Goal: Task Accomplishment & Management: Manage account settings

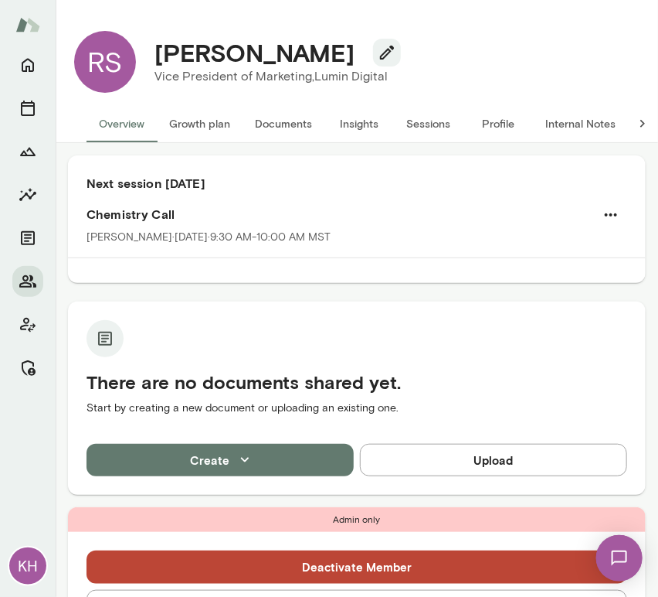
click at [427, 120] on button "Sessions" at bounding box center [429, 123] width 70 height 37
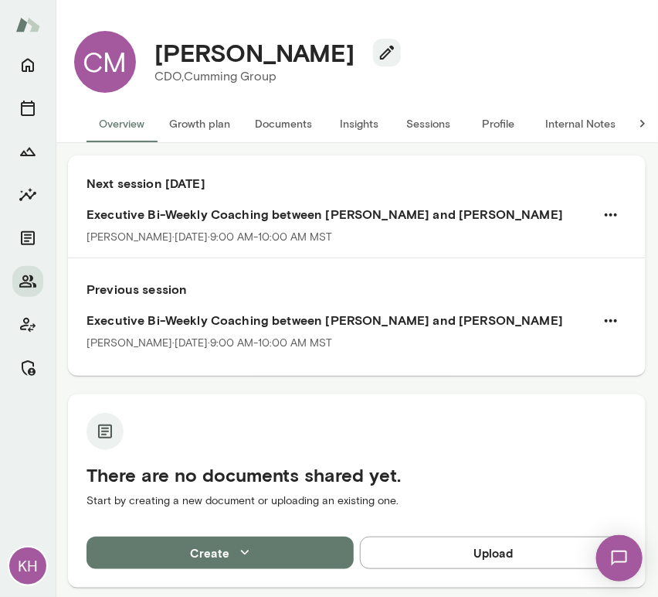
click at [413, 121] on button "Sessions" at bounding box center [429, 123] width 70 height 37
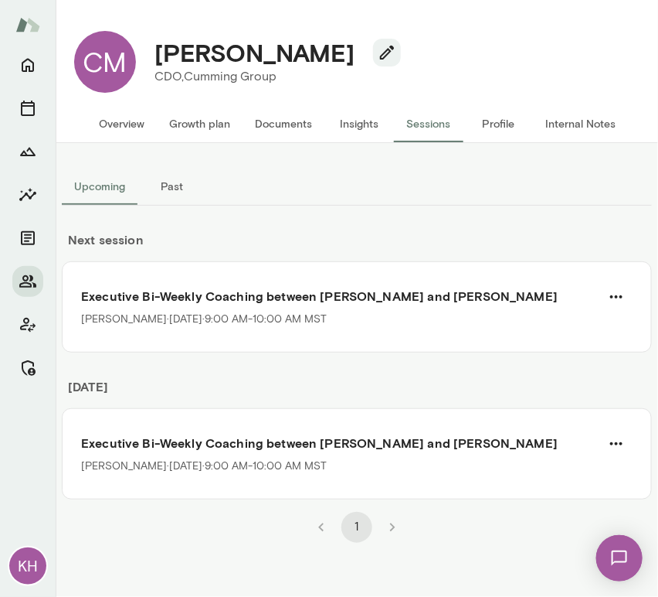
drag, startPoint x: 390, startPoint y: 56, endPoint x: 146, endPoint y: 56, distance: 243.5
click at [146, 56] on div "Christine Mosholder" at bounding box center [271, 52] width 259 height 29
copy h4 "Christine Mosholder"
click at [136, 121] on button "Overview" at bounding box center [122, 123] width 70 height 37
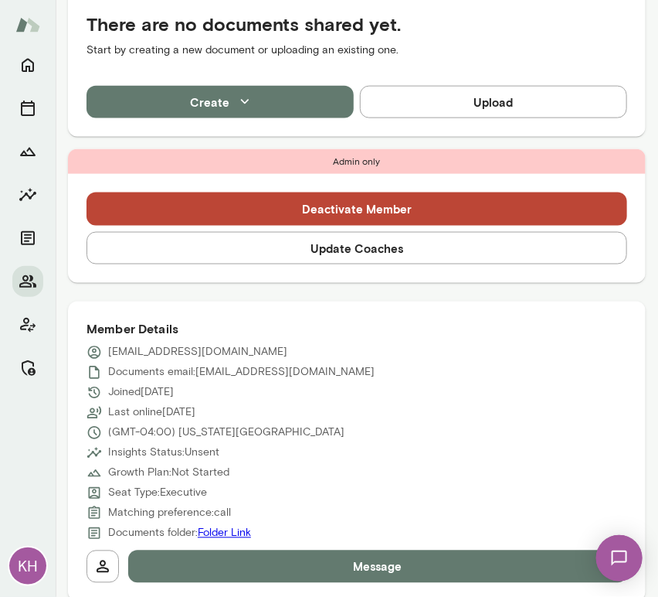
scroll to position [451, 0]
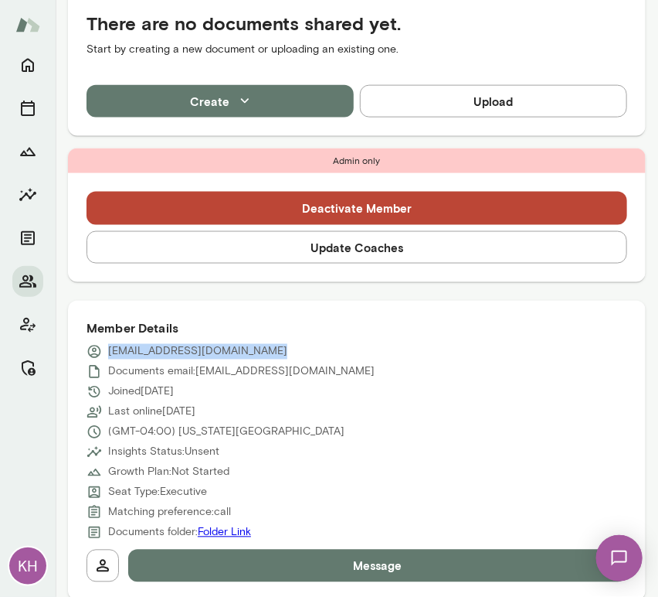
drag, startPoint x: 264, startPoint y: 349, endPoint x: 102, endPoint y: 353, distance: 162.3
click at [102, 353] on div "cmosholder@cumming-group.com" at bounding box center [357, 351] width 541 height 15
copy p "cmosholder@cumming-group.com"
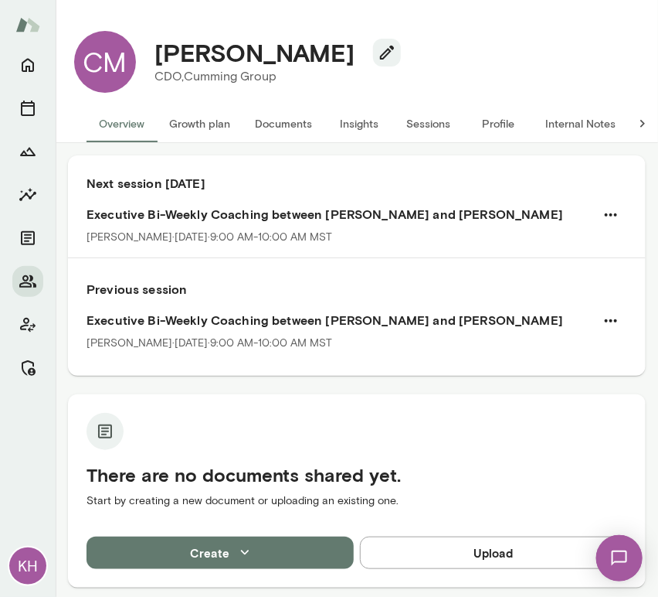
click at [444, 120] on button "Sessions" at bounding box center [429, 123] width 70 height 37
click at [430, 117] on button "Sessions" at bounding box center [429, 123] width 70 height 37
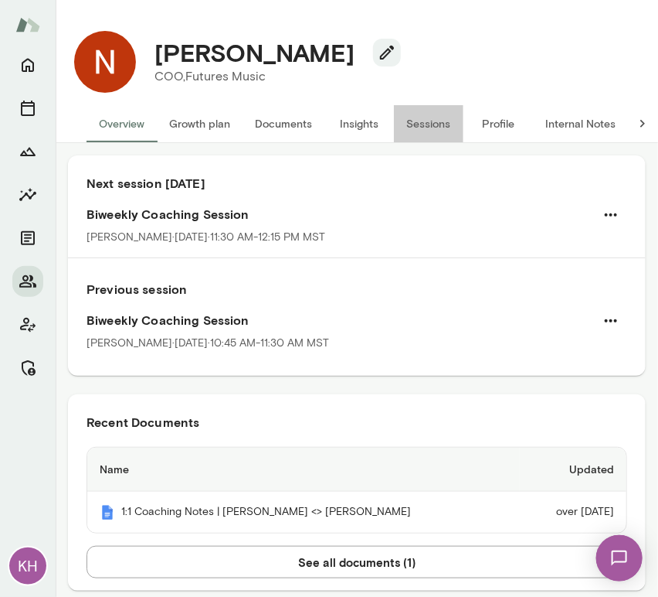
click at [432, 122] on button "Sessions" at bounding box center [429, 123] width 70 height 37
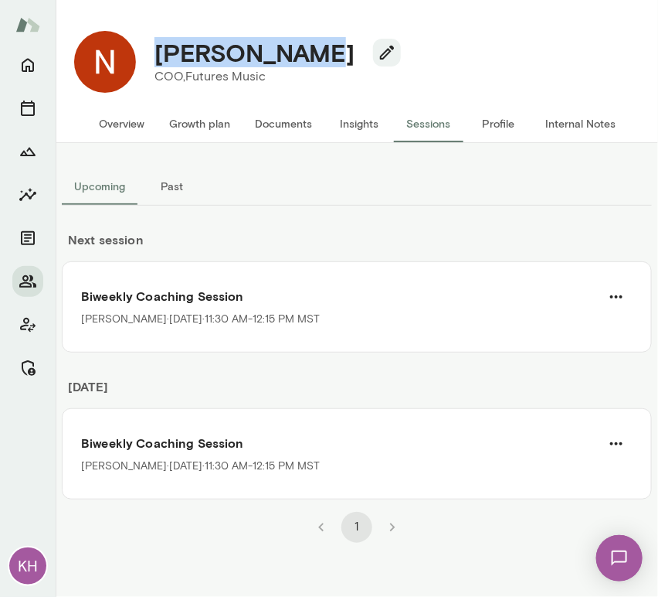
drag, startPoint x: 302, startPoint y: 60, endPoint x: 156, endPoint y: 54, distance: 146.2
click at [156, 54] on h4 "Nicky Berger" at bounding box center [255, 52] width 200 height 29
copy h4 "Nicky Berger"
click at [113, 124] on button "Overview" at bounding box center [122, 123] width 70 height 37
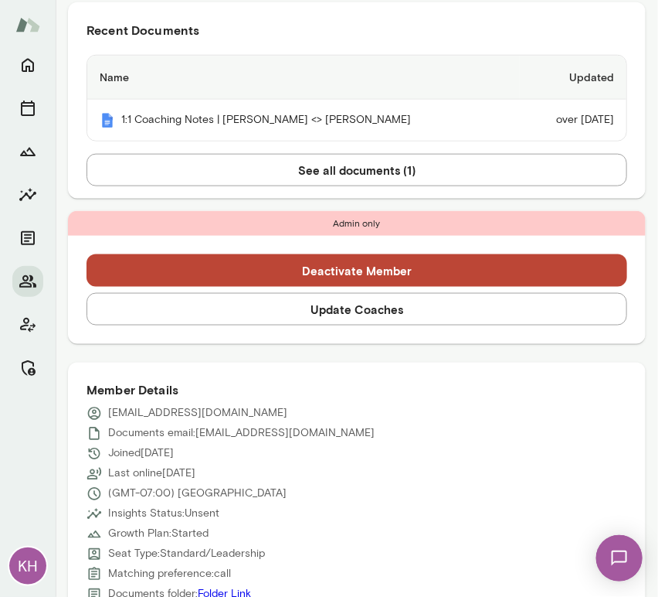
scroll to position [396, 0]
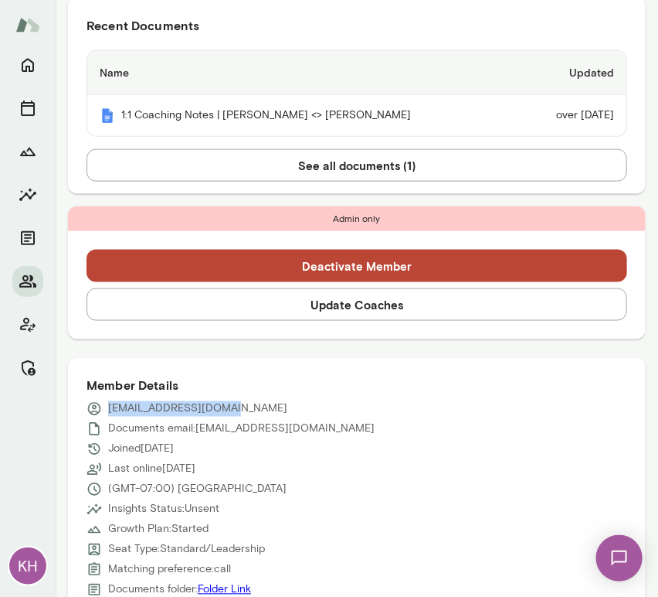
drag, startPoint x: 237, startPoint y: 407, endPoint x: 107, endPoint y: 408, distance: 130.6
click at [107, 408] on div "nickyberger@gmail.com" at bounding box center [357, 408] width 541 height 15
copy p "nickyberger@gmail.com"
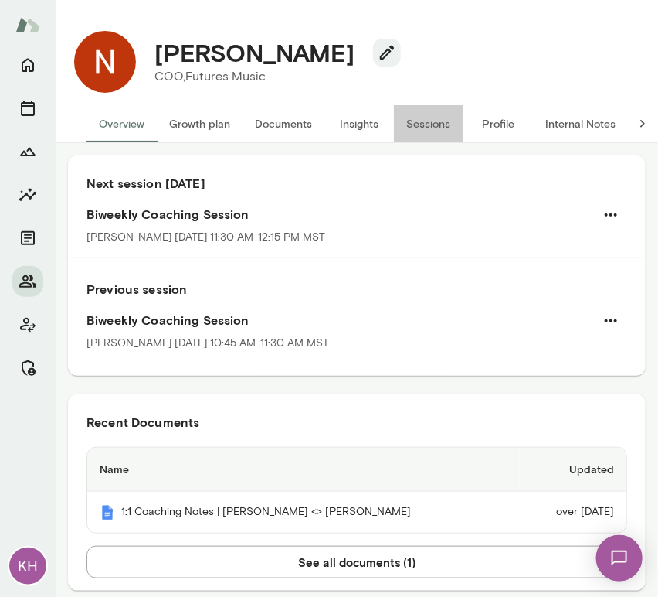
click at [426, 128] on button "Sessions" at bounding box center [429, 123] width 70 height 37
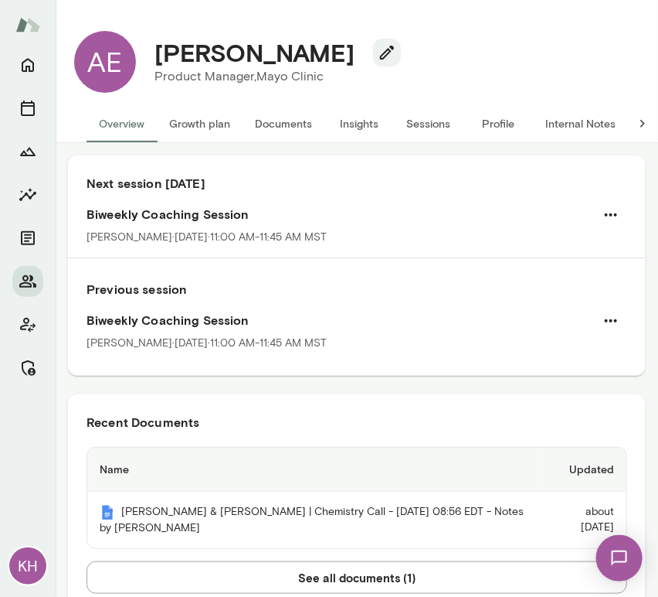
click at [430, 126] on button "Sessions" at bounding box center [429, 123] width 70 height 37
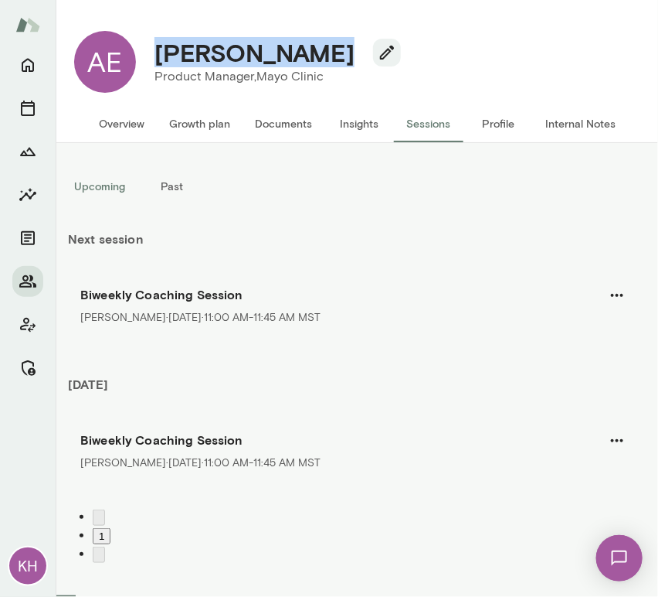
drag, startPoint x: 332, startPoint y: 53, endPoint x: 141, endPoint y: 54, distance: 190.9
click at [141, 54] on div "Annie Erdmann Product Manager, Mayo Clinic" at bounding box center [271, 62] width 271 height 48
copy h4 "Annie Erdmann"
click at [119, 124] on button "Overview" at bounding box center [122, 123] width 70 height 37
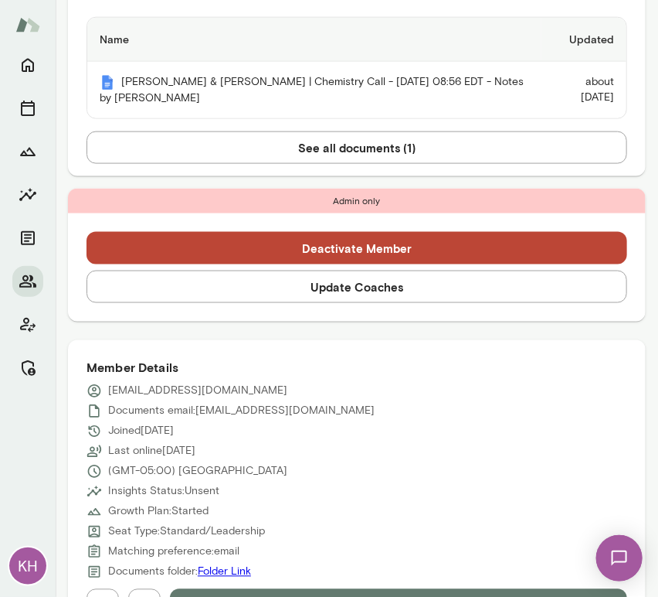
scroll to position [431, 0]
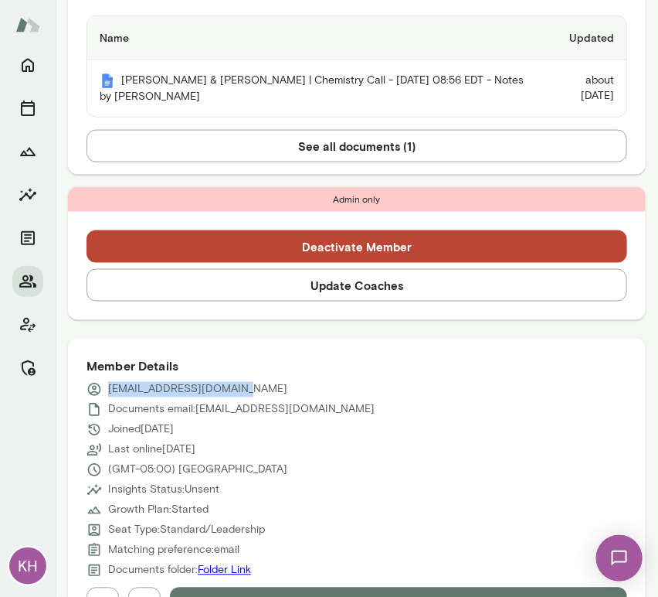
drag, startPoint x: 236, startPoint y: 384, endPoint x: 102, endPoint y: 394, distance: 134.9
click at [102, 394] on div "aeingebritson@gmail.com" at bounding box center [357, 389] width 541 height 15
copy p "aeingebritson@gmail.com"
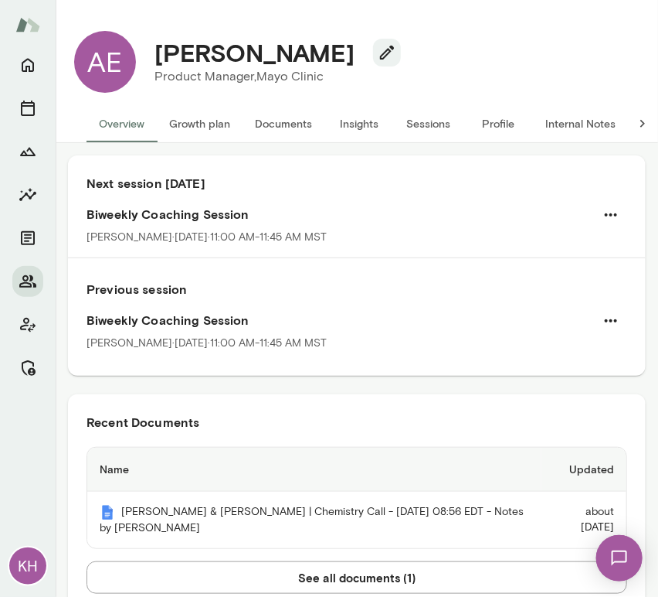
click at [433, 128] on button "Sessions" at bounding box center [429, 123] width 70 height 37
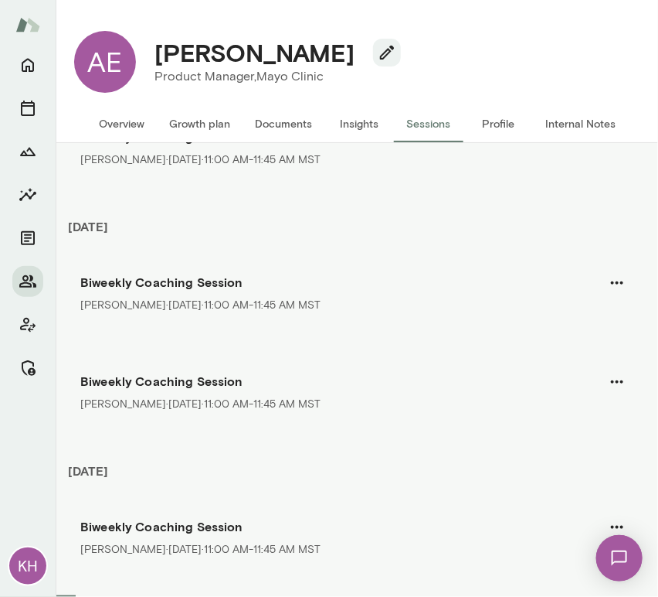
scroll to position [304, 0]
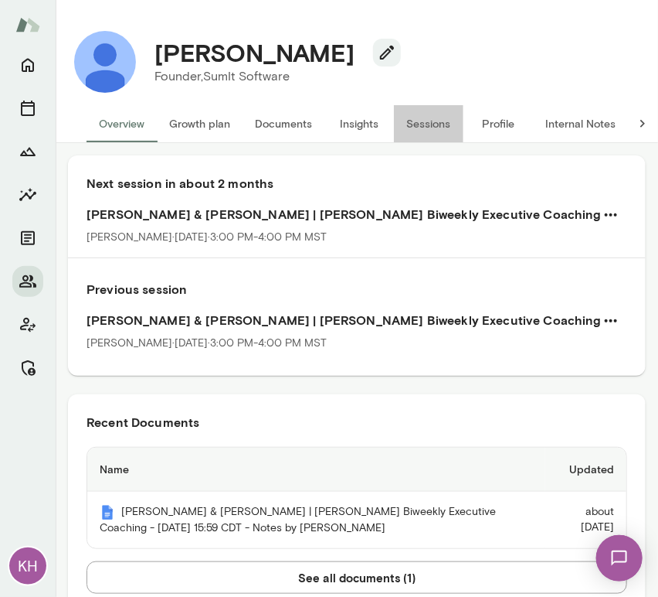
click at [430, 121] on button "Sessions" at bounding box center [429, 123] width 70 height 37
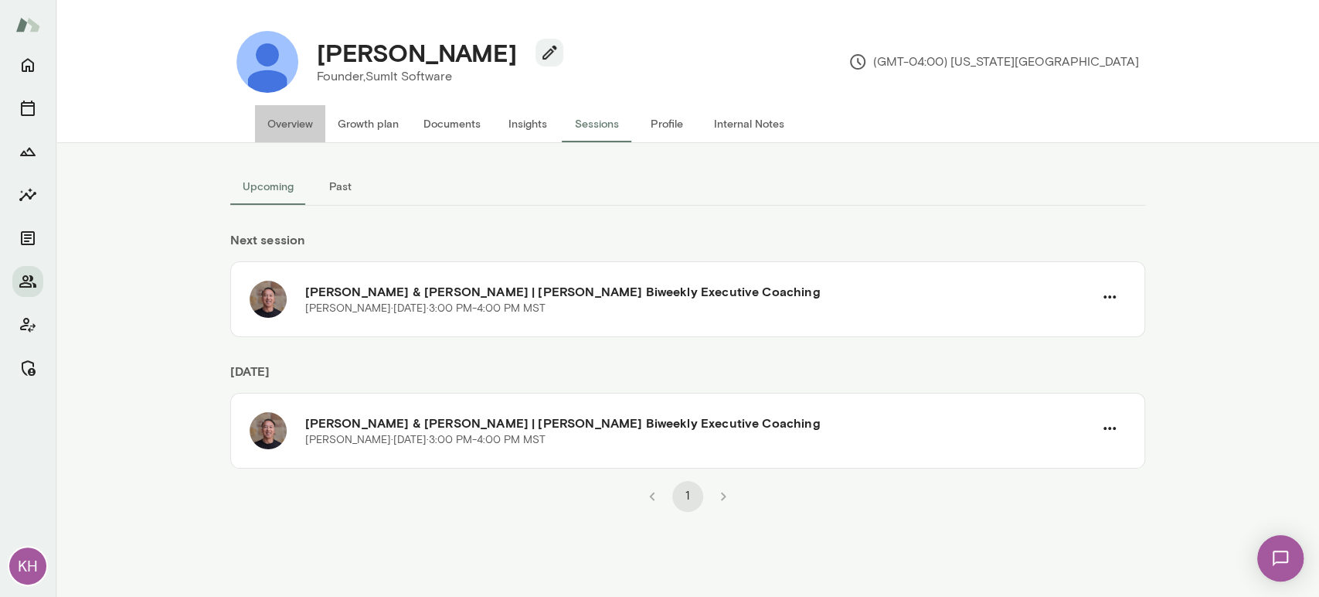
click at [296, 124] on button "Overview" at bounding box center [290, 123] width 70 height 37
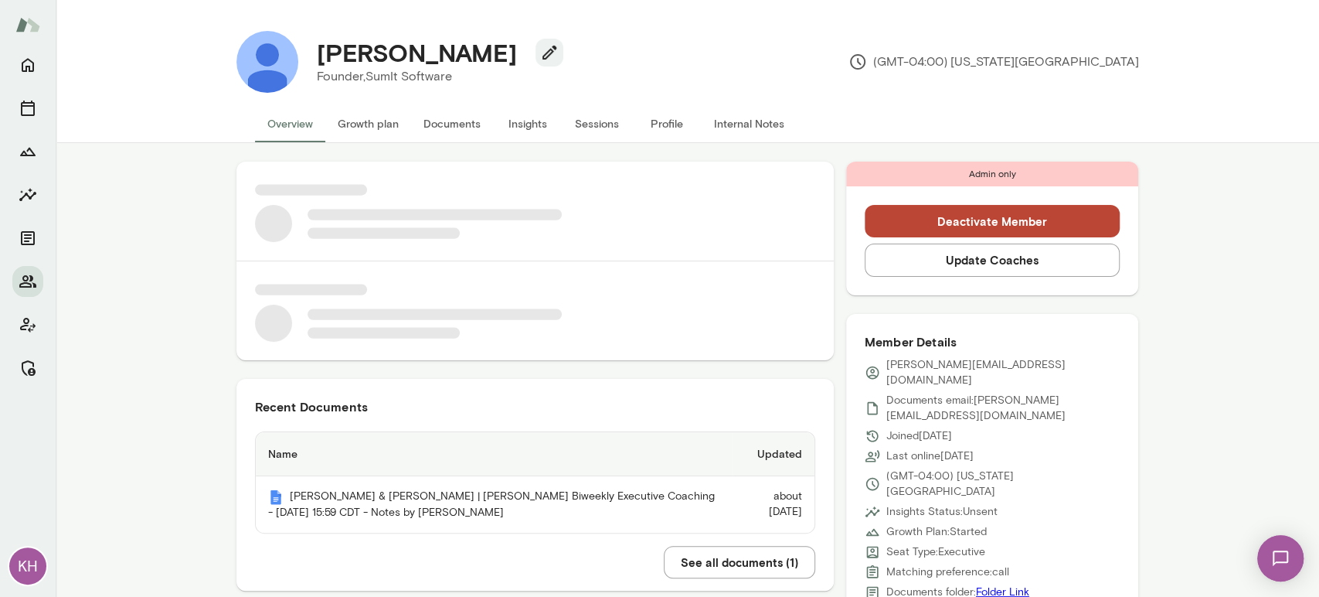
drag, startPoint x: 519, startPoint y: 47, endPoint x: 314, endPoint y: 39, distance: 205.0
click at [317, 39] on h4 "Fernando Ramirez" at bounding box center [417, 52] width 200 height 29
copy h4 "Fernando Ramirez"
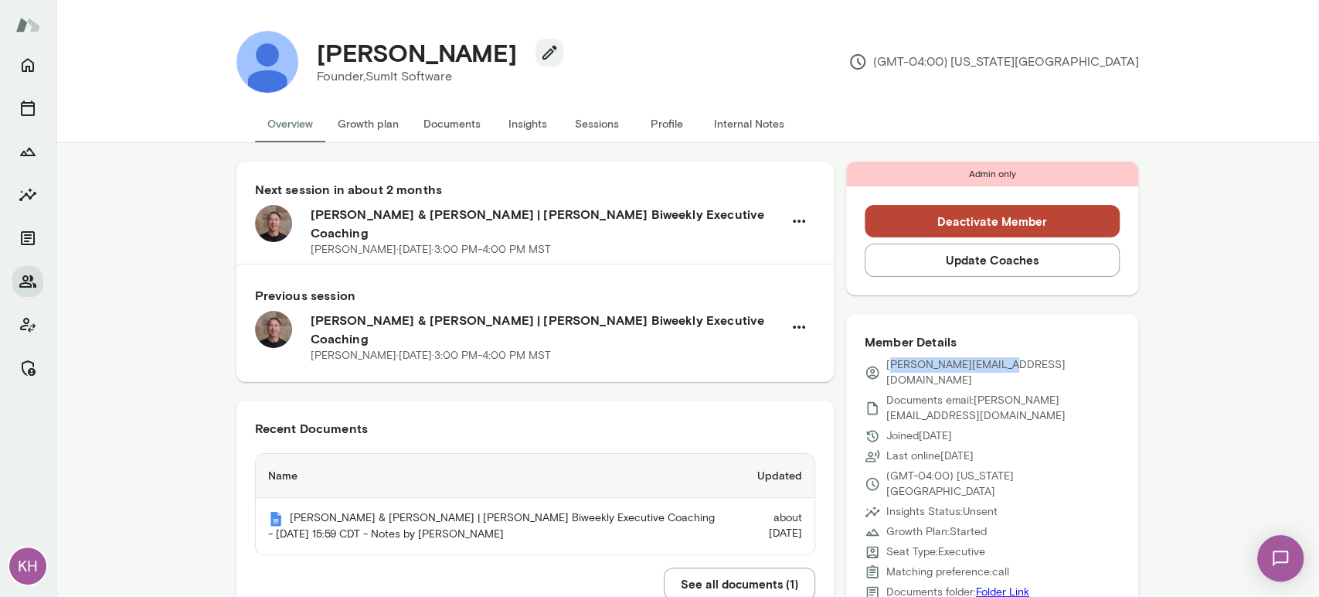
drag, startPoint x: 1003, startPoint y: 362, endPoint x: 881, endPoint y: 357, distance: 122.2
click at [658, 357] on div "fernando@getsumit.com" at bounding box center [993, 372] width 256 height 31
click at [658, 362] on p "fernando@getsumit.com" at bounding box center [1003, 372] width 234 height 31
drag, startPoint x: 1009, startPoint y: 359, endPoint x: 878, endPoint y: 357, distance: 131.4
click at [658, 357] on div "fernando@getsumit.com" at bounding box center [993, 372] width 256 height 31
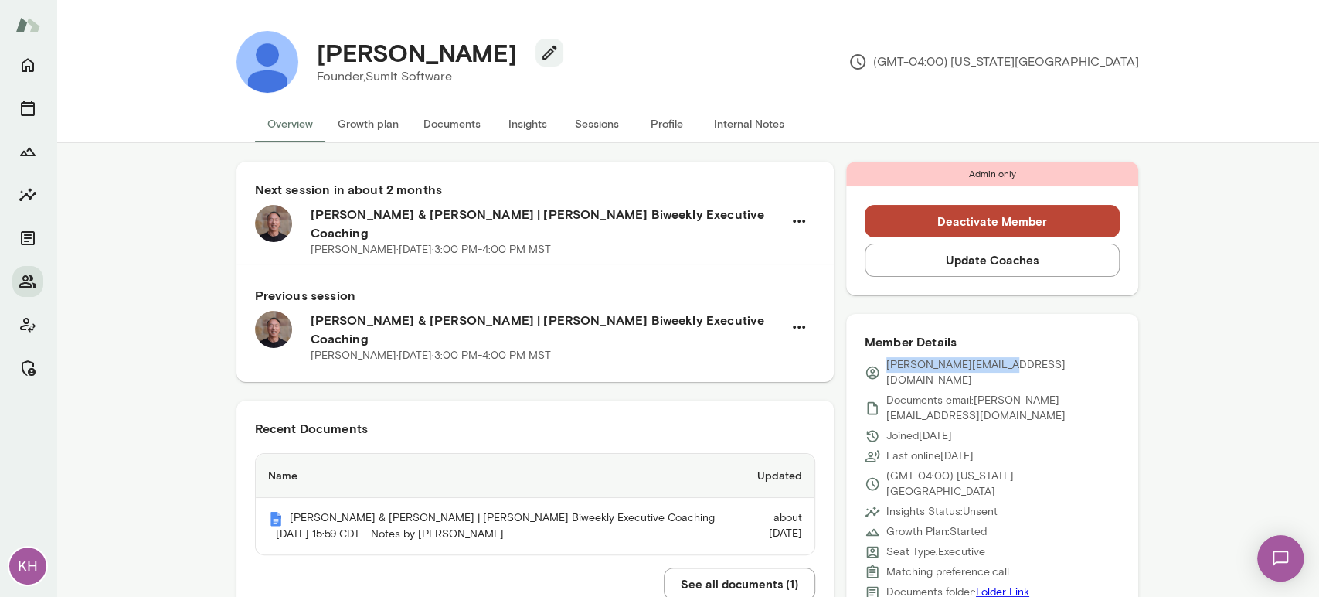
copy p "fernando@getsumit.com"
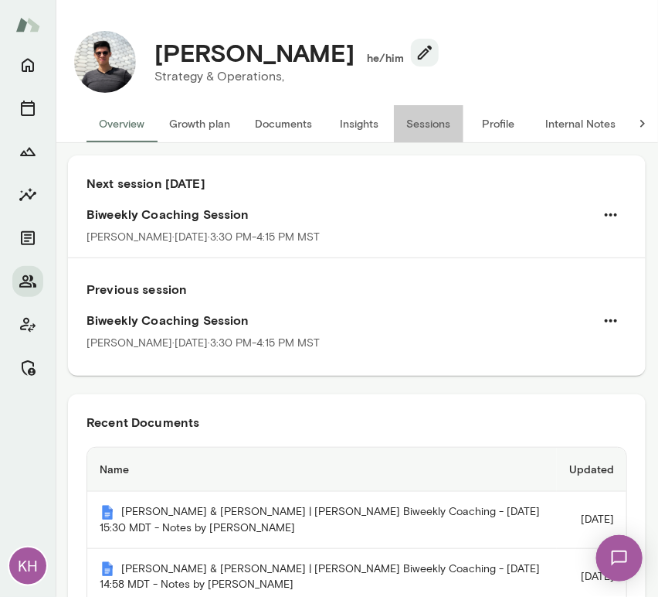
click at [439, 116] on button "Sessions" at bounding box center [429, 123] width 70 height 37
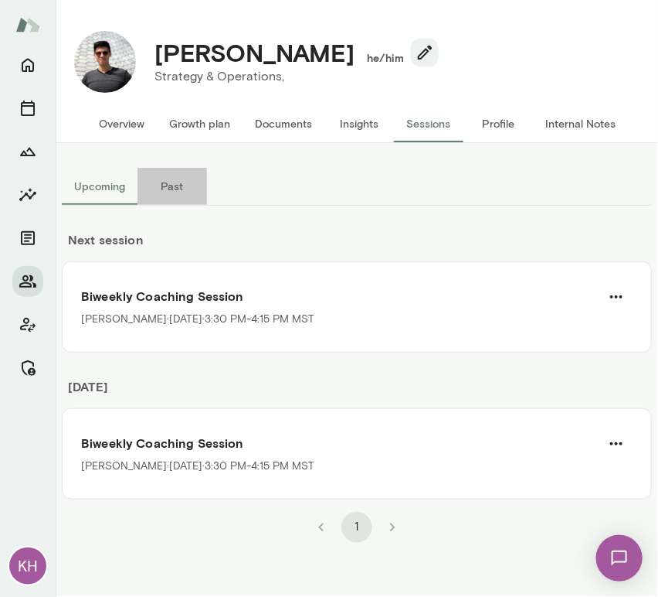
click at [165, 178] on button "Past" at bounding box center [173, 186] width 70 height 37
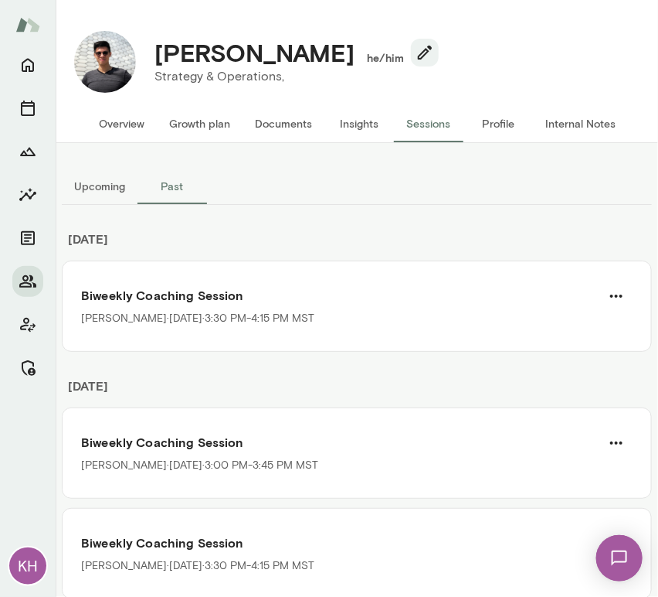
click at [104, 181] on button "Upcoming" at bounding box center [100, 186] width 76 height 37
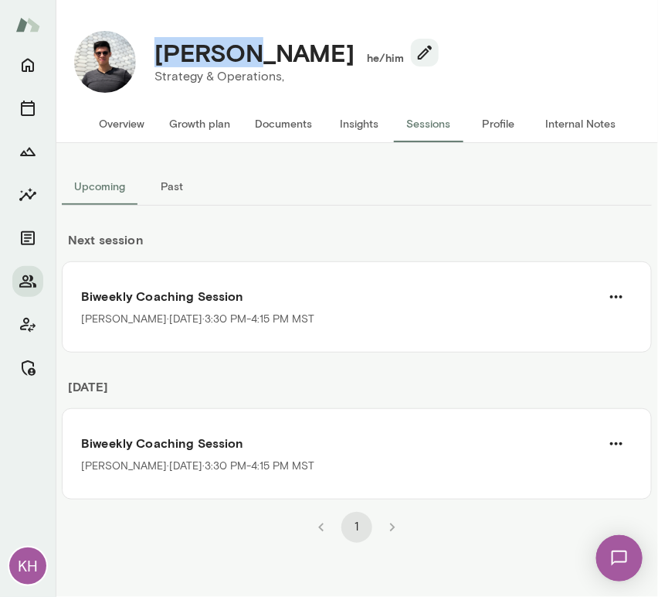
drag, startPoint x: 243, startPoint y: 46, endPoint x: 145, endPoint y: 49, distance: 98.2
click at [145, 49] on div "Yan Sim he/him" at bounding box center [290, 52] width 297 height 29
copy h4 "Yan Sim"
click at [121, 122] on button "Overview" at bounding box center [122, 123] width 70 height 37
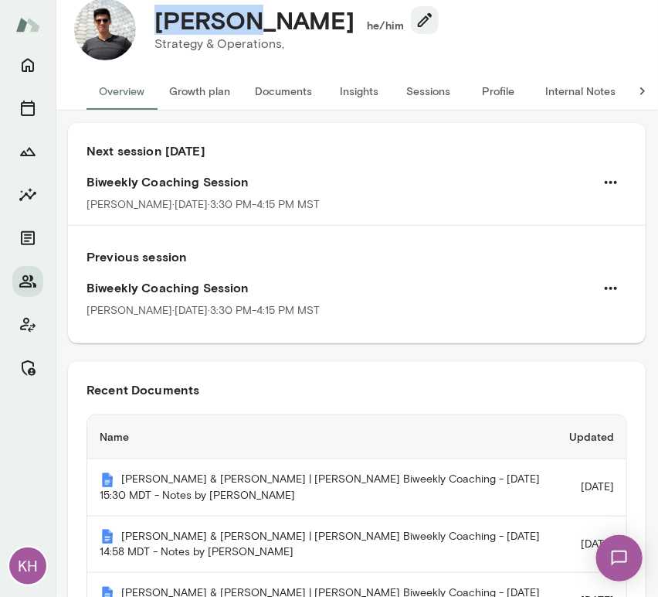
scroll to position [445, 0]
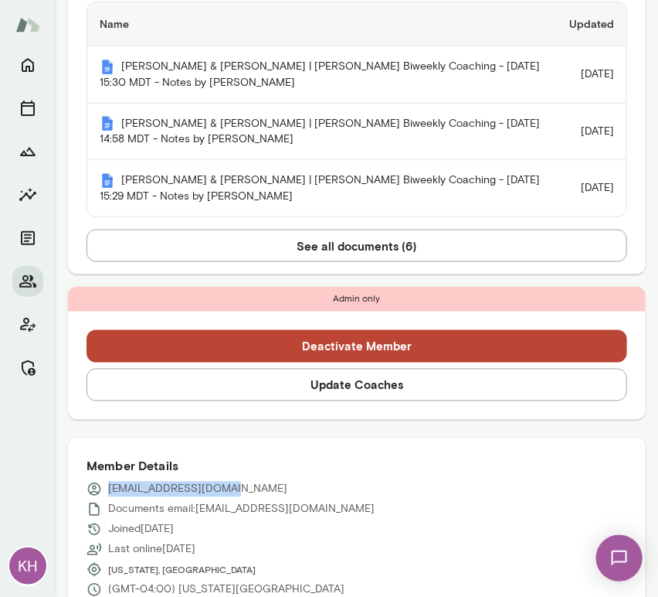
drag, startPoint x: 218, startPoint y: 487, endPoint x: 105, endPoint y: 485, distance: 112.9
click at [105, 485] on div "simyanliang@gmail.com" at bounding box center [357, 488] width 541 height 15
copy p "simyanliang@gmail.com"
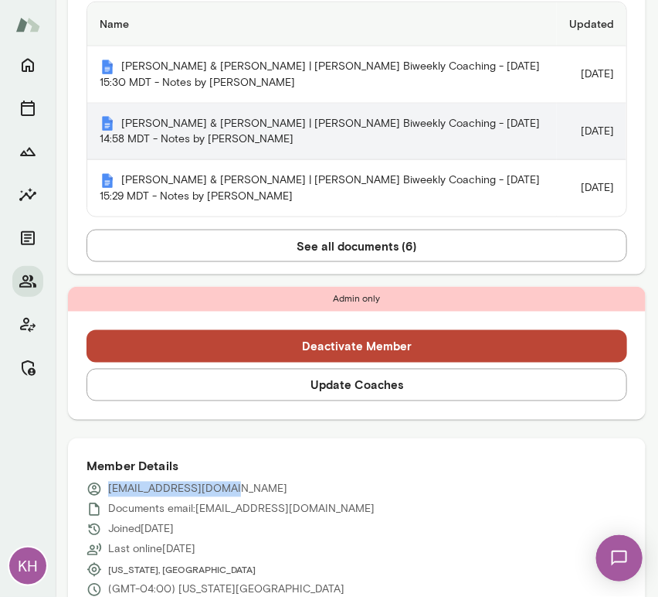
scroll to position [0, 0]
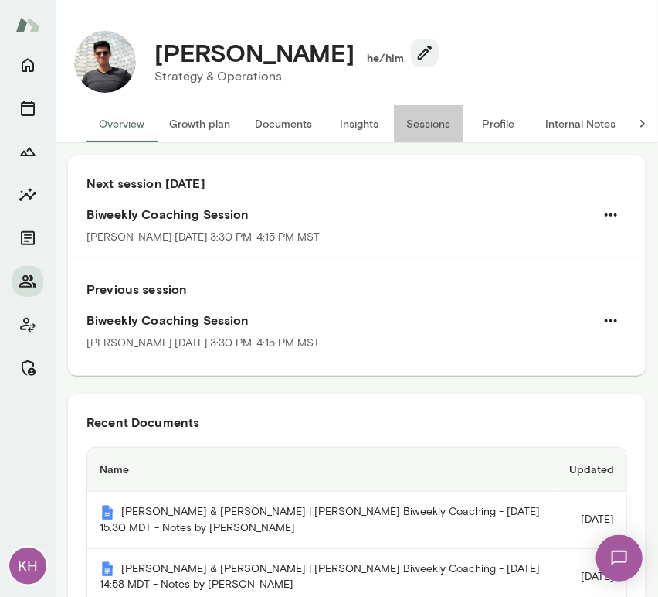
click at [424, 131] on button "Sessions" at bounding box center [429, 123] width 70 height 37
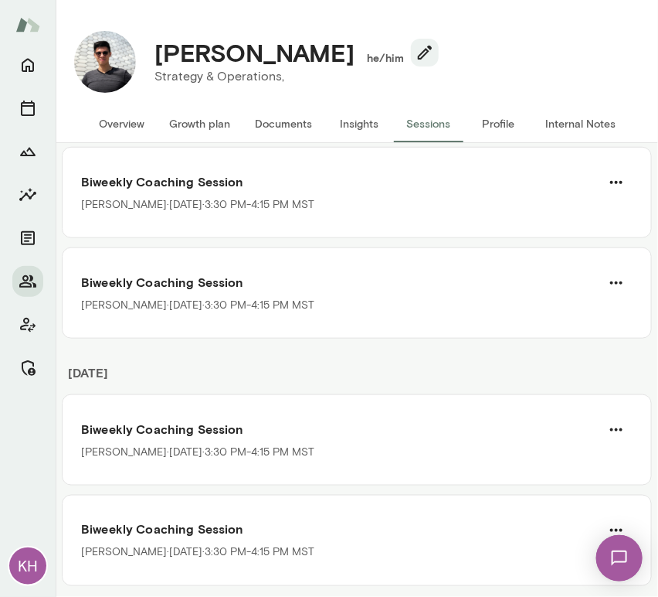
scroll to position [379, 0]
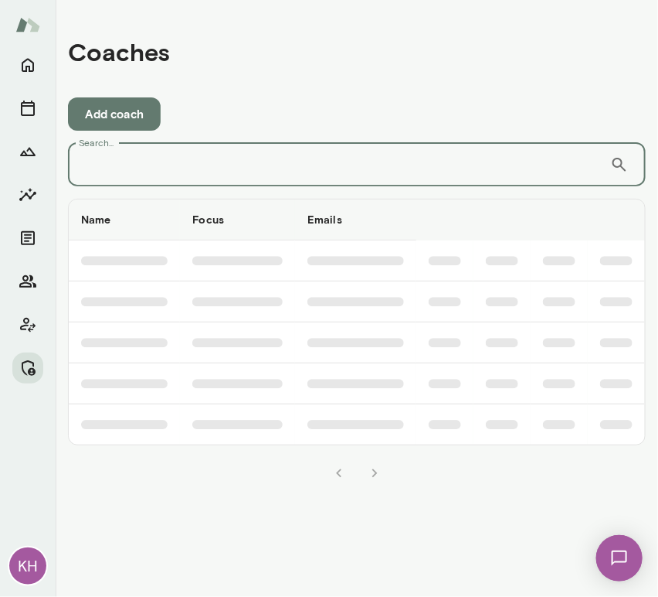
click at [123, 158] on input "Search..." at bounding box center [339, 164] width 543 height 43
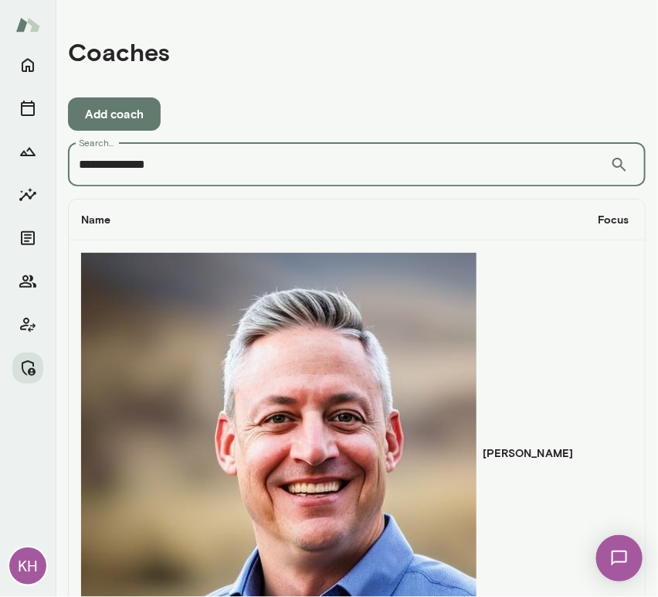
type input "**********"
click at [483, 445] on h6 "[PERSON_NAME]" at bounding box center [528, 452] width 90 height 15
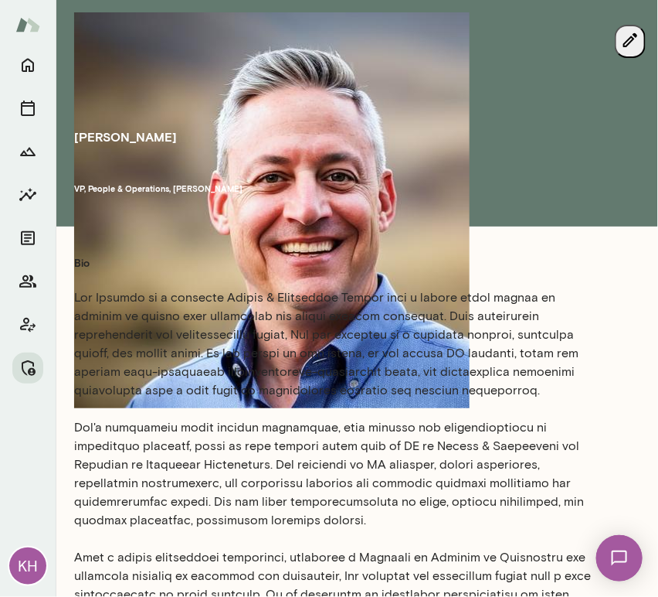
scroll to position [645, 0]
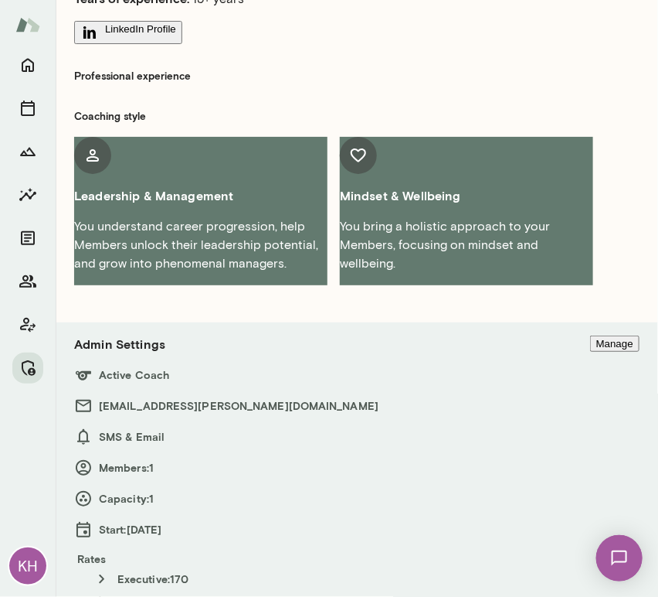
click at [607, 396] on h6 "[EMAIL_ADDRESS][PERSON_NAME][DOMAIN_NAME]" at bounding box center [357, 405] width 566 height 19
click at [597, 396] on h6 "[EMAIL_ADDRESS][PERSON_NAME][DOMAIN_NAME]" at bounding box center [357, 405] width 566 height 19
click at [593, 369] on section "Admin Settings Manage Active Coach robertschmidt@mento.co SMS & Email Members: …" at bounding box center [357, 472] width 566 height 275
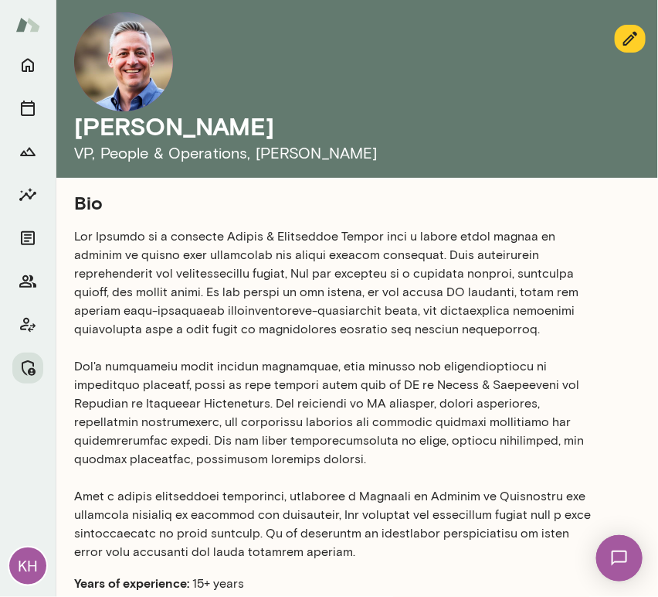
scroll to position [645, 0]
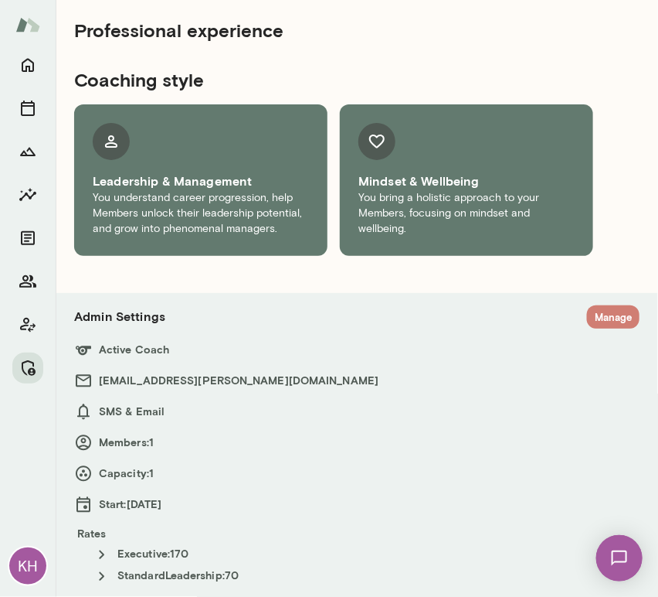
click at [587, 315] on button "Manage" at bounding box center [613, 317] width 53 height 24
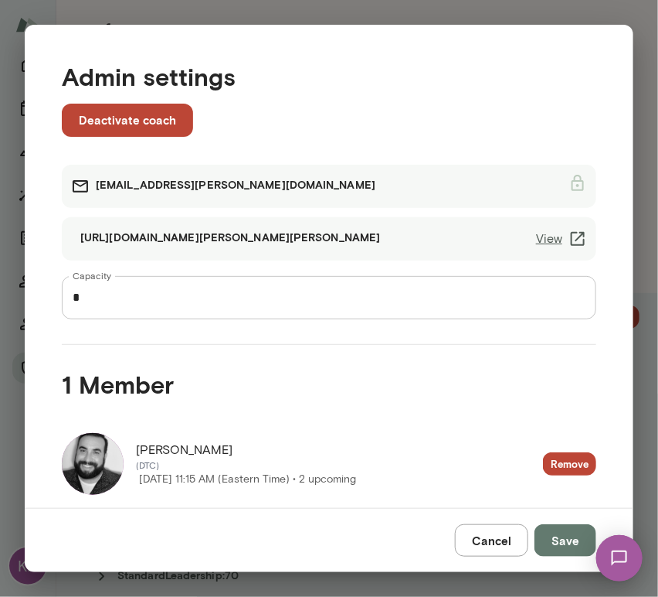
click at [536, 239] on link "View" at bounding box center [561, 239] width 51 height 19
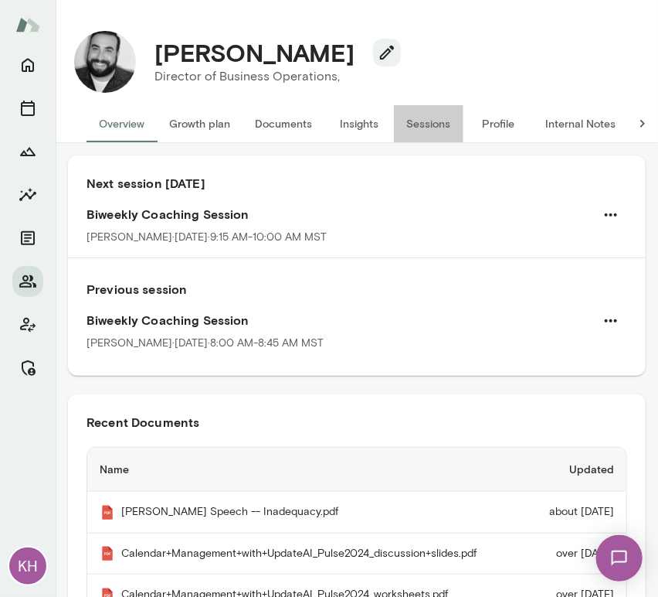
click at [427, 127] on button "Sessions" at bounding box center [429, 123] width 70 height 37
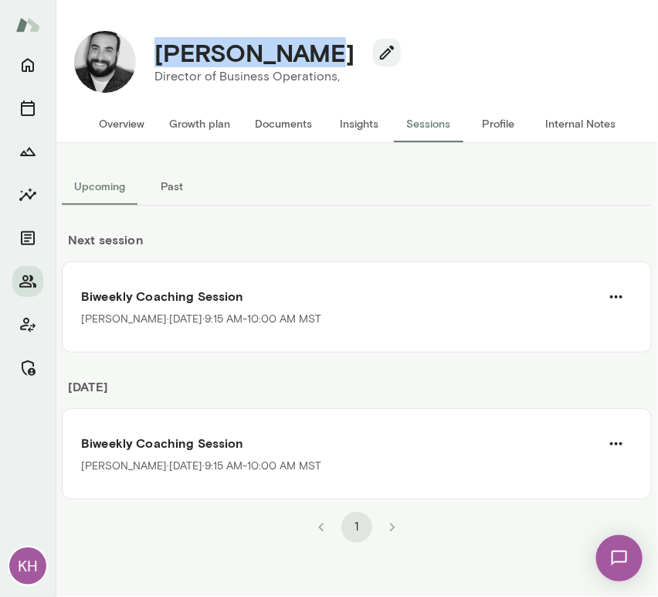
drag, startPoint x: 303, startPoint y: 60, endPoint x: 155, endPoint y: 61, distance: 147.6
click at [155, 61] on h4 "Jeremy Blake" at bounding box center [255, 52] width 200 height 29
copy h4 "Jeremy Blake"
click at [117, 114] on button "Overview" at bounding box center [122, 123] width 70 height 37
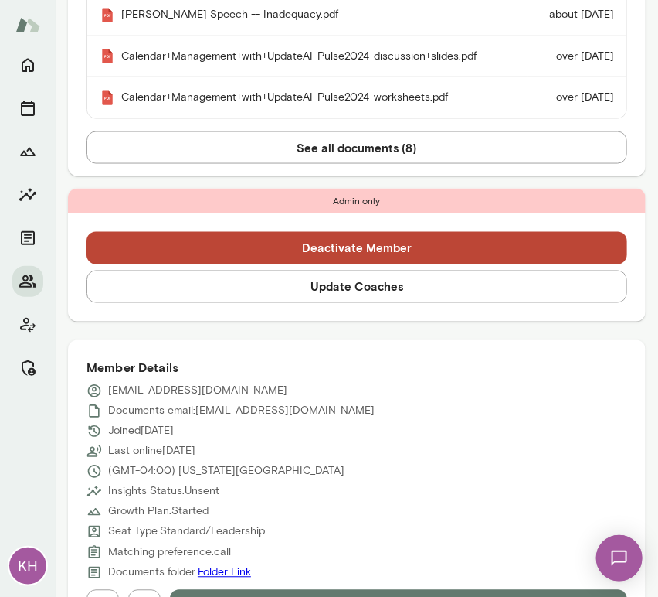
scroll to position [556, 0]
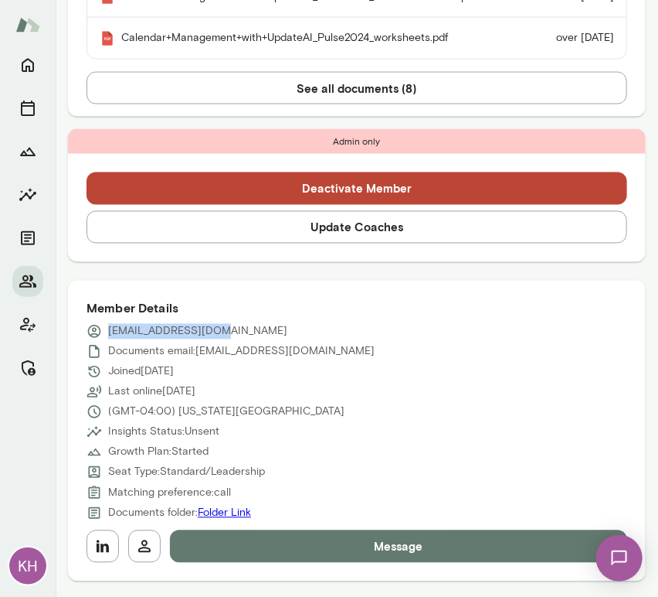
drag, startPoint x: 216, startPoint y: 333, endPoint x: 105, endPoint y: 326, distance: 111.5
click at [105, 326] on div "jermblake@gmail.com" at bounding box center [357, 331] width 541 height 15
copy p "jermblake@gmail.com"
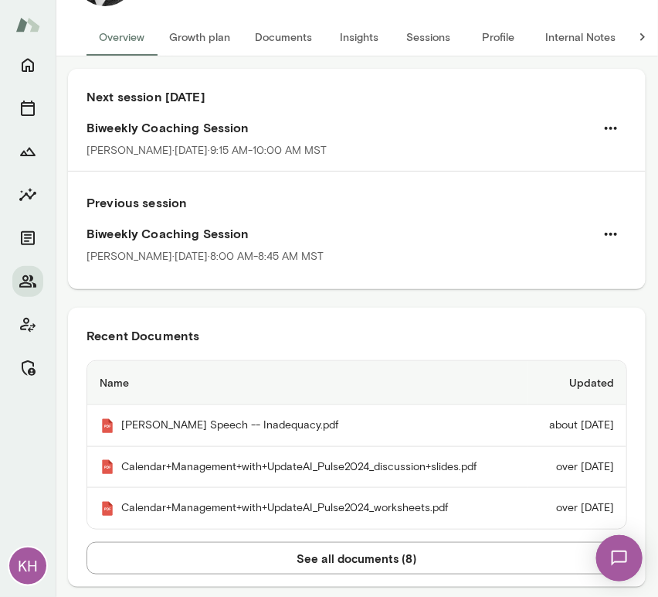
scroll to position [0, 0]
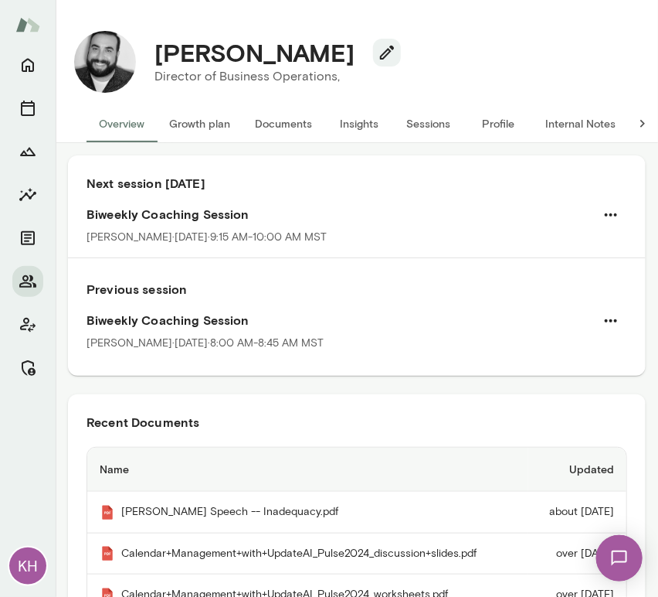
click at [427, 116] on button "Sessions" at bounding box center [429, 123] width 70 height 37
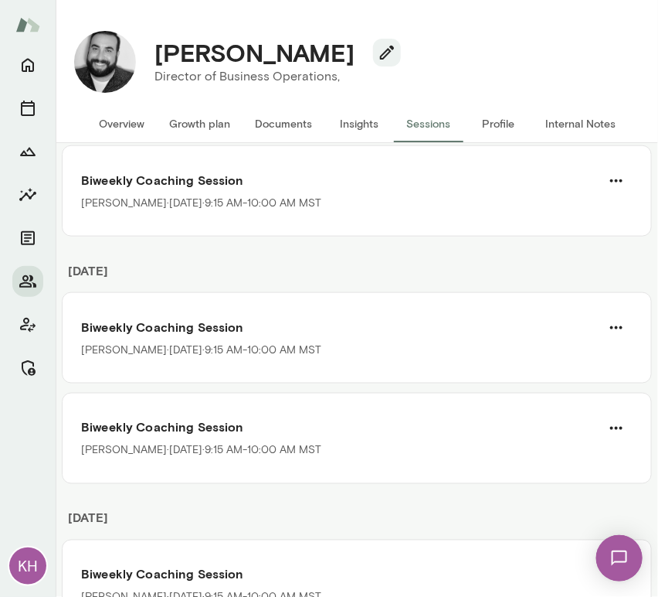
scroll to position [493, 0]
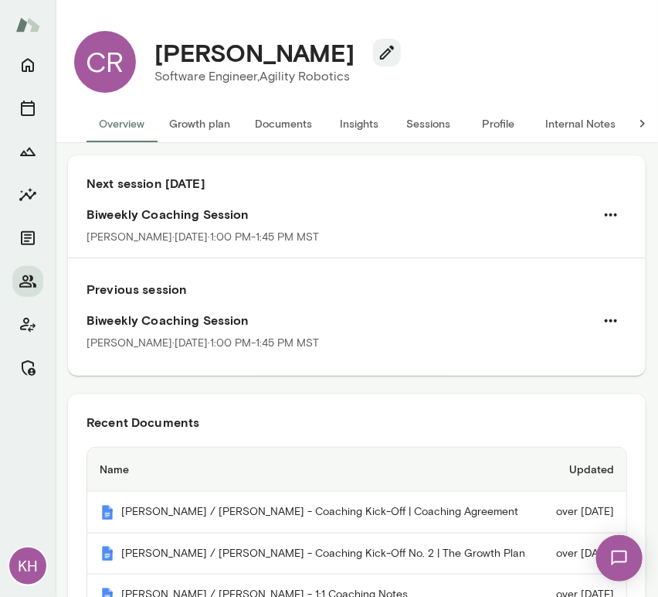
click at [415, 137] on button "Sessions" at bounding box center [429, 123] width 70 height 37
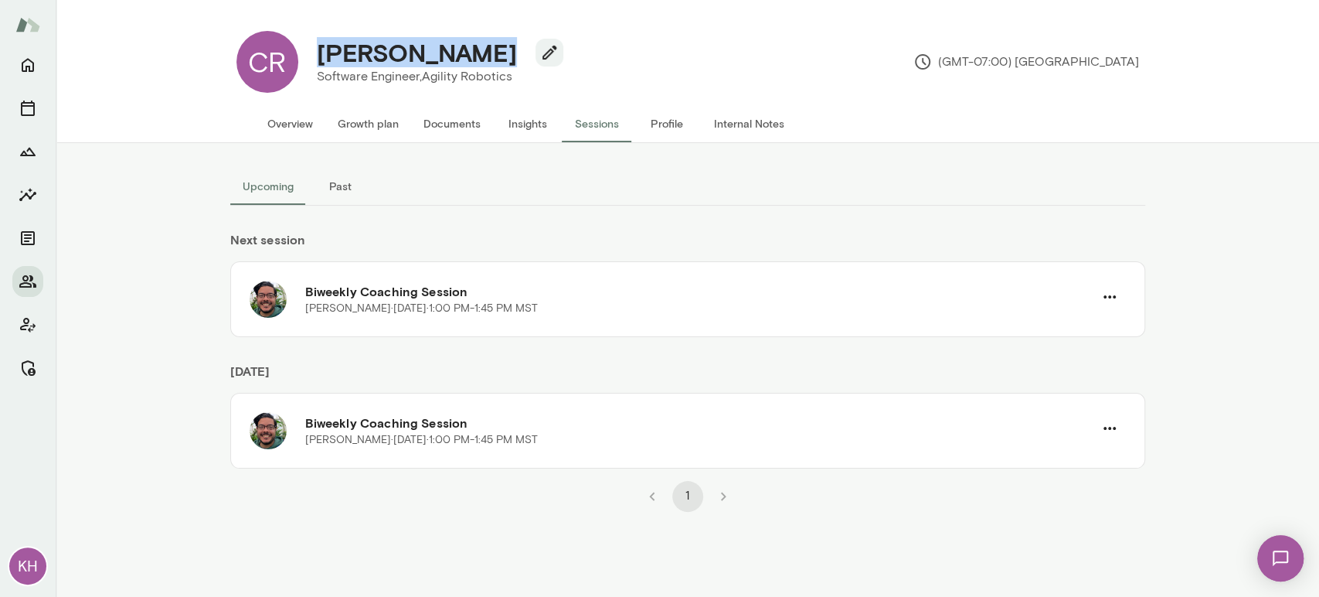
drag, startPoint x: 491, startPoint y: 49, endPoint x: 317, endPoint y: 46, distance: 173.9
click at [317, 46] on div "Claire Rodman" at bounding box center [434, 52] width 259 height 29
copy h4 "Claire Rodman"
click at [296, 123] on button "Overview" at bounding box center [290, 123] width 70 height 37
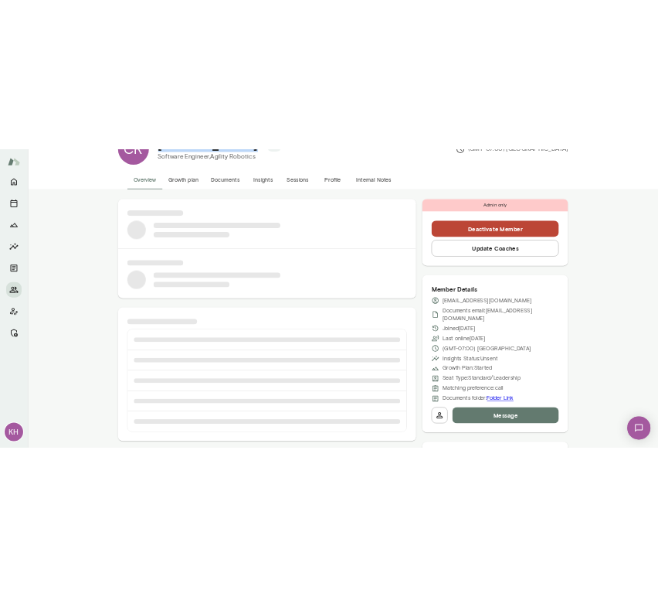
scroll to position [73, 0]
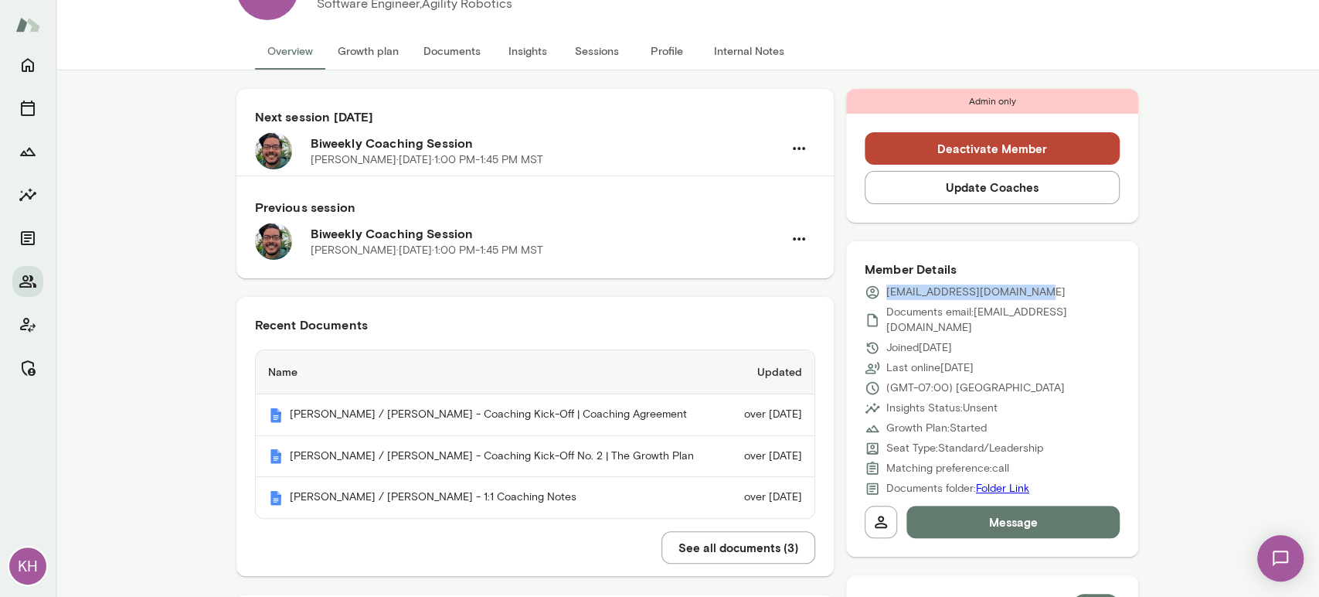
drag, startPoint x: 1034, startPoint y: 293, endPoint x: 878, endPoint y: 295, distance: 156.1
click at [658, 295] on div "clairehumerodman@gmail.com" at bounding box center [993, 291] width 256 height 15
copy p "clairehumerodman@gmail.com"
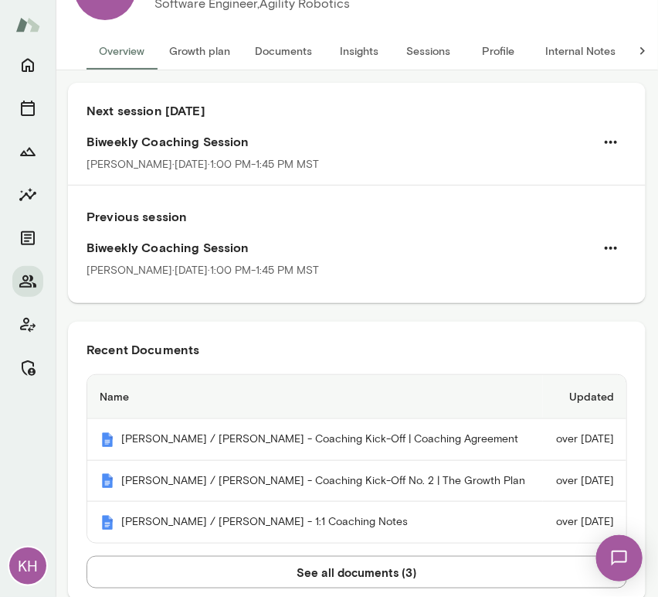
click at [420, 53] on button "Sessions" at bounding box center [429, 50] width 70 height 37
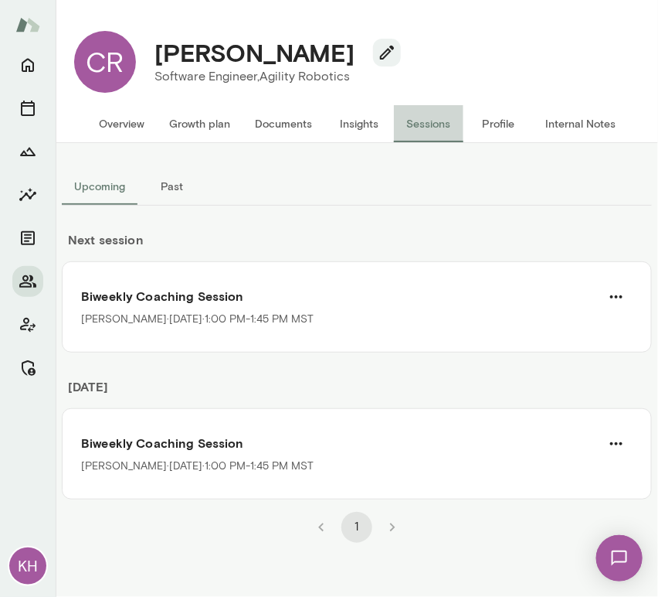
click at [416, 122] on button "Sessions" at bounding box center [429, 123] width 70 height 37
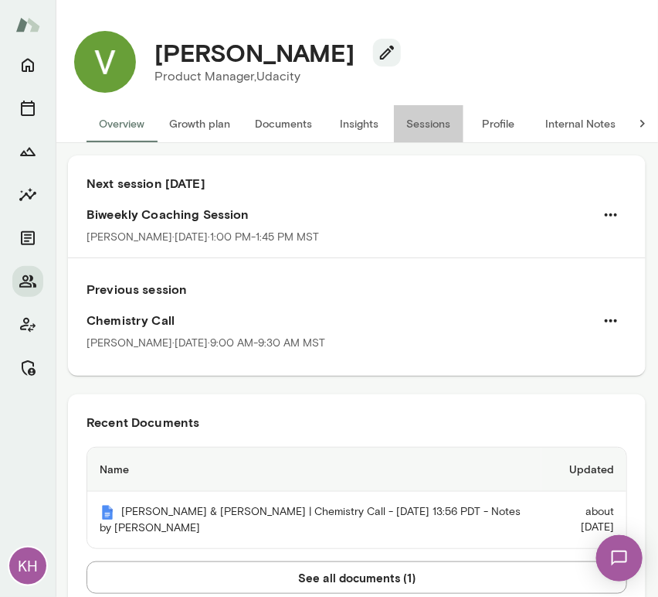
click at [422, 130] on button "Sessions" at bounding box center [429, 123] width 70 height 37
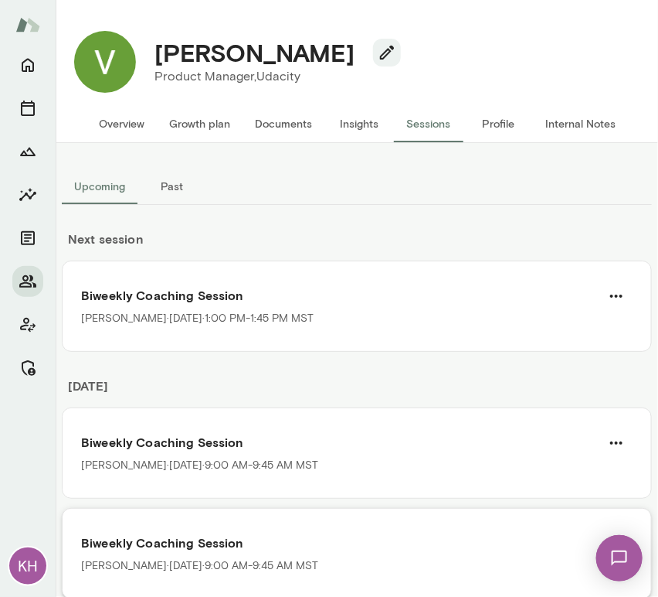
scroll to position [145, 0]
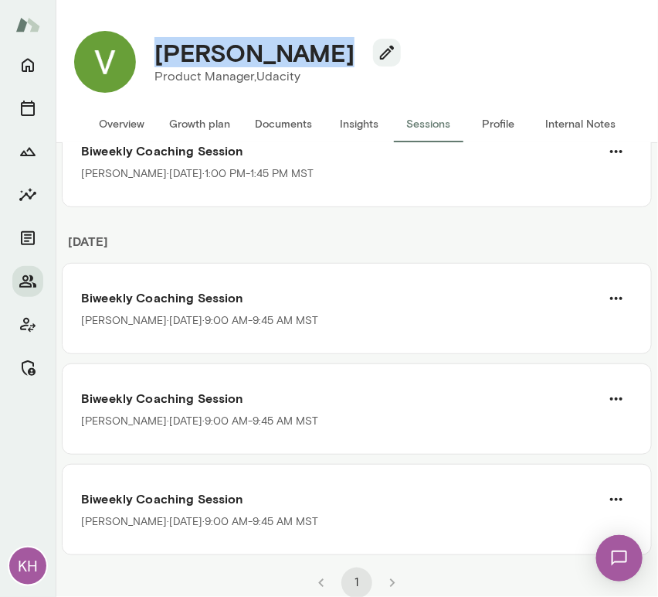
drag, startPoint x: 311, startPoint y: 53, endPoint x: 152, endPoint y: 61, distance: 159.4
click at [152, 61] on div "[PERSON_NAME]" at bounding box center [271, 52] width 259 height 29
copy h4 "[PERSON_NAME]"
click at [115, 116] on button "Overview" at bounding box center [122, 123] width 70 height 37
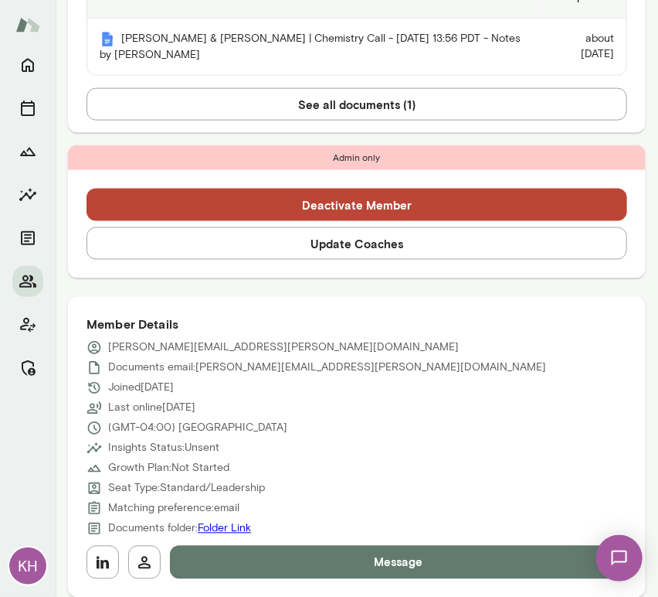
scroll to position [474, 0]
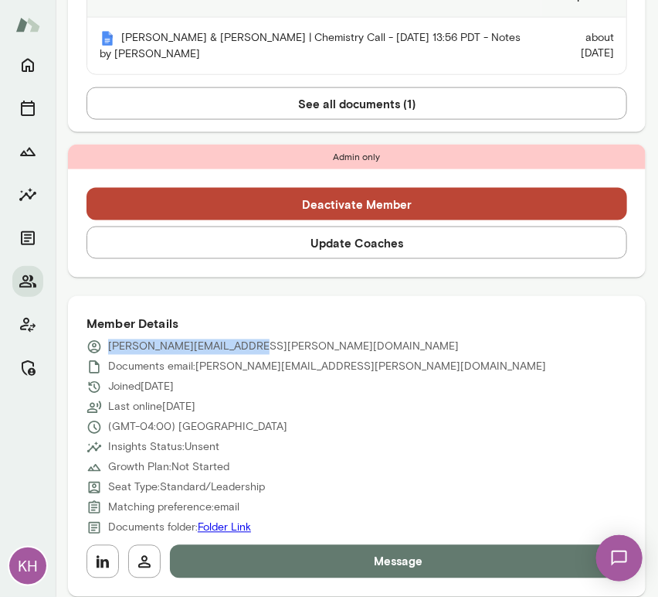
drag, startPoint x: 247, startPoint y: 342, endPoint x: 106, endPoint y: 339, distance: 141.5
click at [106, 339] on div "[PERSON_NAME][EMAIL_ADDRESS][PERSON_NAME][DOMAIN_NAME]" at bounding box center [357, 346] width 541 height 15
copy p "[PERSON_NAME][EMAIL_ADDRESS][PERSON_NAME][DOMAIN_NAME]"
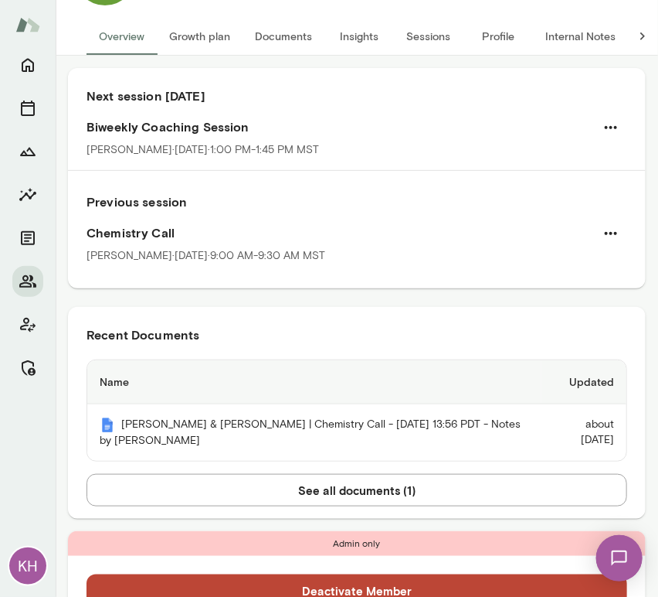
scroll to position [68, 0]
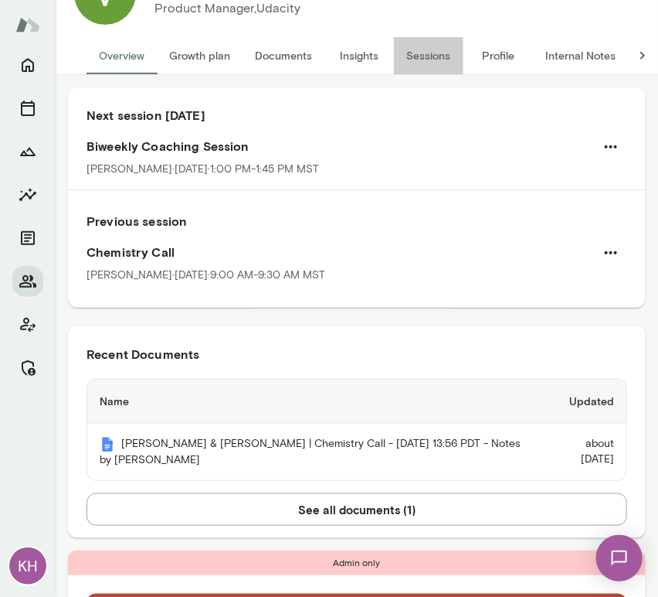
click at [447, 60] on button "Sessions" at bounding box center [429, 55] width 70 height 37
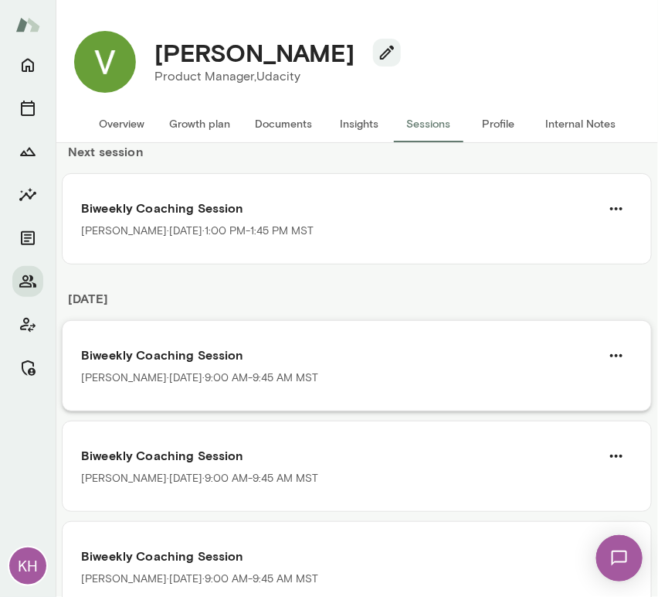
scroll to position [145, 0]
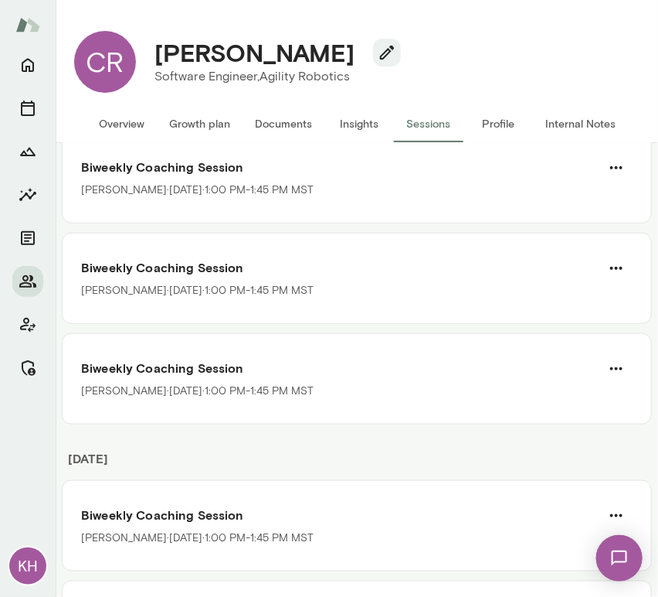
scroll to position [370, 0]
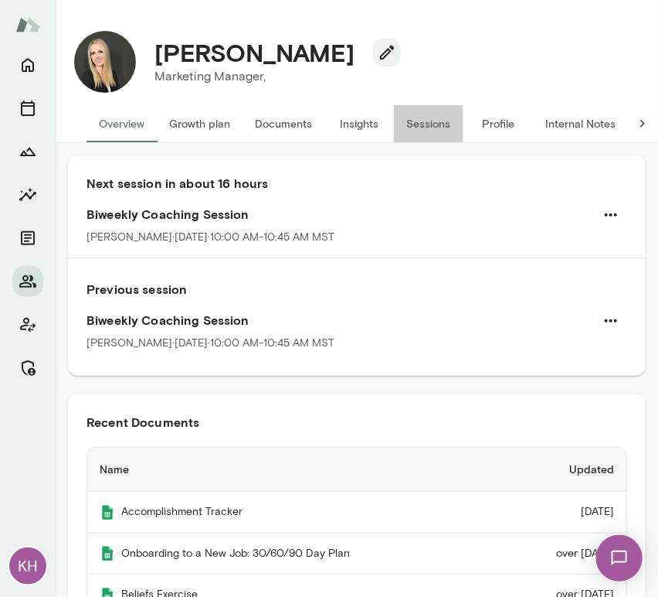
click at [445, 121] on button "Sessions" at bounding box center [429, 123] width 70 height 37
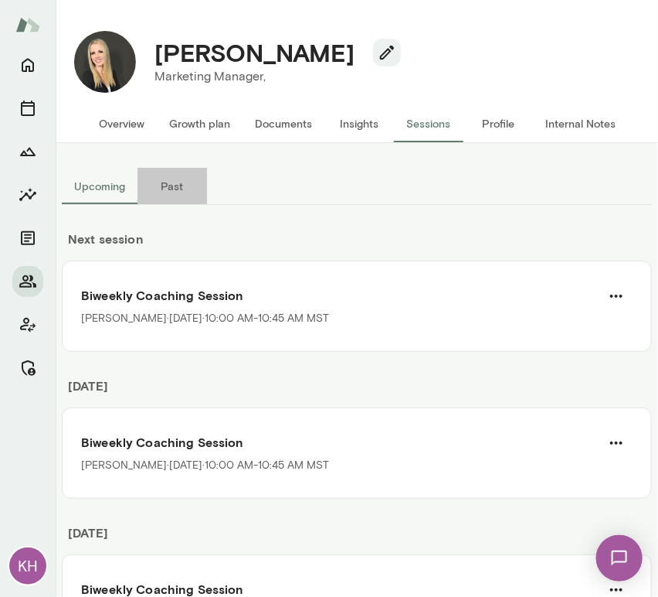
click at [168, 182] on button "Past" at bounding box center [173, 186] width 70 height 37
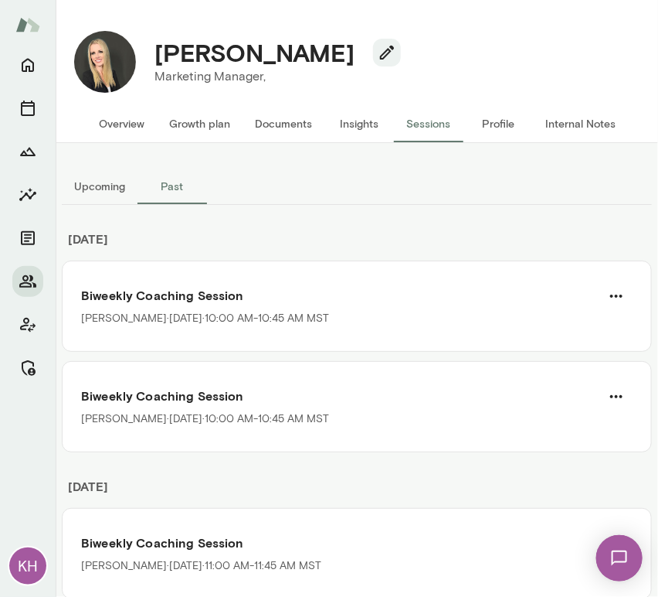
click at [104, 186] on button "Upcoming" at bounding box center [100, 186] width 76 height 37
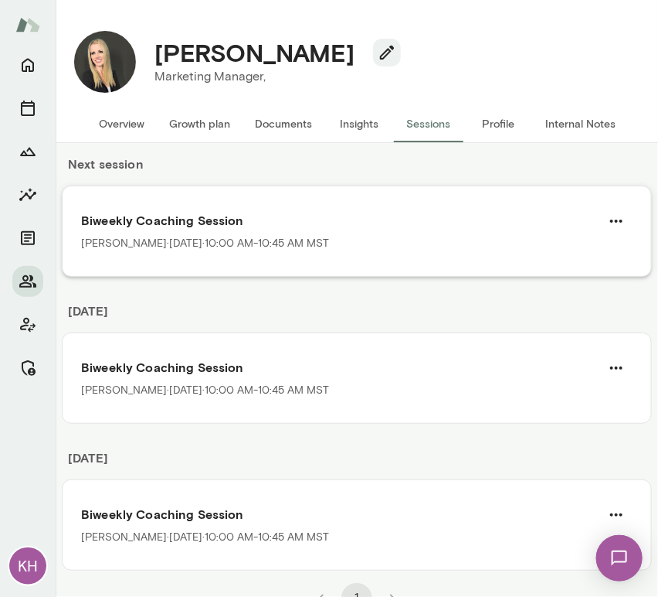
scroll to position [91, 0]
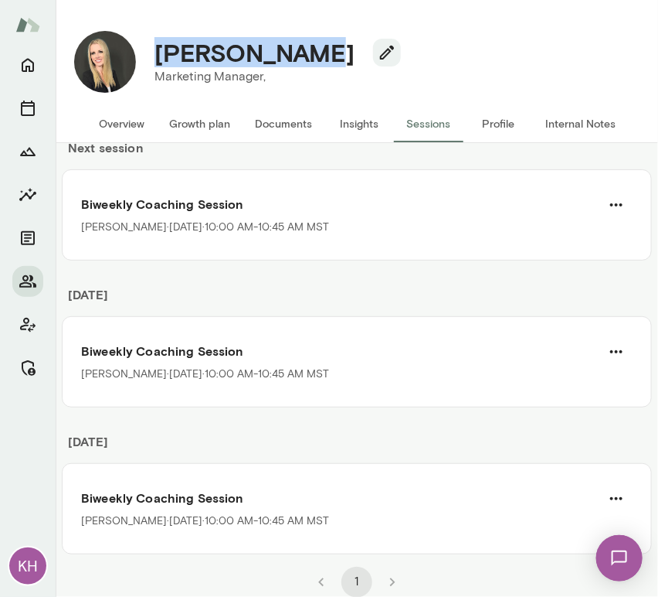
drag, startPoint x: 313, startPoint y: 60, endPoint x: 155, endPoint y: 54, distance: 158.5
click at [155, 54] on div "Lauren Henss" at bounding box center [271, 52] width 259 height 29
copy h4 "Lauren Henss"
click at [110, 128] on button "Overview" at bounding box center [122, 123] width 70 height 37
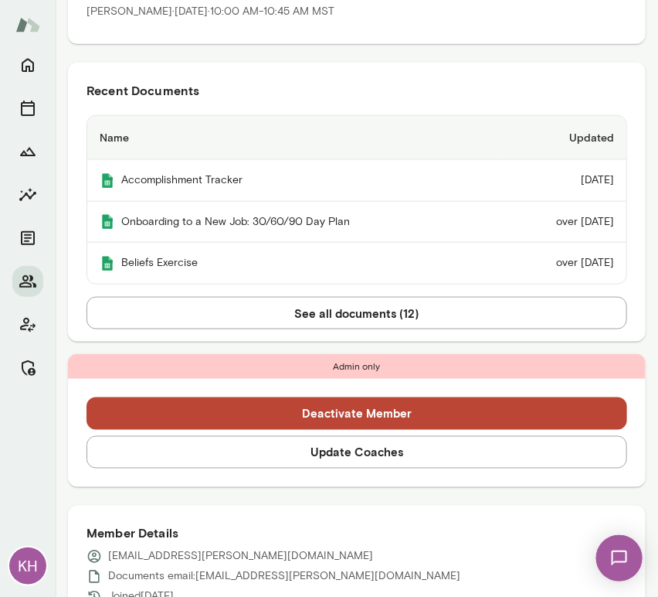
scroll to position [567, 0]
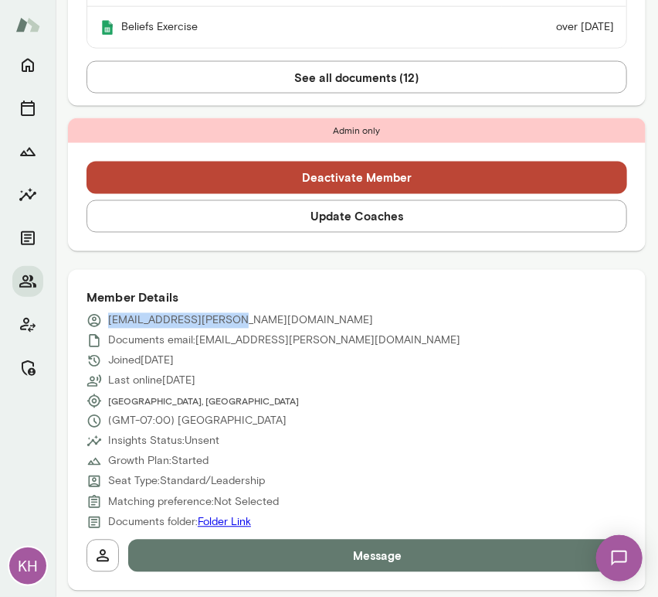
drag, startPoint x: 229, startPoint y: 320, endPoint x: 104, endPoint y: 319, distance: 124.4
click at [104, 319] on div "lauren.henss@gmail.com" at bounding box center [357, 320] width 541 height 15
copy p "lauren.henss@gmail.com"
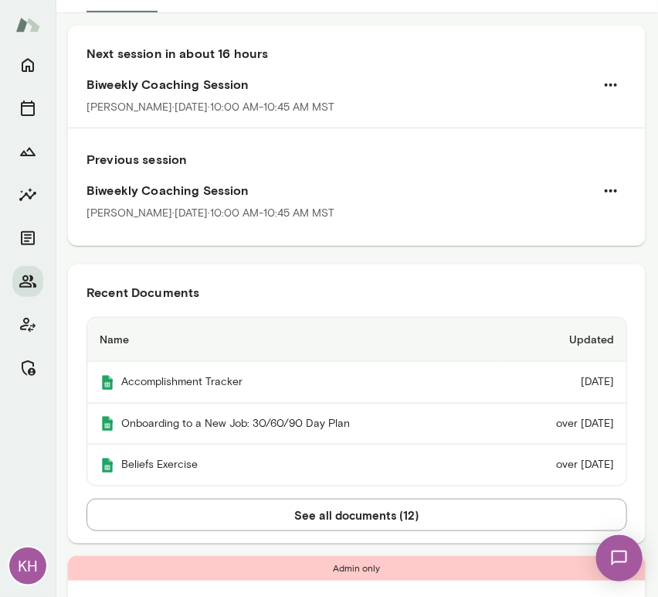
scroll to position [0, 0]
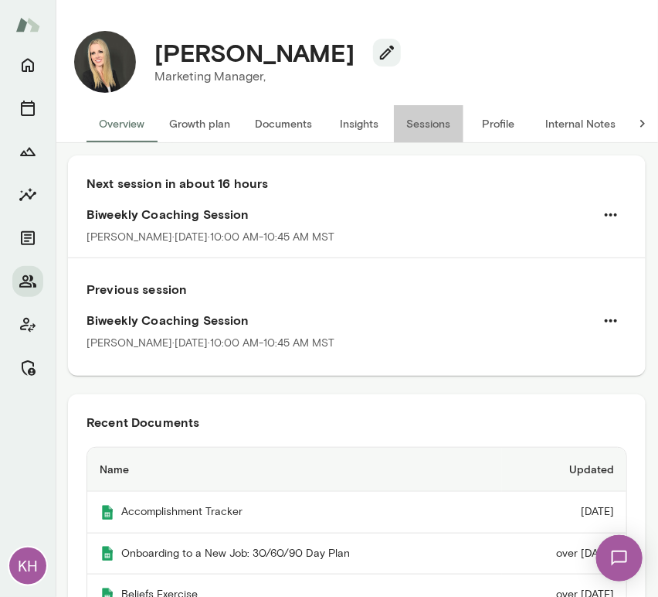
click at [414, 123] on button "Sessions" at bounding box center [429, 123] width 70 height 37
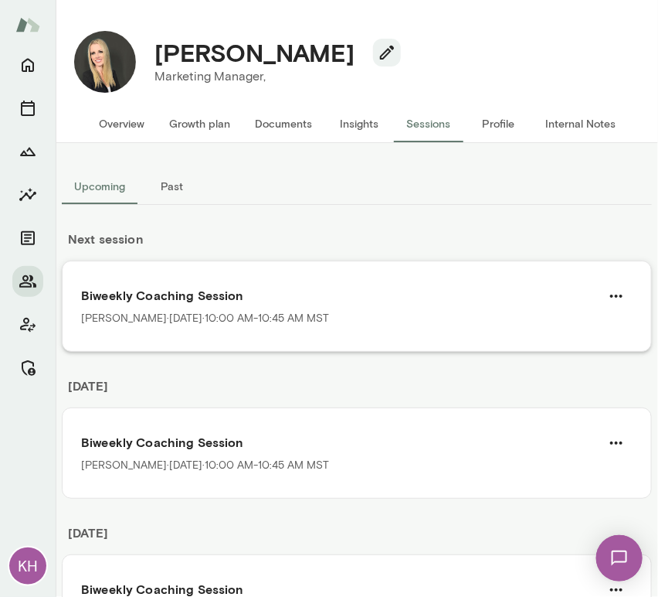
scroll to position [91, 0]
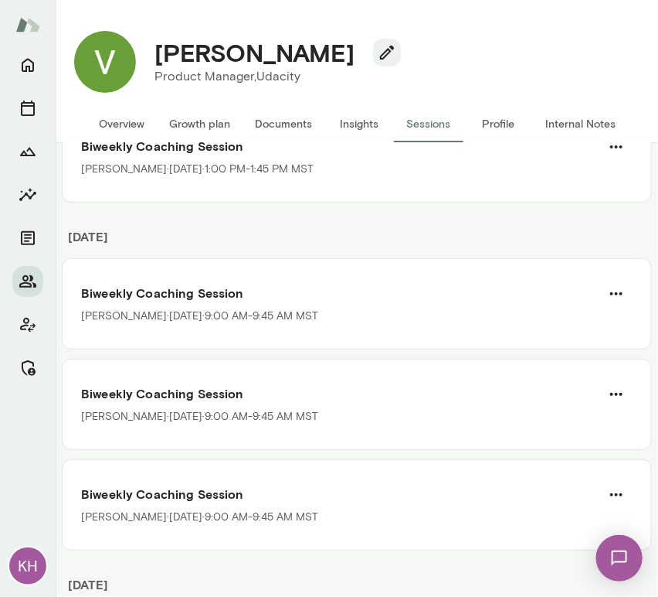
scroll to position [16, 0]
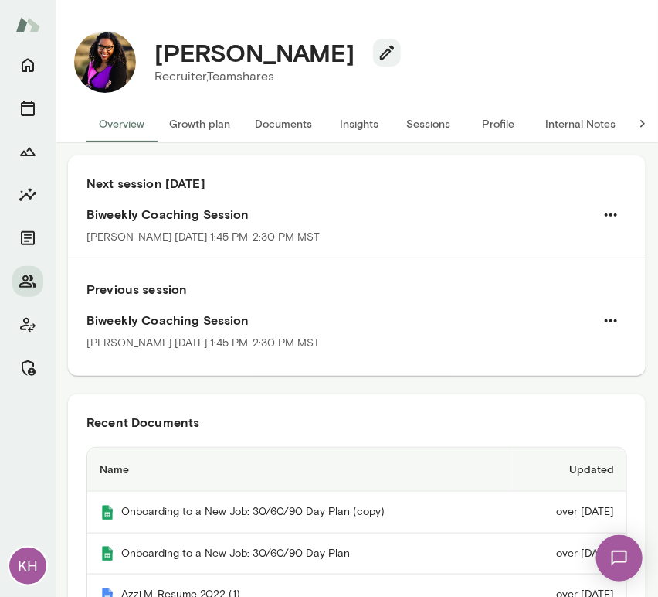
click at [430, 126] on button "Sessions" at bounding box center [429, 123] width 70 height 37
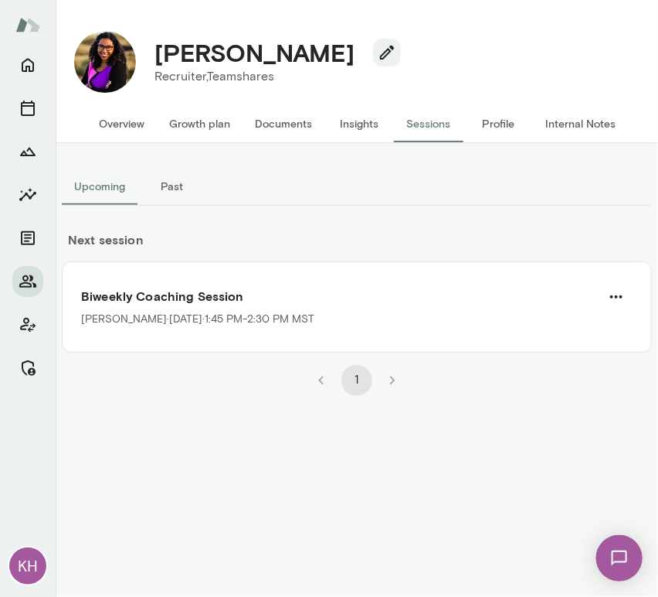
click at [171, 194] on button "Past" at bounding box center [173, 186] width 70 height 37
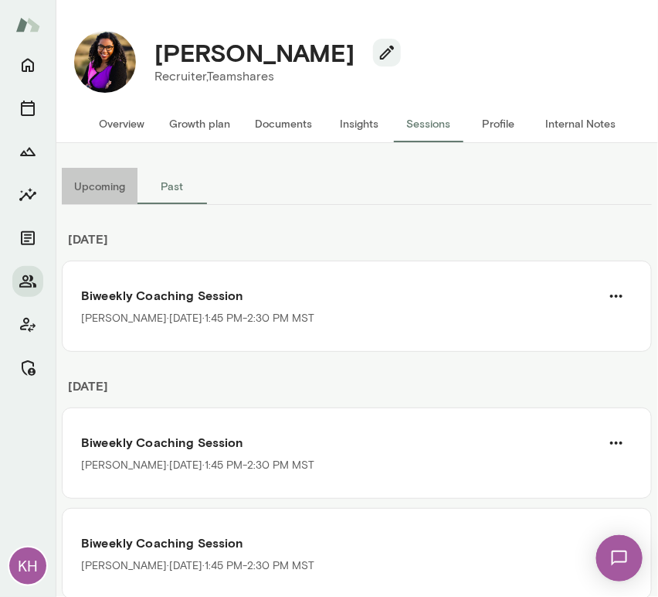
click at [107, 171] on button "Upcoming" at bounding box center [100, 186] width 76 height 37
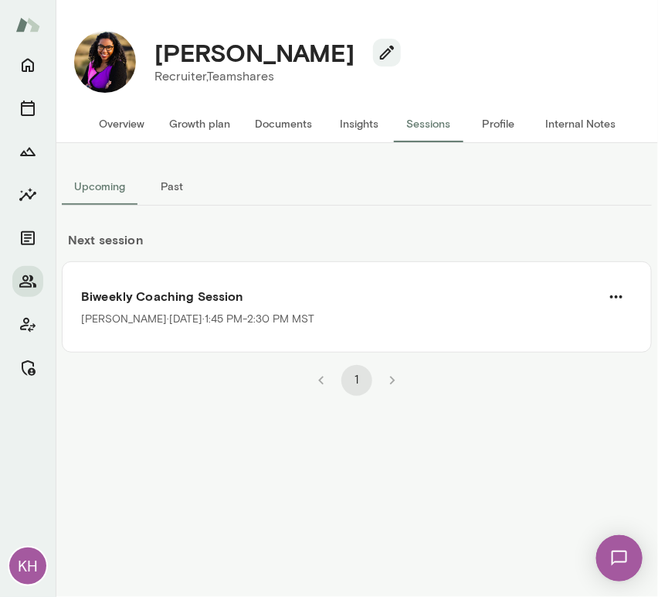
click at [169, 186] on button "Past" at bounding box center [173, 186] width 70 height 37
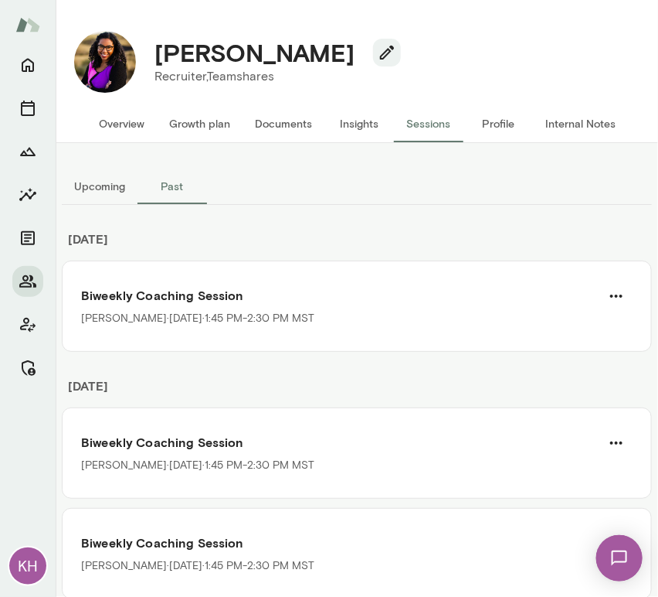
click at [103, 197] on button "Upcoming" at bounding box center [100, 186] width 76 height 37
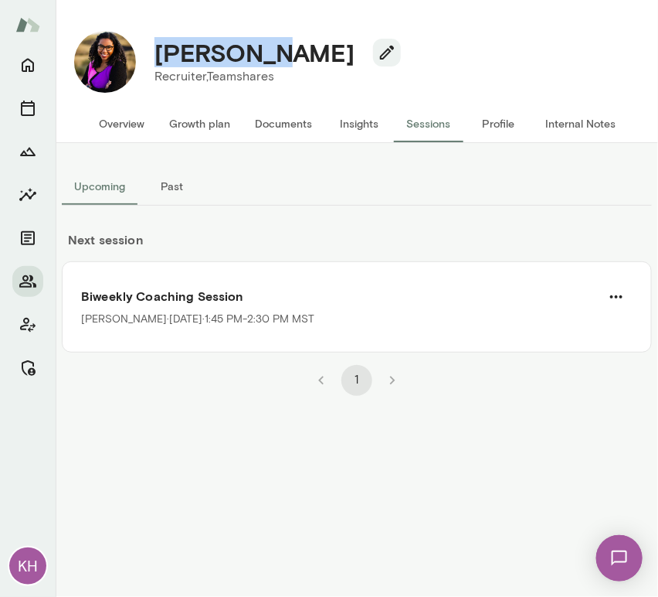
drag, startPoint x: 275, startPoint y: 54, endPoint x: 151, endPoint y: 54, distance: 124.4
click at [151, 54] on div "Maya Azzi" at bounding box center [271, 52] width 259 height 29
copy h4 "Maya Azzi"
click at [113, 126] on button "Overview" at bounding box center [122, 123] width 70 height 37
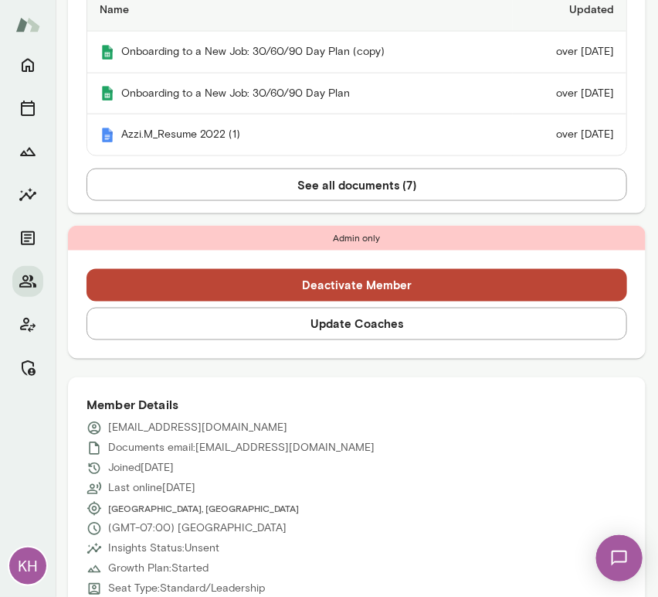
scroll to position [467, 0]
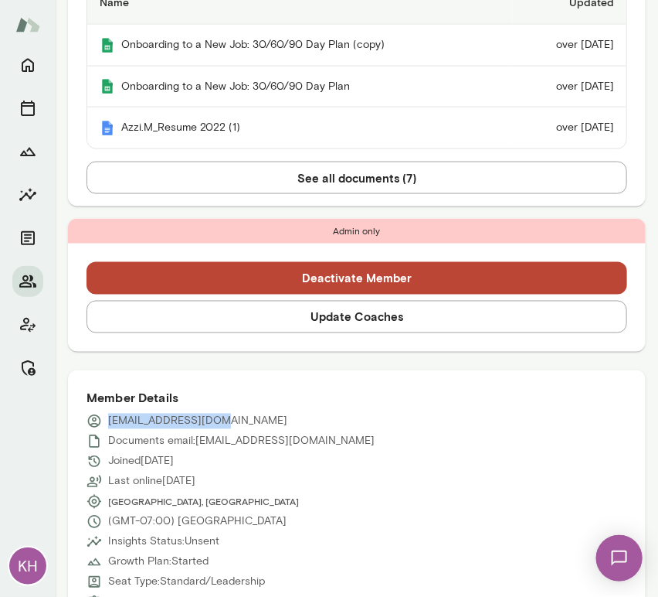
drag, startPoint x: 230, startPoint y: 421, endPoint x: 90, endPoint y: 420, distance: 139.9
click at [90, 420] on div "maya@teamshares.com" at bounding box center [357, 420] width 541 height 15
copy p "maya@teamshares.com"
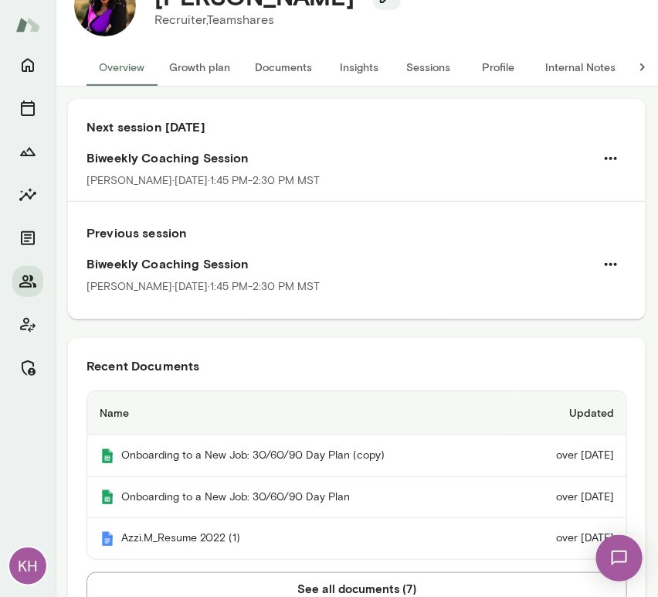
scroll to position [0, 0]
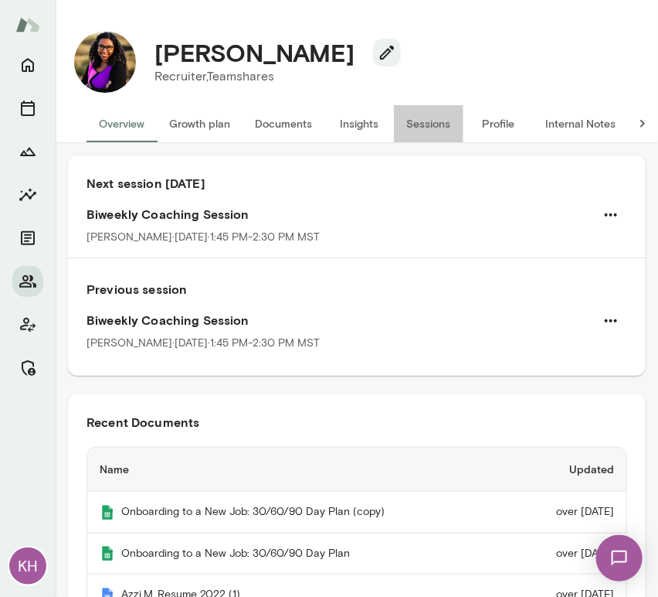
click at [439, 134] on button "Sessions" at bounding box center [429, 123] width 70 height 37
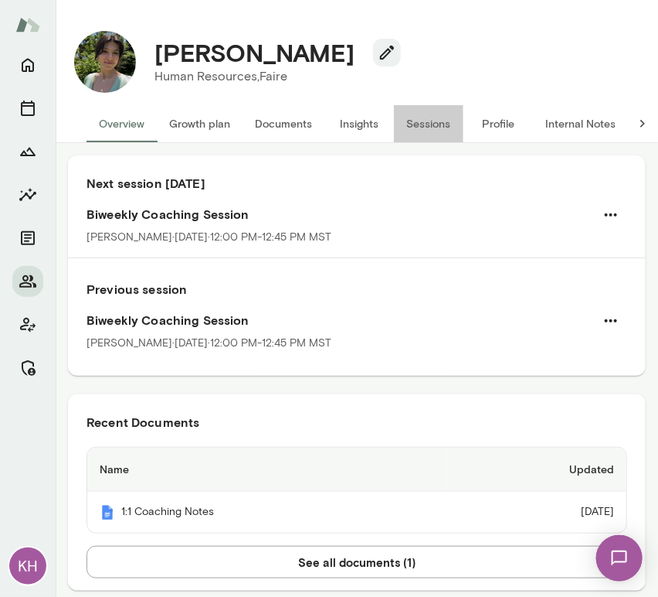
click at [414, 120] on button "Sessions" at bounding box center [429, 123] width 70 height 37
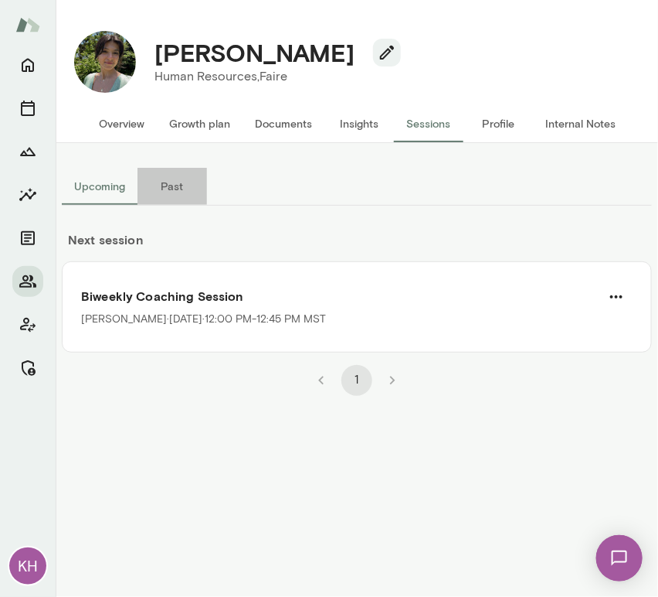
click at [175, 189] on button "Past" at bounding box center [173, 186] width 70 height 37
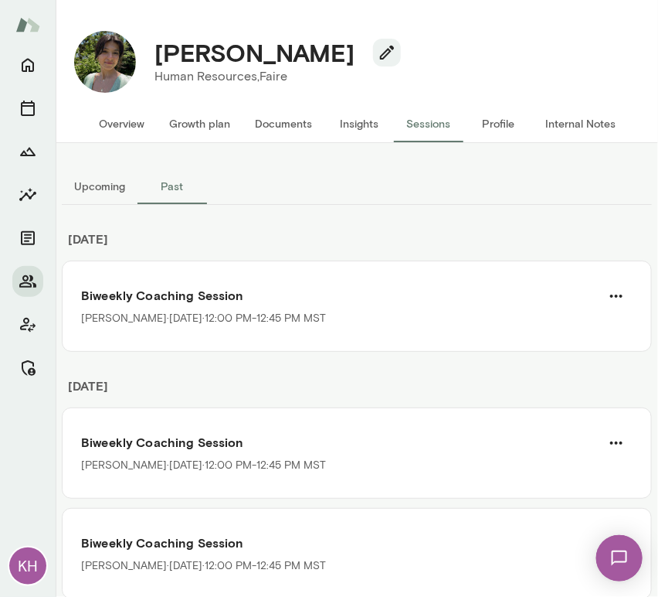
click at [113, 192] on button "Upcoming" at bounding box center [100, 186] width 76 height 37
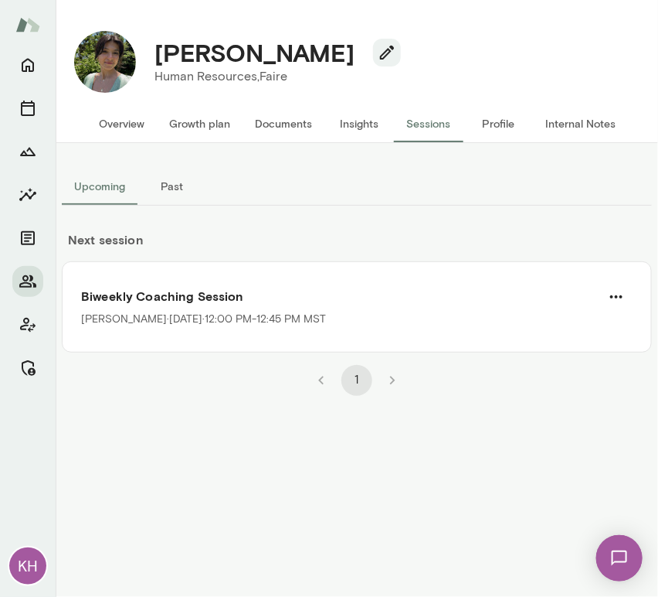
drag, startPoint x: 339, startPoint y: 56, endPoint x: 155, endPoint y: 60, distance: 184.0
click at [155, 60] on div "Jorjena Dankha" at bounding box center [271, 52] width 259 height 29
copy h4 "Jorjena Dankha"
click at [109, 125] on button "Overview" at bounding box center [122, 123] width 70 height 37
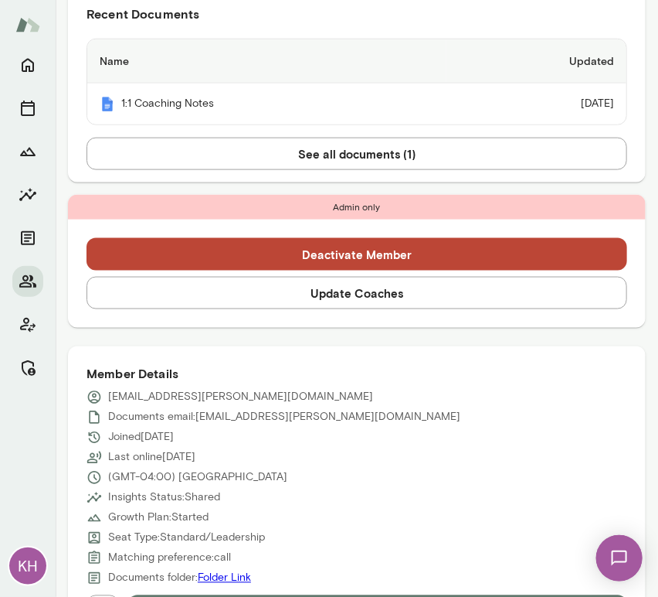
scroll to position [437, 0]
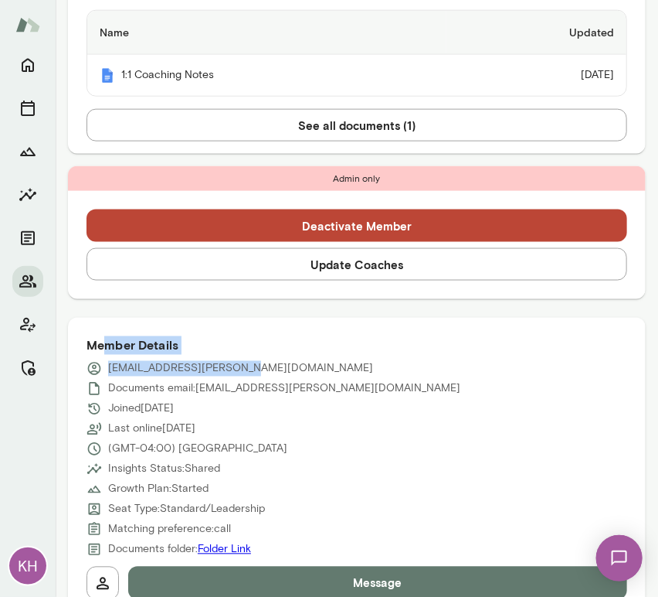
drag, startPoint x: 238, startPoint y: 368, endPoint x: 103, endPoint y: 355, distance: 135.9
click at [103, 355] on div "Member Details jorjena.dankha@faire.com Documents email: jorjena.dankha@faire.c…" at bounding box center [357, 468] width 578 height 300
click at [162, 361] on p "jorjena.dankha@faire.com" at bounding box center [240, 368] width 265 height 15
drag, startPoint x: 247, startPoint y: 358, endPoint x: 104, endPoint y: 372, distance: 143.7
click at [104, 372] on div "Member Details jorjena.dankha@faire.com Documents email: jorjena.dankha@faire.c…" at bounding box center [357, 468] width 578 height 300
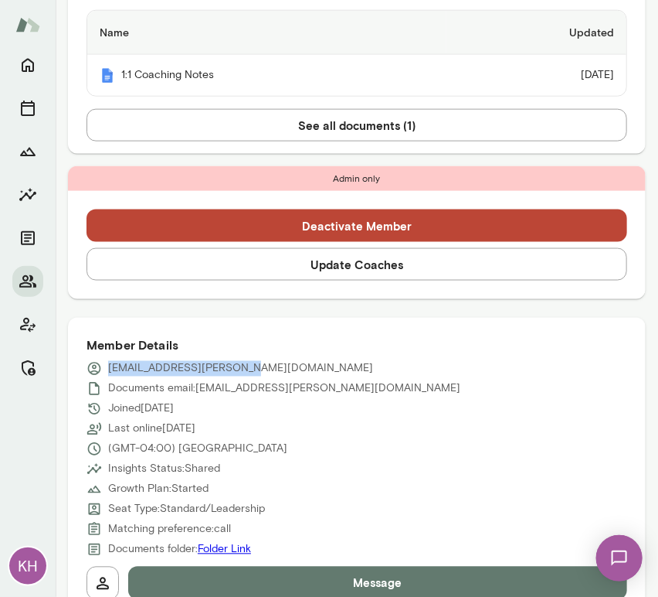
copy p "jorjena.dankha@faire.com"
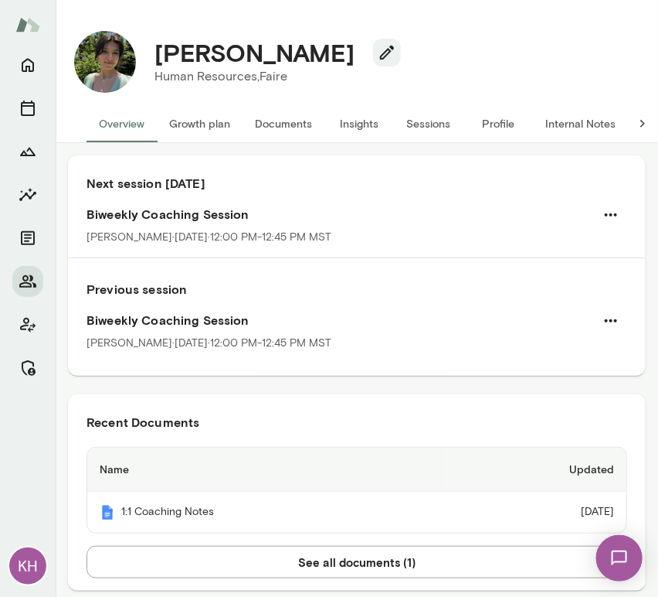
click at [437, 120] on button "Sessions" at bounding box center [429, 123] width 70 height 37
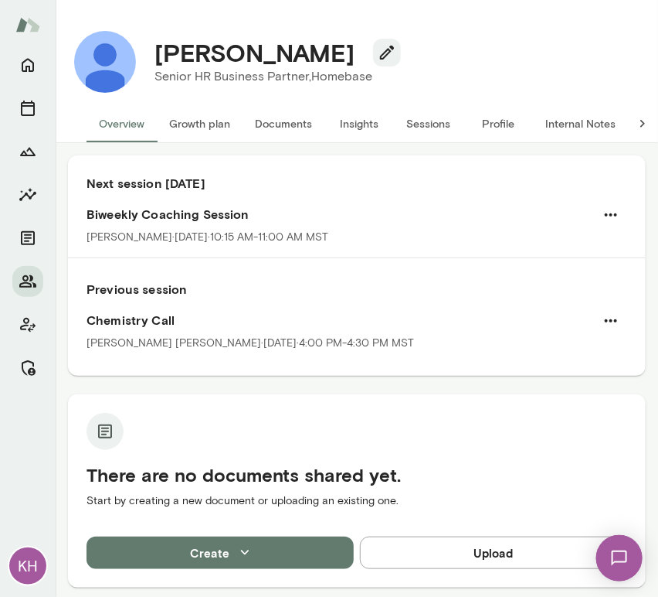
click at [411, 121] on button "Sessions" at bounding box center [429, 123] width 70 height 37
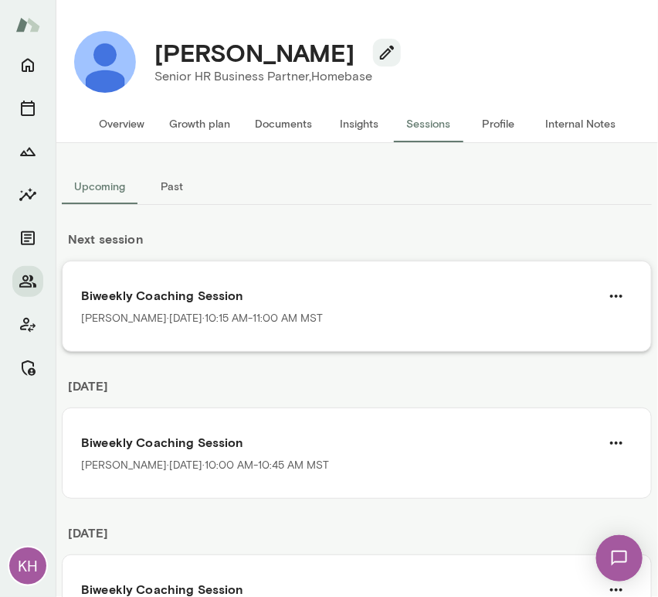
scroll to position [192, 0]
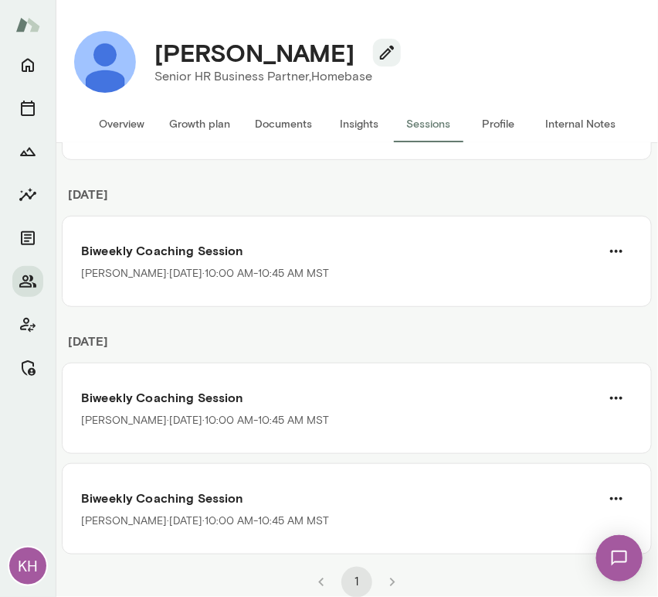
drag, startPoint x: 342, startPoint y: 58, endPoint x: 151, endPoint y: 60, distance: 191.7
click at [151, 60] on div "Kristina Kalamut" at bounding box center [271, 52] width 259 height 29
copy h4 "Kristina Kalamut"
click at [114, 134] on button "Overview" at bounding box center [122, 123] width 70 height 37
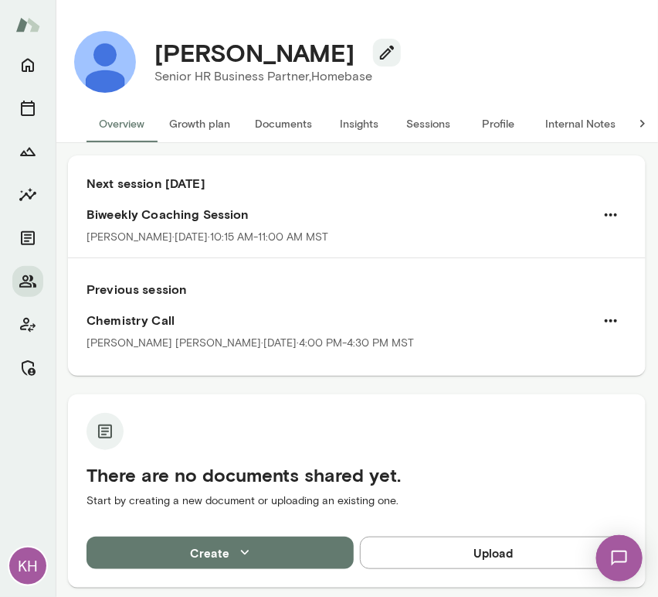
scroll to position [359, 0]
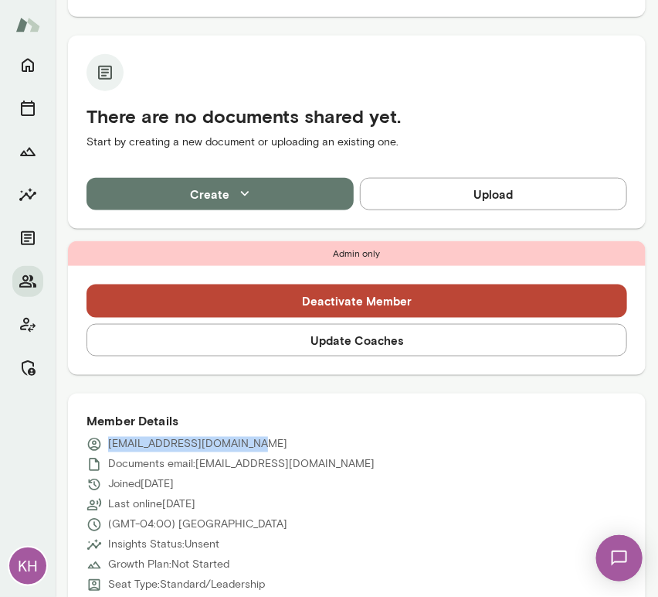
drag, startPoint x: 254, startPoint y: 440, endPoint x: 105, endPoint y: 445, distance: 149.3
click at [105, 445] on div "kkalamut@joinhomebase.com" at bounding box center [357, 444] width 541 height 15
copy p "kkalamut@joinhomebase.com"
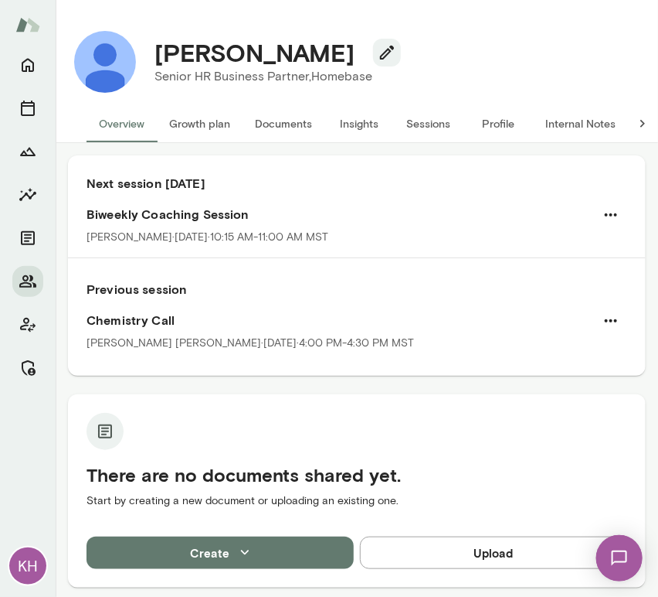
click at [431, 125] on button "Sessions" at bounding box center [429, 123] width 70 height 37
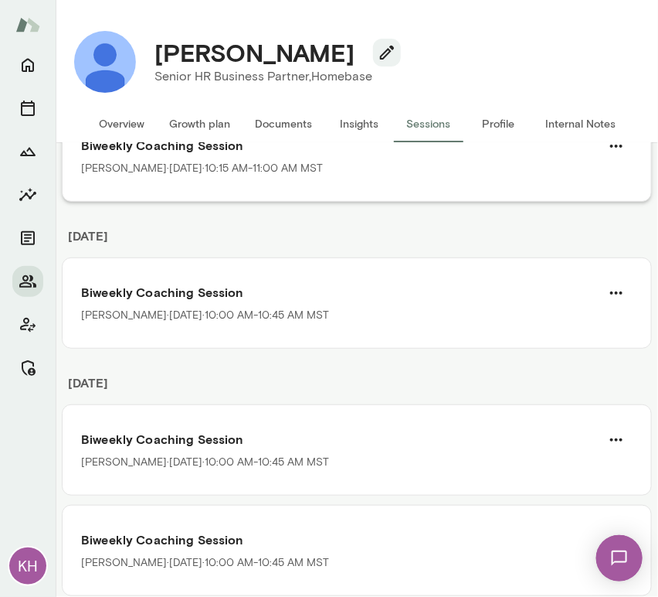
scroll to position [192, 0]
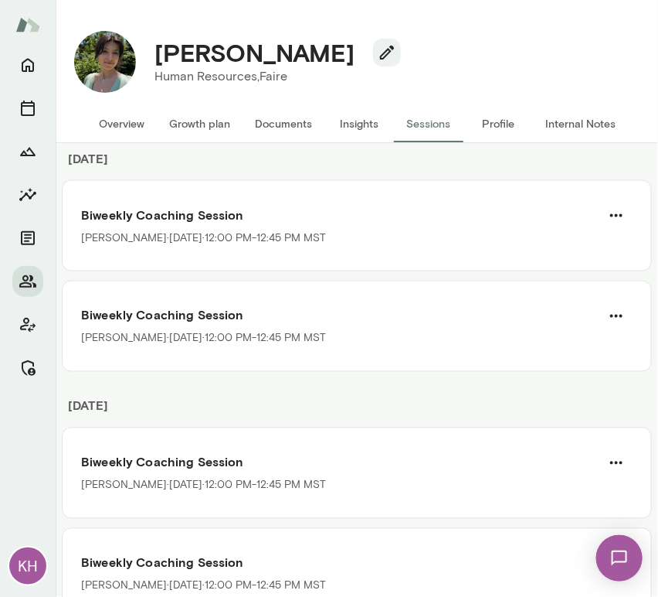
scroll to position [625, 0]
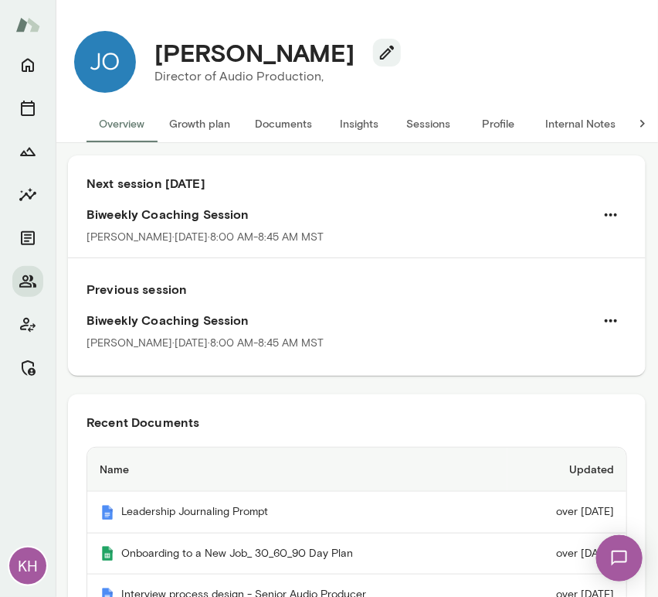
click at [428, 126] on button "Sessions" at bounding box center [429, 123] width 70 height 37
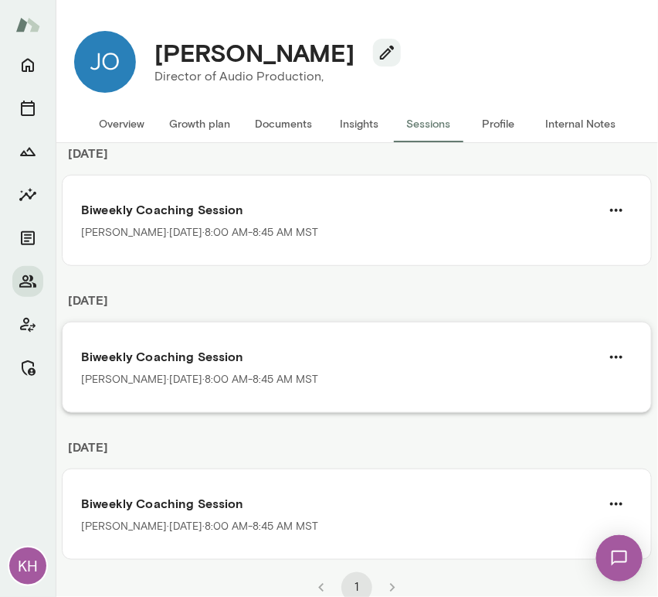
scroll to position [237, 0]
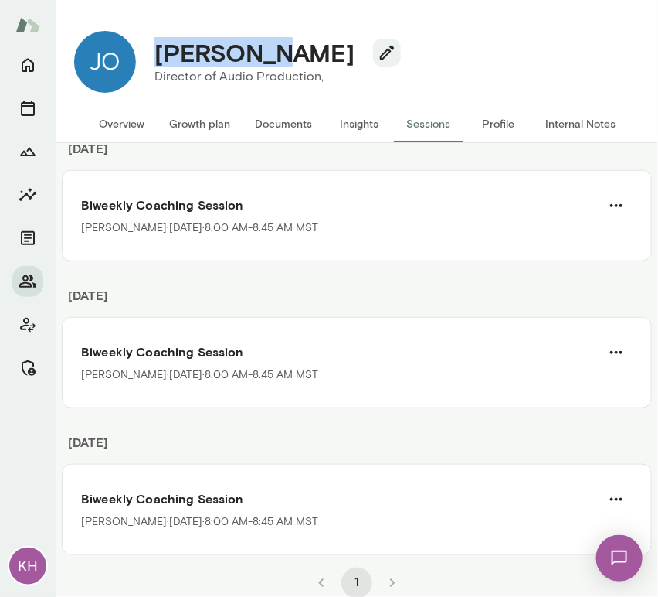
drag, startPoint x: 271, startPoint y: 56, endPoint x: 157, endPoint y: 60, distance: 113.7
click at [157, 60] on h4 "[PERSON_NAME]" at bounding box center [255, 52] width 200 height 29
copy h4 "[PERSON_NAME]"
click at [128, 119] on button "Overview" at bounding box center [122, 123] width 70 height 37
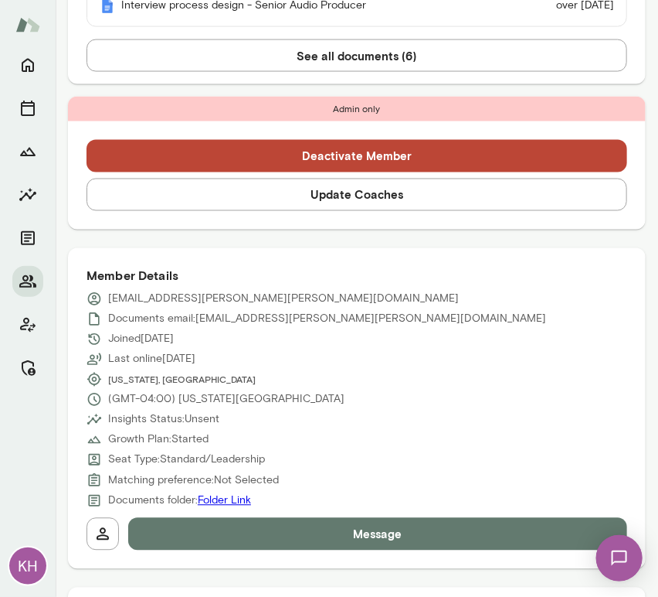
scroll to position [591, 0]
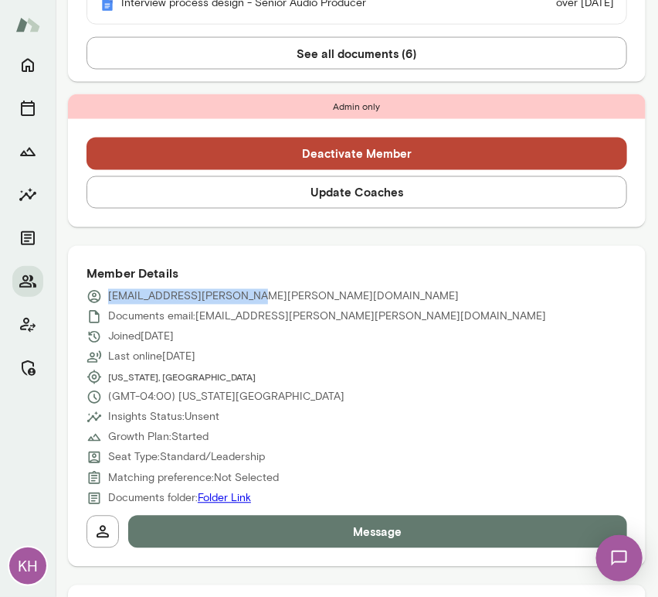
drag, startPoint x: 240, startPoint y: 290, endPoint x: 105, endPoint y: 293, distance: 134.5
click at [105, 293] on div "[EMAIL_ADDRESS][PERSON_NAME][PERSON_NAME][DOMAIN_NAME]" at bounding box center [357, 296] width 541 height 15
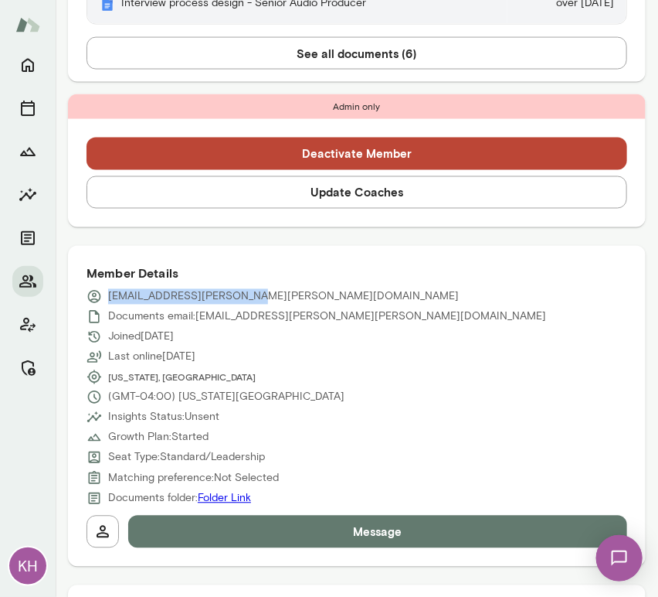
copy p "[EMAIL_ADDRESS][PERSON_NAME][PERSON_NAME][DOMAIN_NAME]"
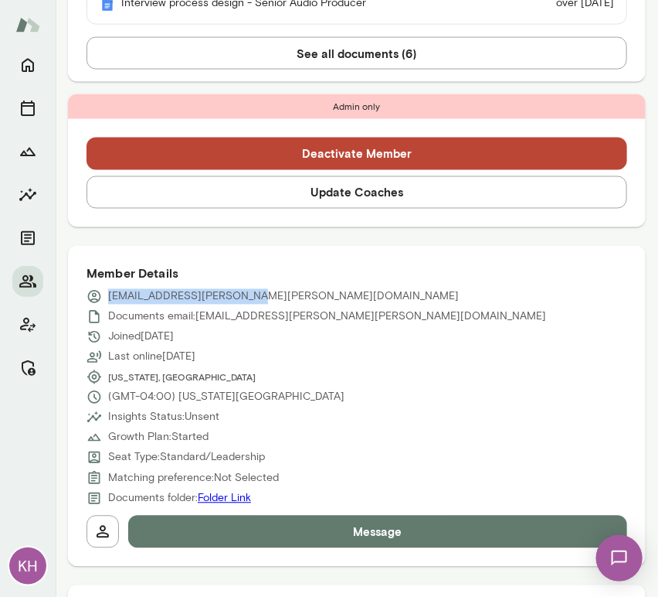
scroll to position [0, 0]
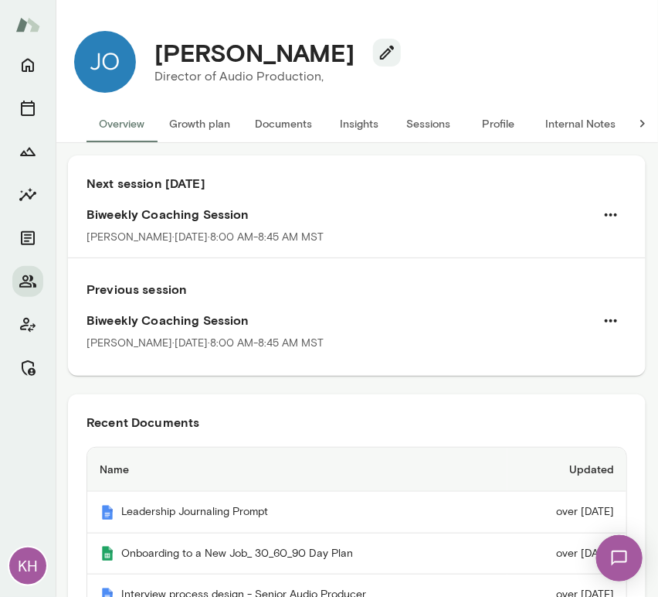
click at [421, 128] on button "Sessions" at bounding box center [429, 123] width 70 height 37
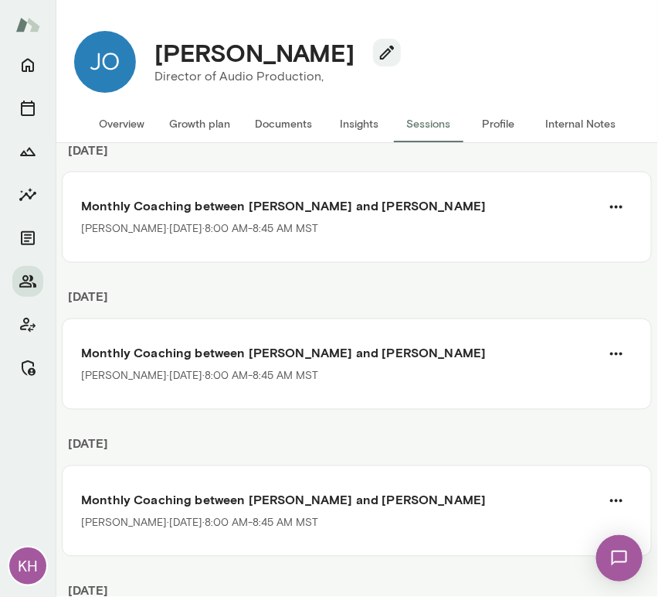
scroll to position [726, 0]
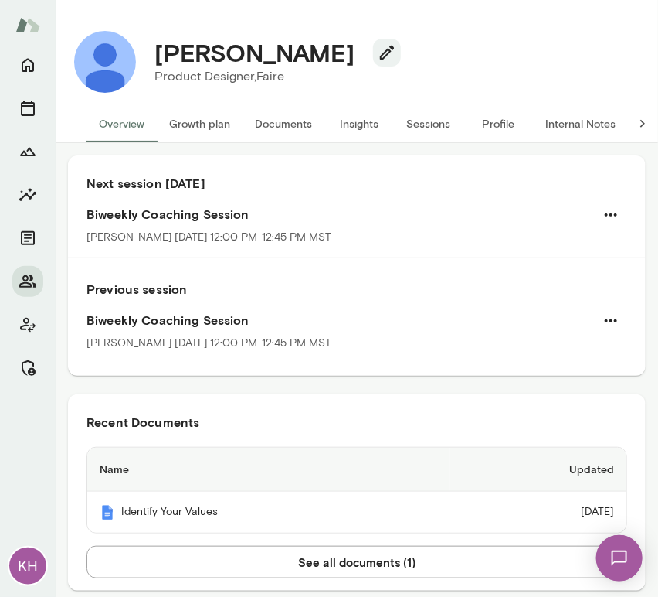
click at [414, 126] on button "Sessions" at bounding box center [429, 123] width 70 height 37
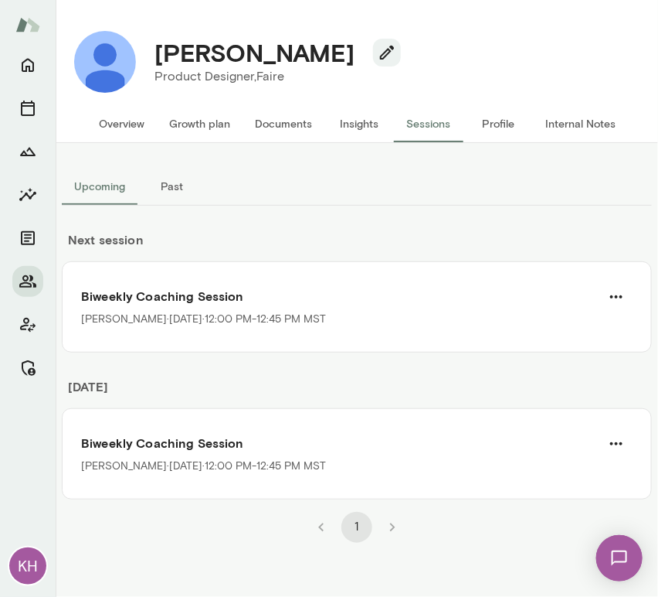
drag, startPoint x: 340, startPoint y: 56, endPoint x: 146, endPoint y: 55, distance: 194.0
click at [146, 55] on div "Chris Chappelle" at bounding box center [271, 52] width 259 height 29
copy h4 "Chris Chappelle"
click at [115, 125] on button "Overview" at bounding box center [122, 123] width 70 height 37
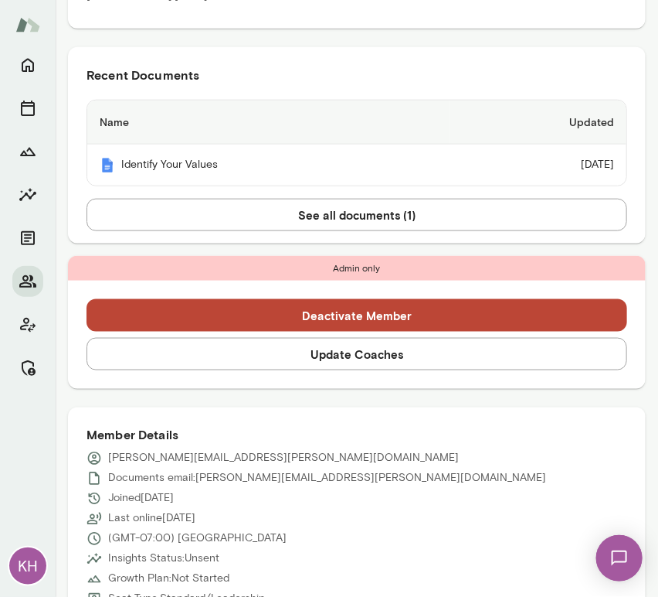
scroll to position [360, 0]
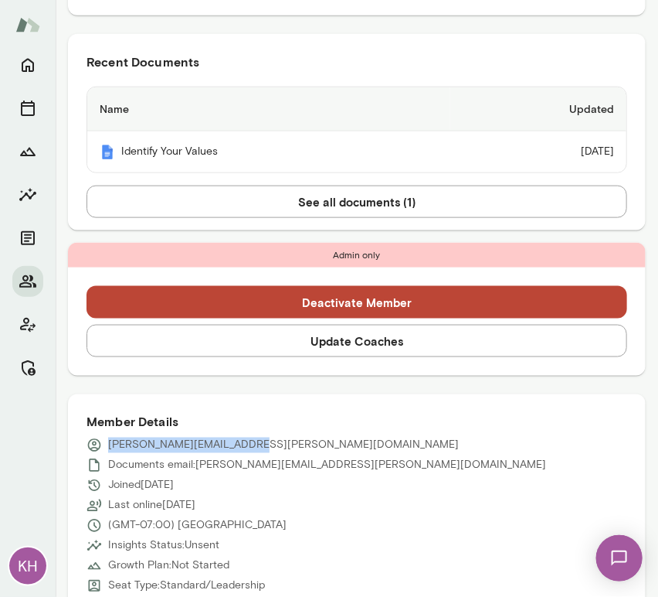
drag, startPoint x: 246, startPoint y: 442, endPoint x: 105, endPoint y: 443, distance: 140.7
click at [105, 443] on div "chris.chappelle@faire.com" at bounding box center [357, 444] width 541 height 15
copy p "chris.chappelle@faire.com"
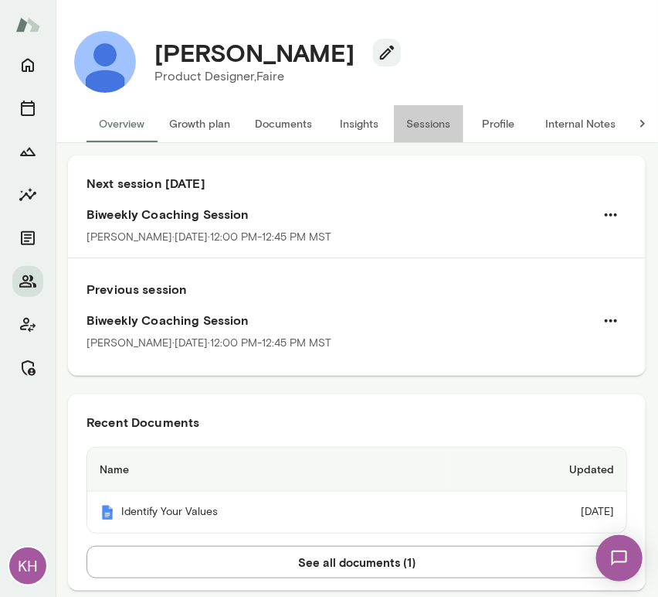
click at [427, 118] on button "Sessions" at bounding box center [429, 123] width 70 height 37
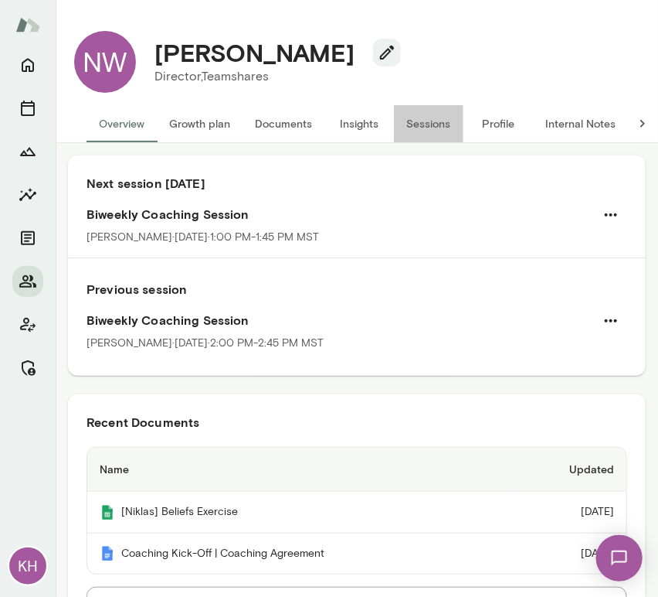
click at [420, 124] on button "Sessions" at bounding box center [429, 123] width 70 height 37
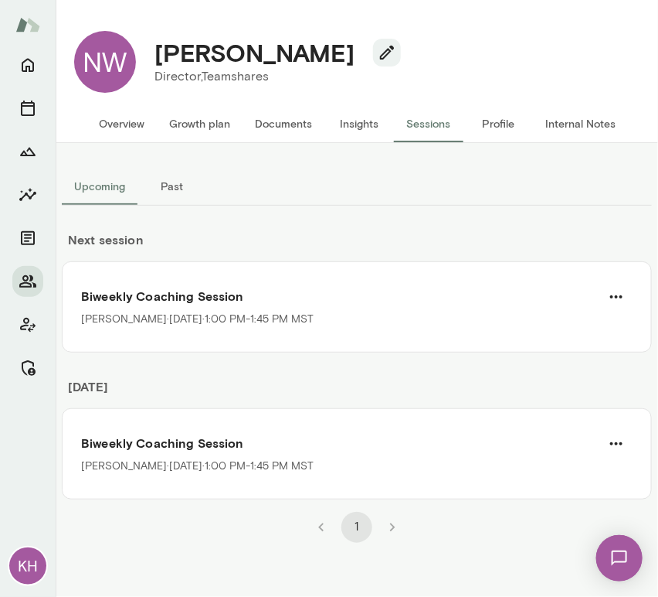
drag, startPoint x: 367, startPoint y: 57, endPoint x: 158, endPoint y: 55, distance: 208.7
click at [158, 55] on div "[PERSON_NAME]" at bounding box center [271, 52] width 259 height 29
copy h4 "[PERSON_NAME]"
click at [114, 128] on button "Overview" at bounding box center [122, 123] width 70 height 37
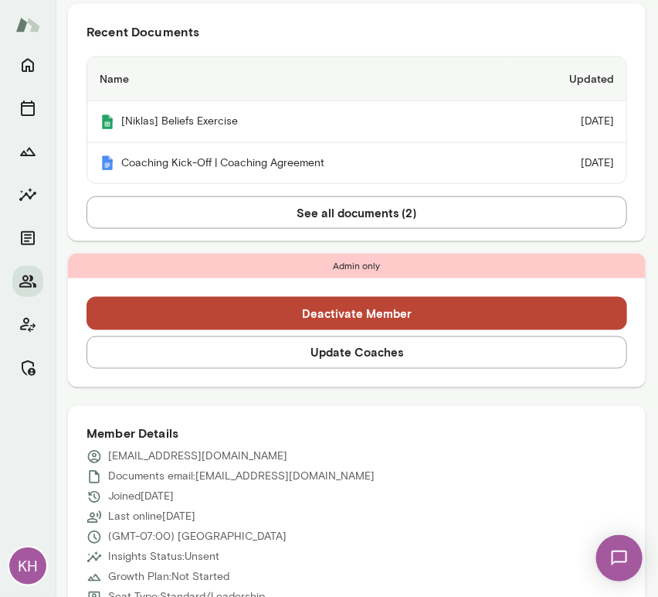
scroll to position [393, 0]
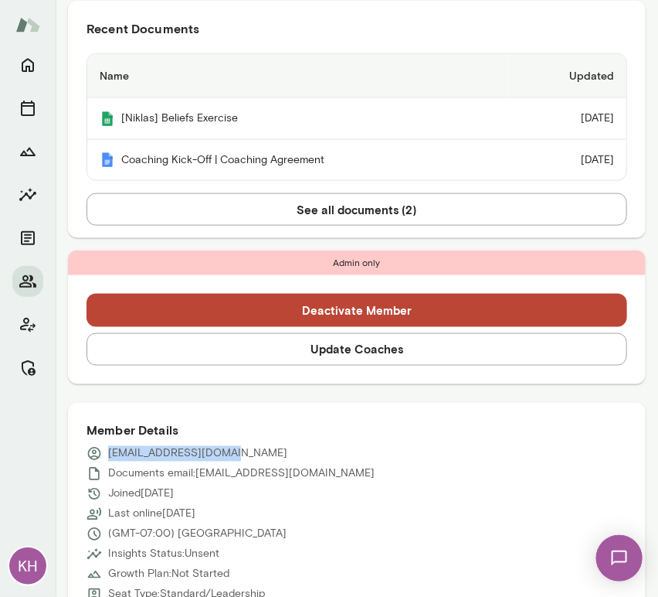
drag, startPoint x: 226, startPoint y: 449, endPoint x: 105, endPoint y: 452, distance: 121.4
click at [105, 452] on div "[EMAIL_ADDRESS][DOMAIN_NAME]" at bounding box center [357, 453] width 541 height 15
copy p "[EMAIL_ADDRESS][DOMAIN_NAME]"
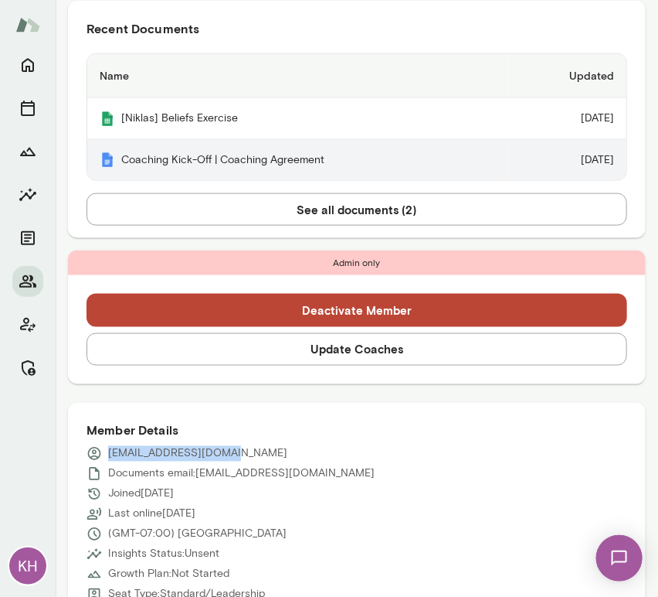
scroll to position [0, 0]
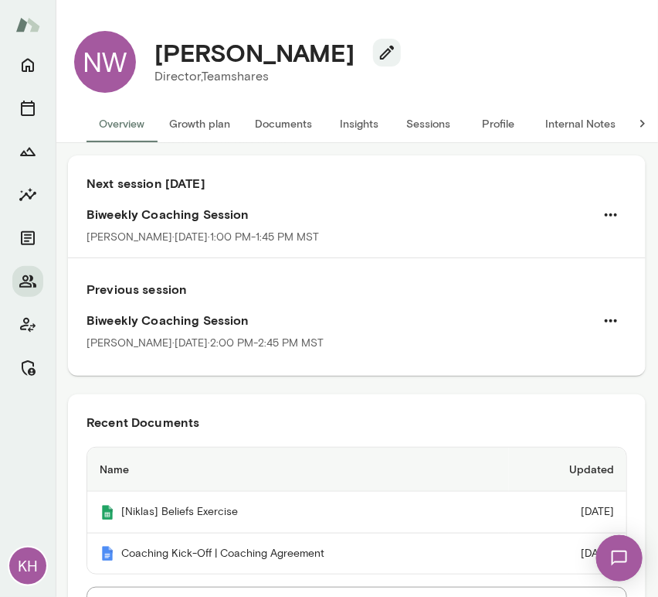
click at [419, 122] on button "Sessions" at bounding box center [429, 123] width 70 height 37
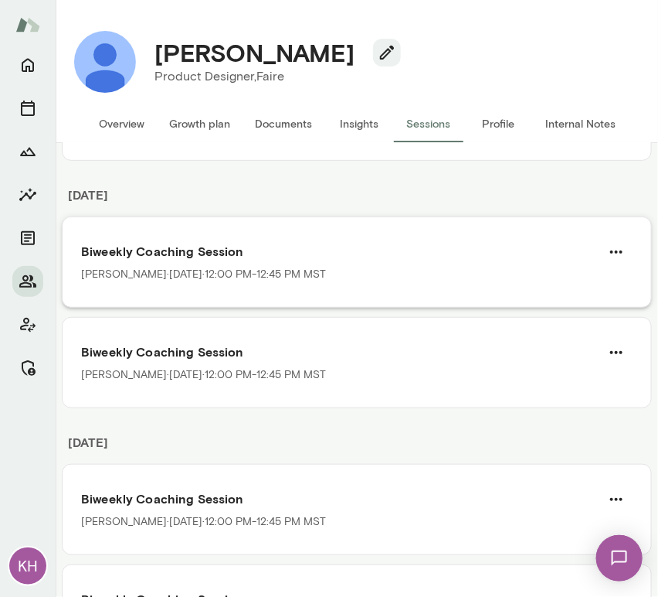
scroll to position [124, 0]
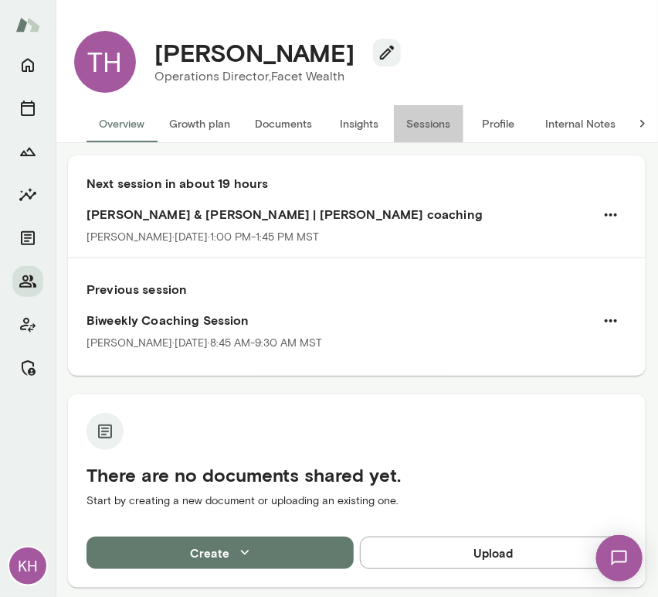
click at [417, 120] on button "Sessions" at bounding box center [429, 123] width 70 height 37
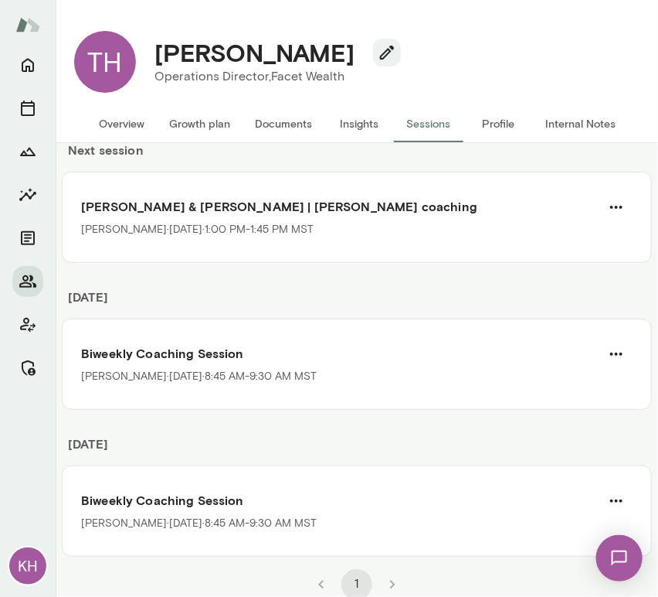
scroll to position [91, 0]
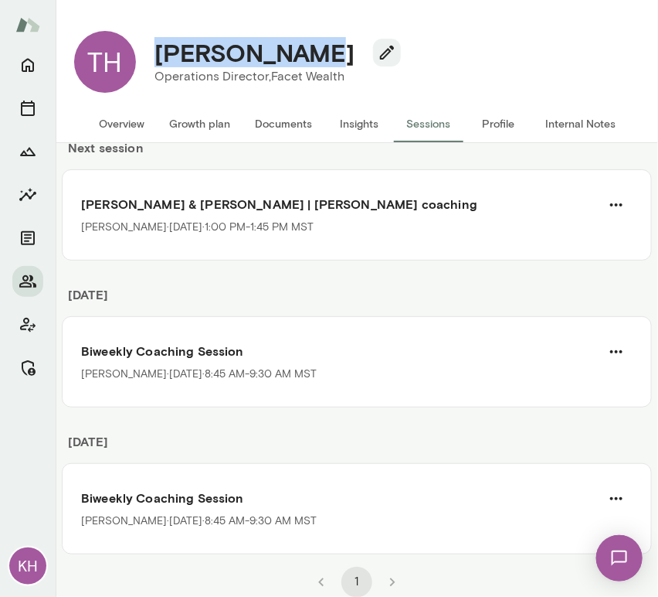
drag, startPoint x: 322, startPoint y: 60, endPoint x: 141, endPoint y: 59, distance: 180.1
click at [141, 59] on div "[PERSON_NAME] Operations Director, Facet Wealth" at bounding box center [271, 62] width 271 height 48
copy h4 "[PERSON_NAME]"
click at [122, 126] on button "Overview" at bounding box center [122, 123] width 70 height 37
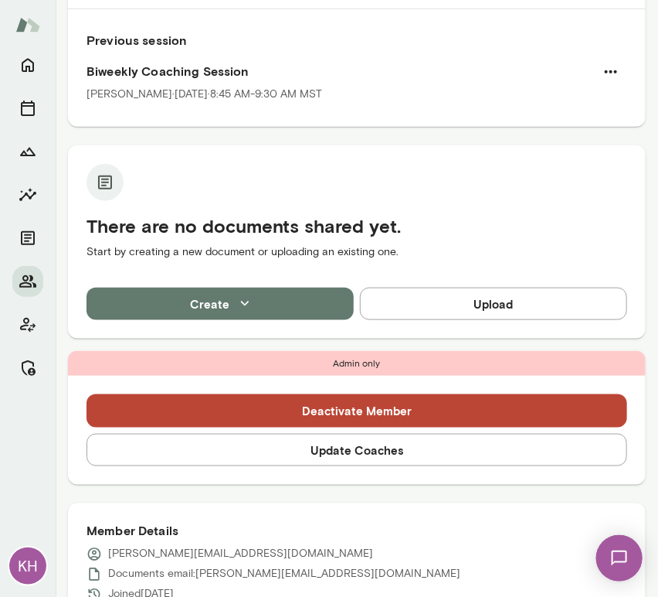
scroll to position [431, 0]
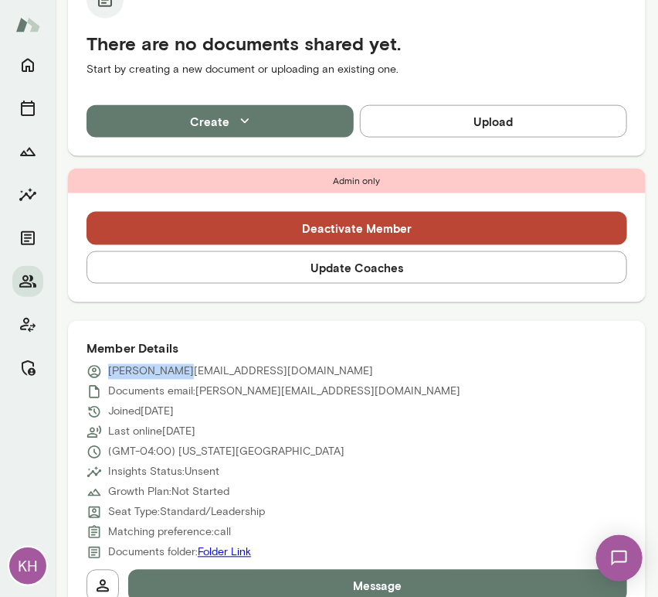
drag, startPoint x: 186, startPoint y: 369, endPoint x: 100, endPoint y: 376, distance: 86.0
click at [100, 376] on div "[PERSON_NAME][EMAIL_ADDRESS][DOMAIN_NAME]" at bounding box center [357, 371] width 541 height 15
copy p "[PERSON_NAME][EMAIL_ADDRESS][DOMAIN_NAME]"
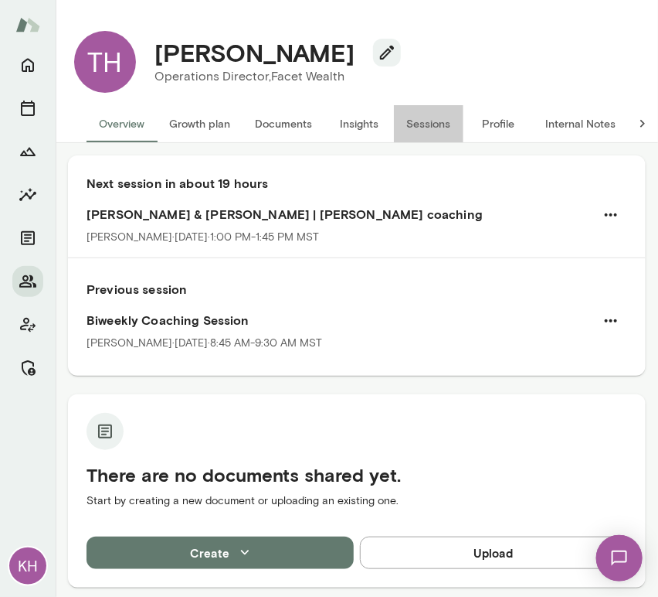
click at [434, 112] on button "Sessions" at bounding box center [429, 123] width 70 height 37
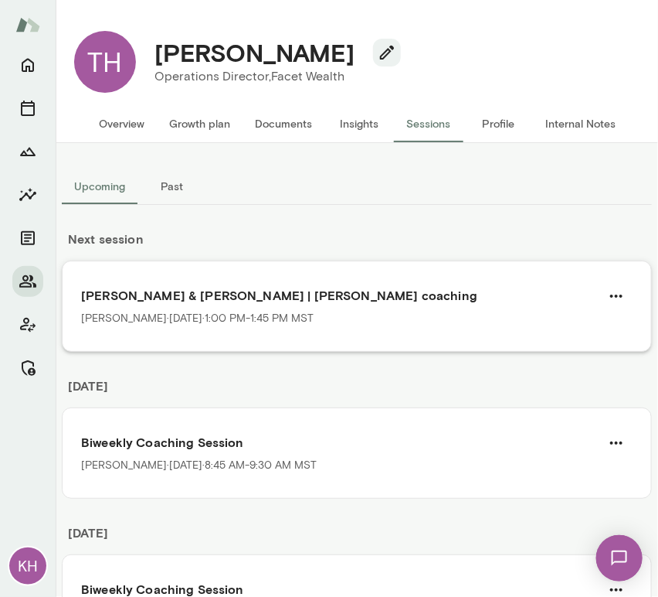
scroll to position [91, 0]
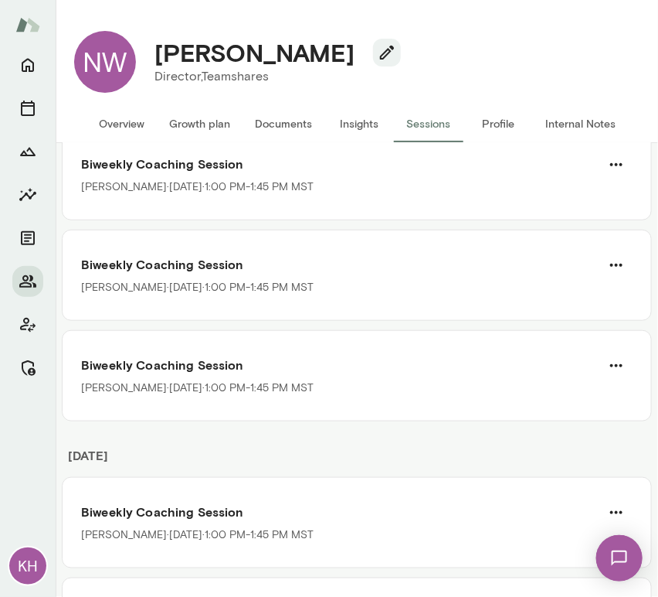
scroll to position [280, 0]
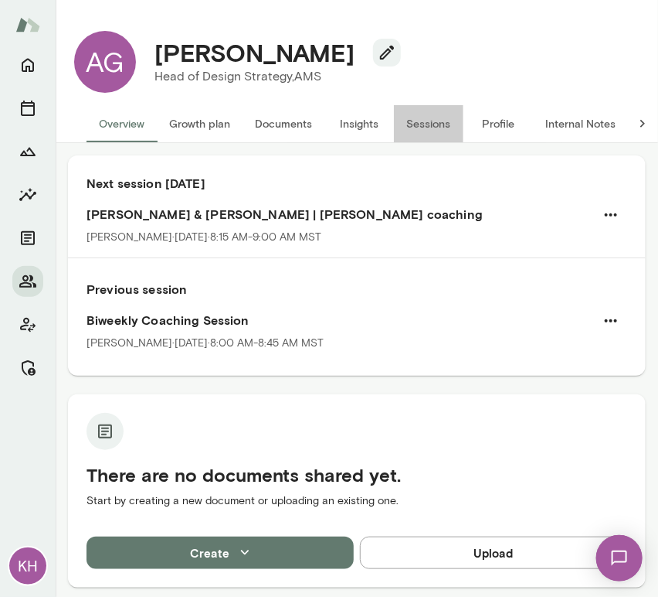
click at [423, 123] on button "Sessions" at bounding box center [429, 123] width 70 height 37
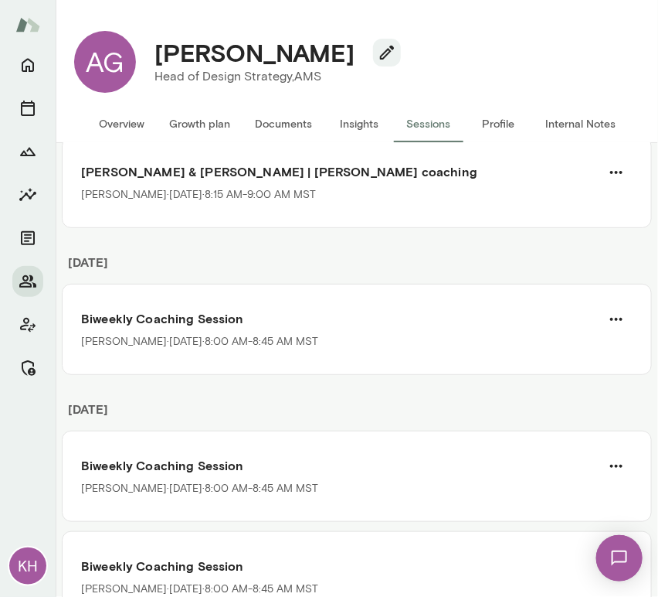
scroll to position [192, 0]
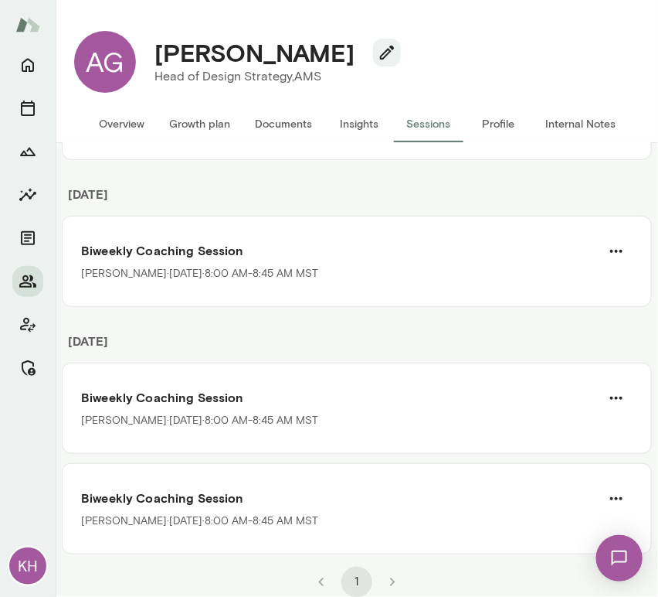
drag, startPoint x: 338, startPoint y: 52, endPoint x: 151, endPoint y: 60, distance: 186.5
click at [151, 60] on div "Arabella Garvey" at bounding box center [271, 52] width 259 height 29
copy h4 "Arabella Garvey"
click at [114, 121] on button "Overview" at bounding box center [122, 123] width 70 height 37
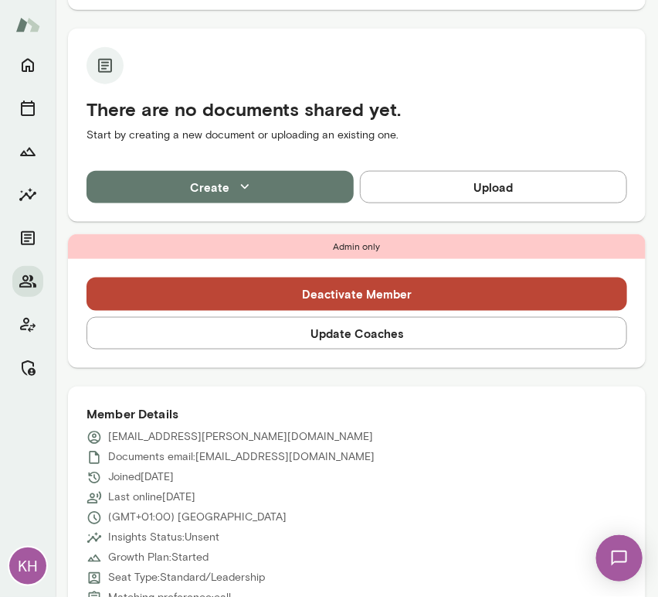
scroll to position [366, 0]
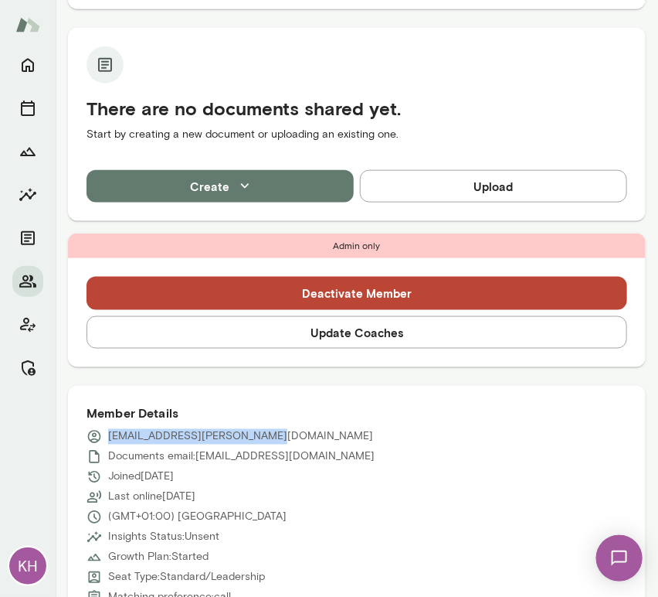
drag, startPoint x: 269, startPoint y: 437, endPoint x: 102, endPoint y: 437, distance: 166.9
click at [102, 437] on div "arabella.garvey@weareams.com" at bounding box center [357, 436] width 541 height 15
copy p "arabella.garvey@weareams.com"
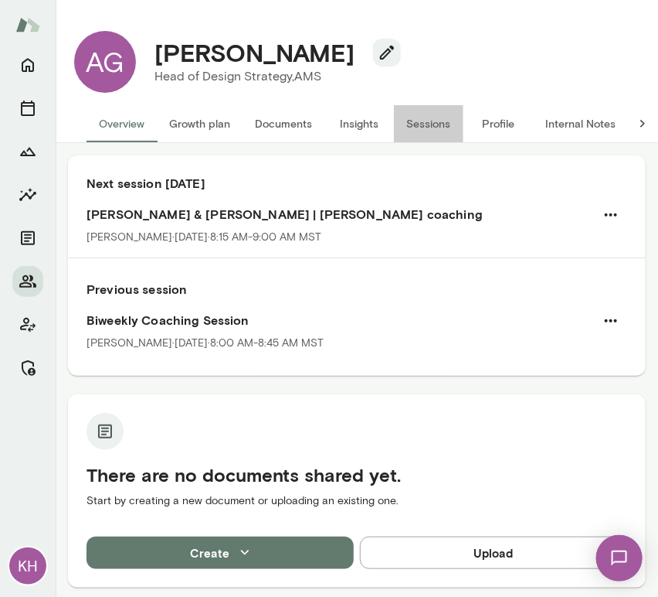
click at [440, 122] on button "Sessions" at bounding box center [429, 123] width 70 height 37
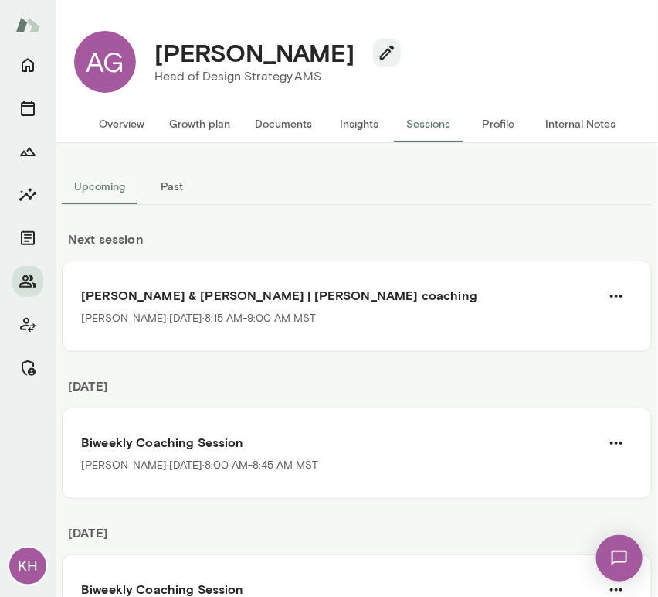
scroll to position [192, 0]
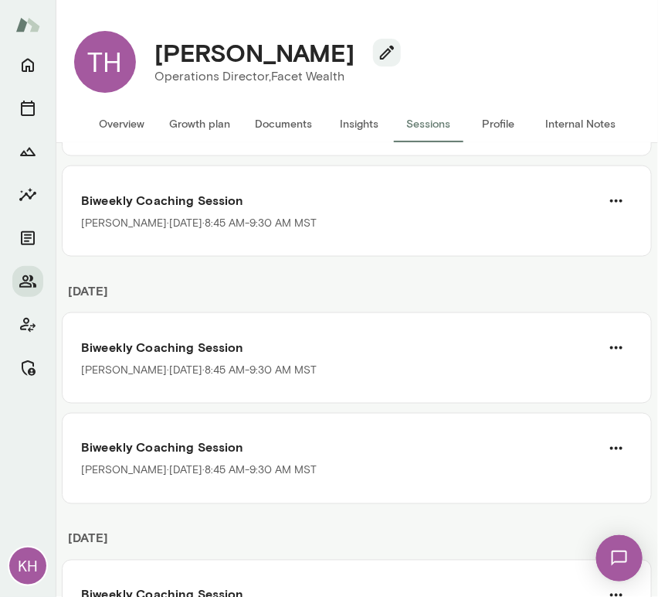
scroll to position [490, 0]
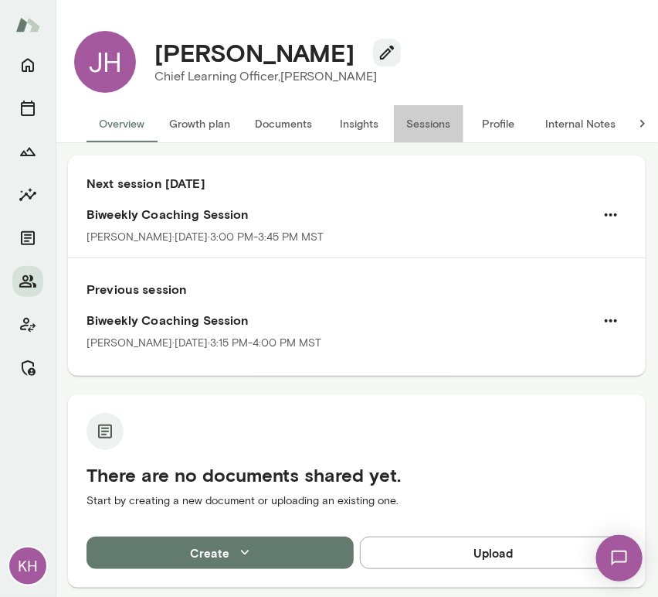
click at [410, 127] on button "Sessions" at bounding box center [429, 123] width 70 height 37
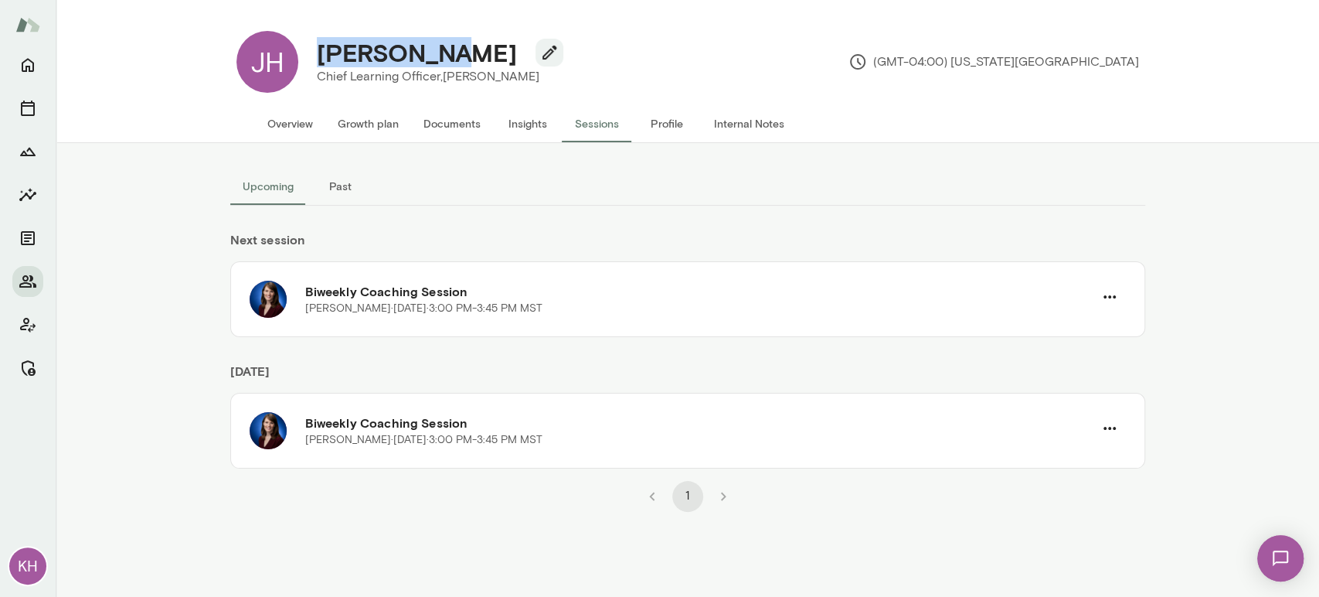
drag, startPoint x: 458, startPoint y: 60, endPoint x: 314, endPoint y: 60, distance: 143.8
click at [314, 60] on div "Jim Hemgen" at bounding box center [434, 52] width 259 height 29
copy h4 "Jim Hemgen"
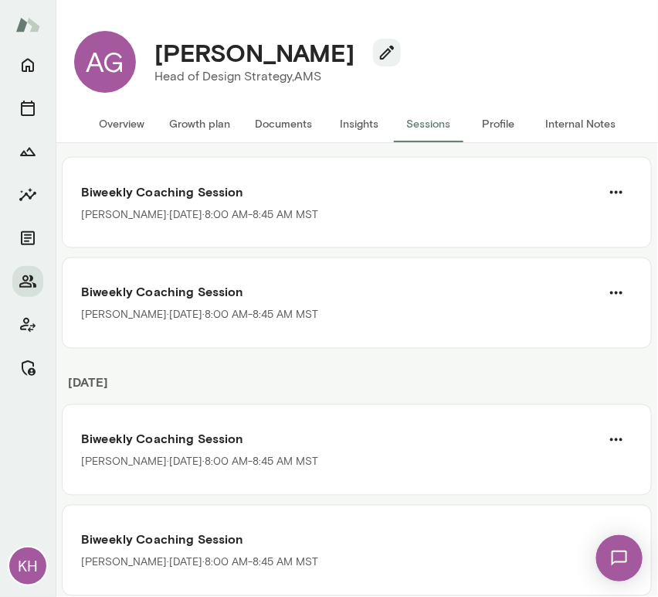
scroll to position [646, 0]
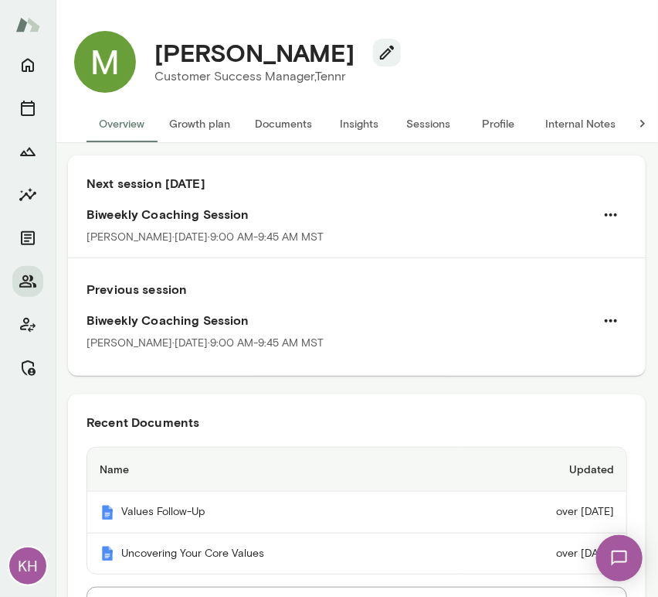
click at [424, 128] on button "Sessions" at bounding box center [429, 123] width 70 height 37
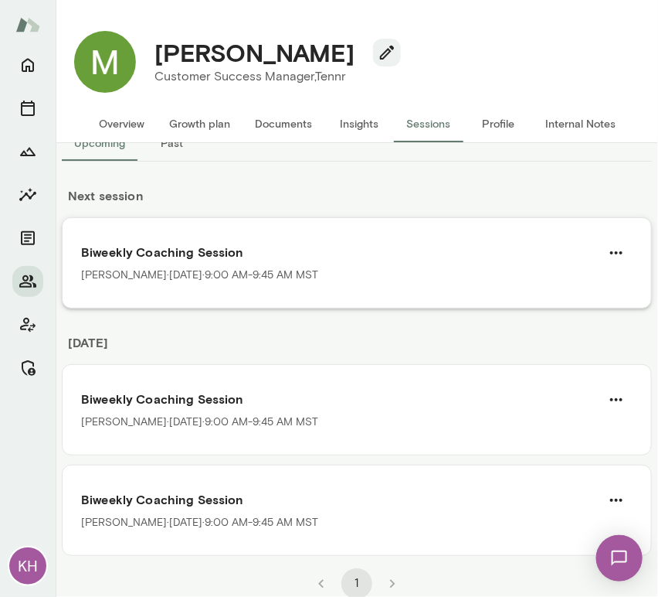
scroll to position [44, 0]
drag, startPoint x: 325, startPoint y: 49, endPoint x: 151, endPoint y: 45, distance: 174.0
click at [151, 45] on div "[PERSON_NAME]" at bounding box center [271, 52] width 259 height 29
copy h4 "[PERSON_NAME]"
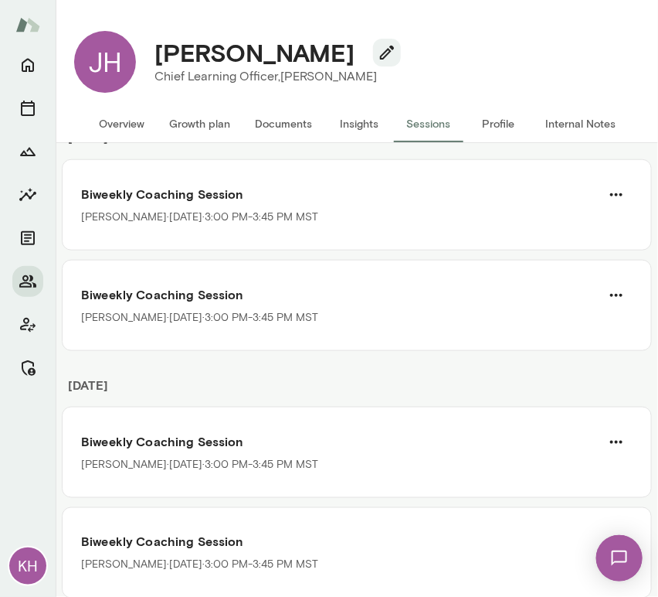
scroll to position [532, 0]
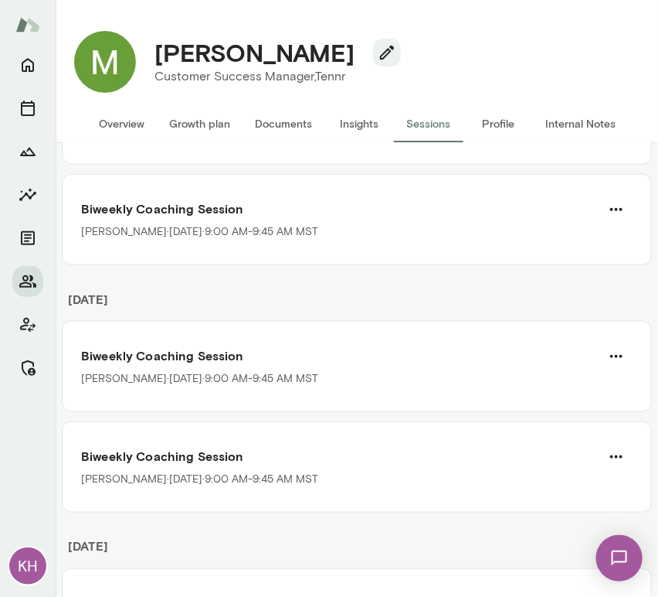
scroll to position [315, 0]
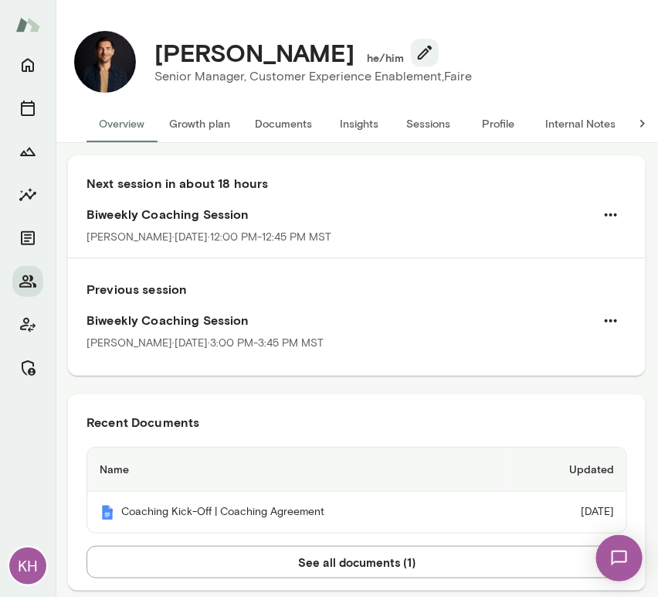
click at [428, 117] on button "Sessions" at bounding box center [429, 123] width 70 height 37
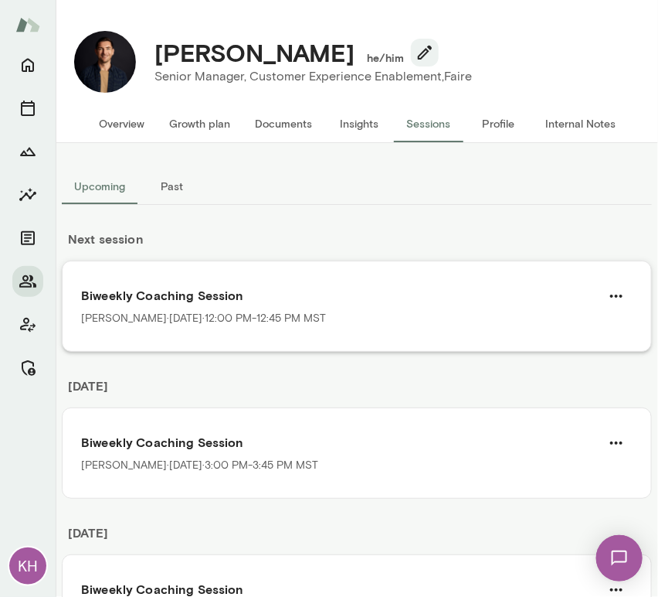
scroll to position [91, 0]
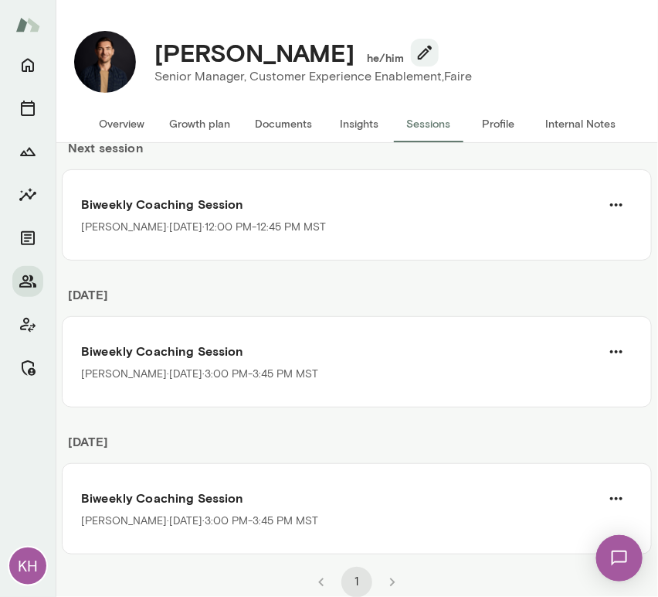
drag, startPoint x: 359, startPoint y: 58, endPoint x: 133, endPoint y: 65, distance: 225.8
click at [133, 65] on div "Aaron MacDonald he/him Senior Manager, Customer Experience Enablement, Faire (G…" at bounding box center [357, 62] width 590 height 87
copy div "KH Aaron MacDonald"
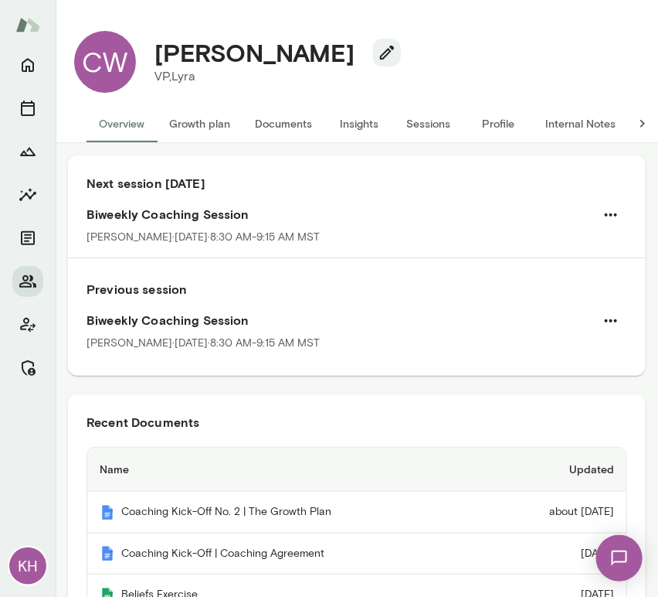
click at [432, 121] on button "Sessions" at bounding box center [429, 123] width 70 height 37
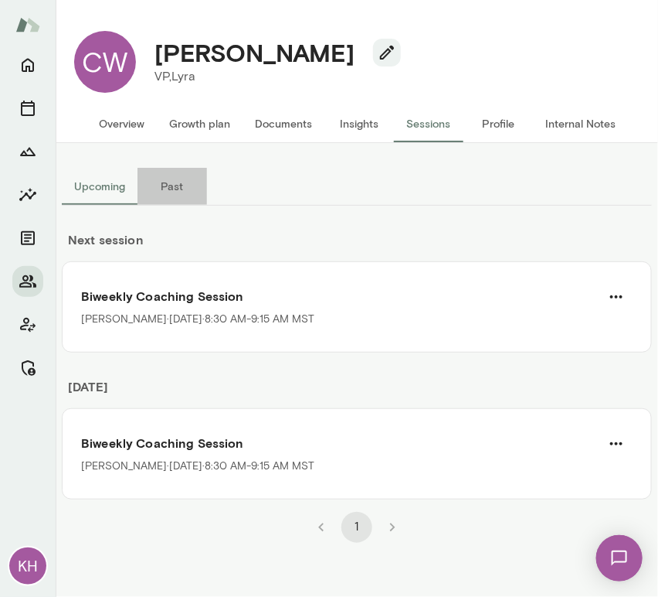
click at [172, 190] on button "Past" at bounding box center [173, 186] width 70 height 37
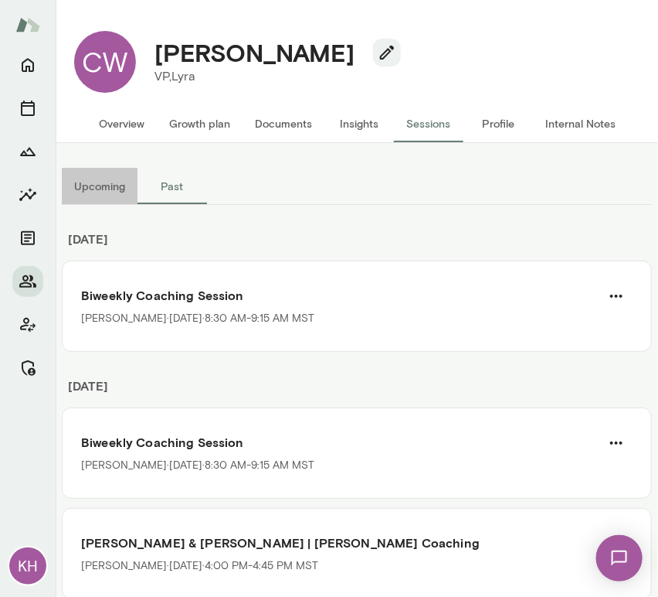
click at [90, 184] on button "Upcoming" at bounding box center [100, 186] width 76 height 37
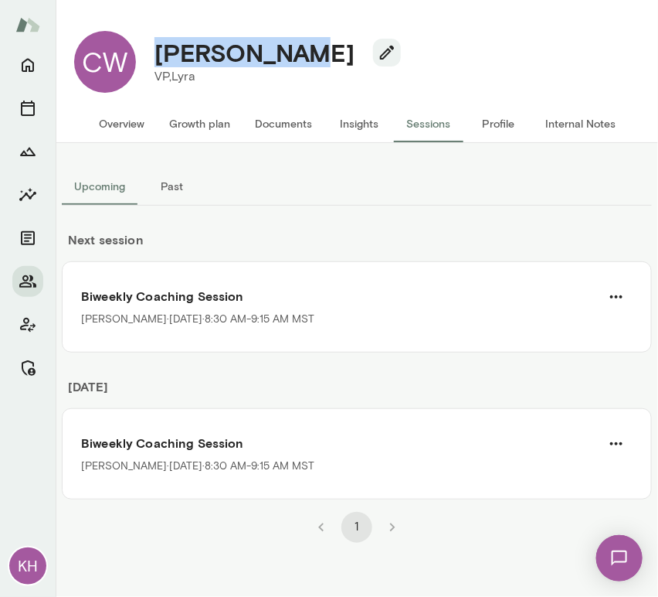
drag, startPoint x: 287, startPoint y: 60, endPoint x: 151, endPoint y: 58, distance: 136.0
click at [151, 58] on div "Clare Wylie" at bounding box center [271, 52] width 259 height 29
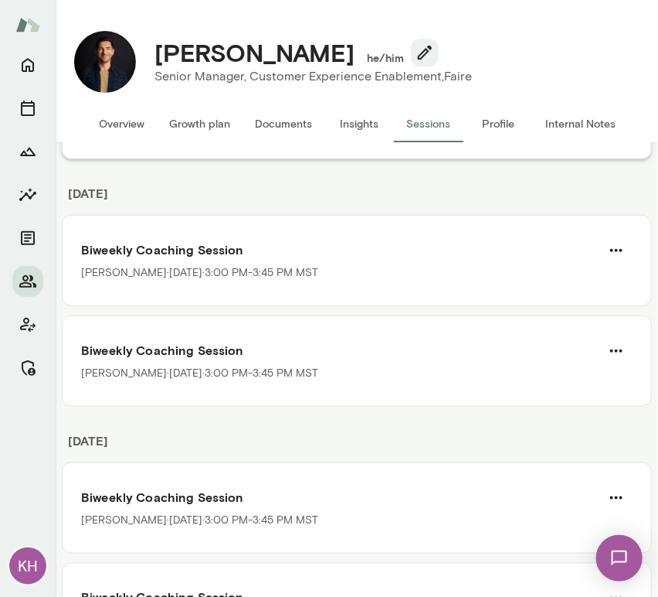
scroll to position [451, 0]
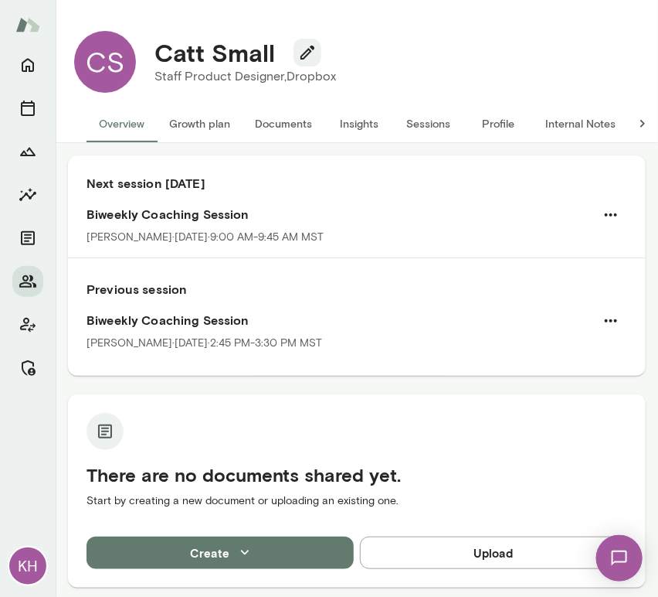
click at [394, 118] on button "Sessions" at bounding box center [429, 123] width 70 height 37
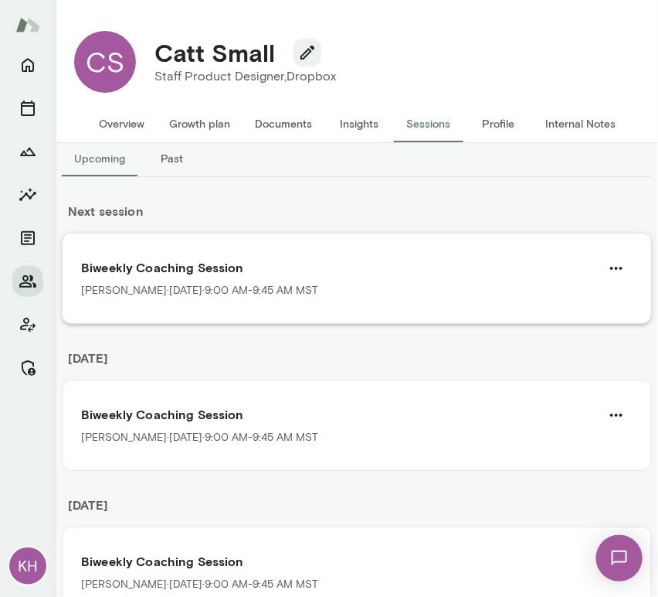
scroll to position [91, 0]
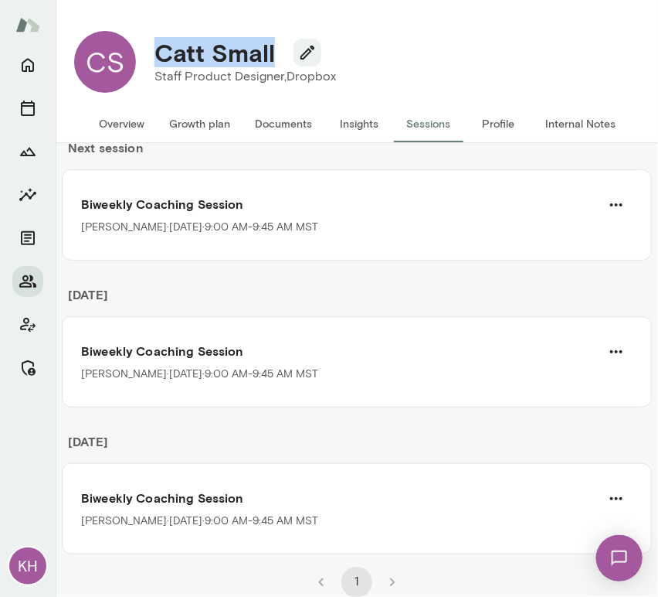
drag, startPoint x: 280, startPoint y: 56, endPoint x: 147, endPoint y: 63, distance: 133.1
click at [147, 63] on div "Catt Small" at bounding box center [245, 52] width 206 height 29
copy h4 "Catt Small"
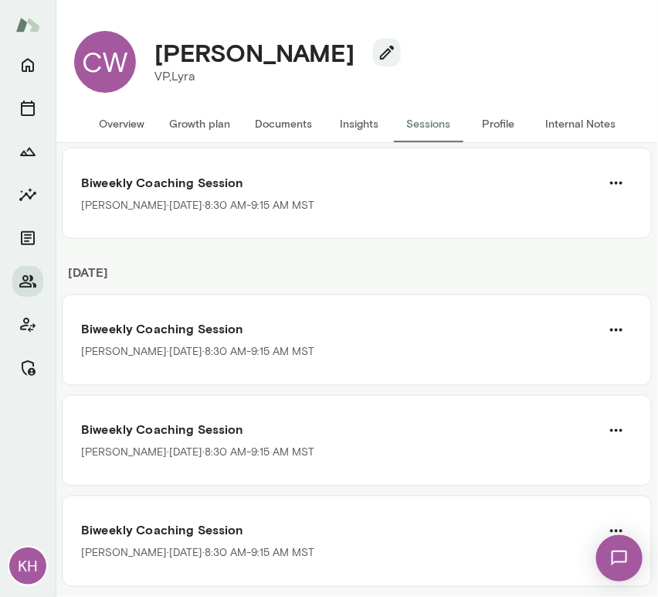
scroll to position [611, 0]
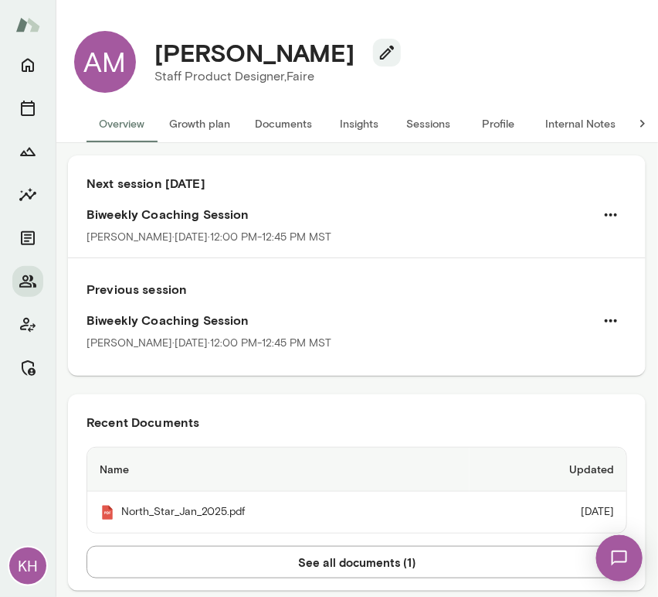
click at [436, 119] on button "Sessions" at bounding box center [429, 123] width 70 height 37
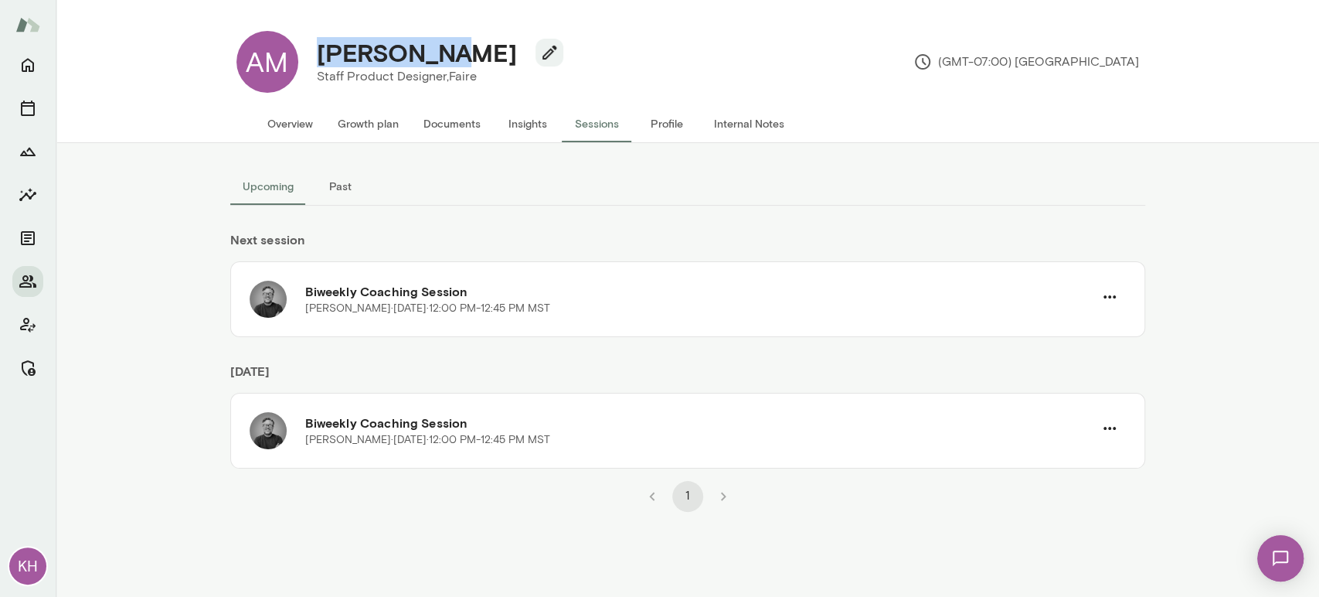
drag, startPoint x: 437, startPoint y: 53, endPoint x: 309, endPoint y: 45, distance: 127.8
click at [309, 45] on div "Abby Mills" at bounding box center [434, 52] width 259 height 29
copy h4 "Abby Mills"
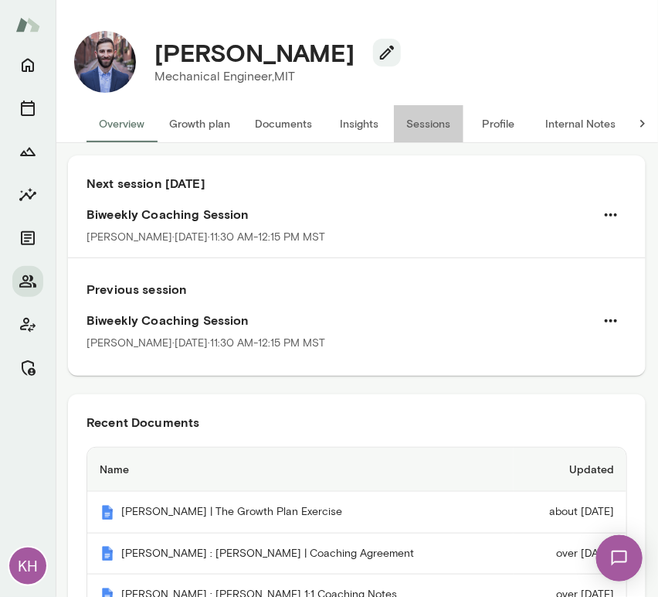
click at [420, 126] on button "Sessions" at bounding box center [429, 123] width 70 height 37
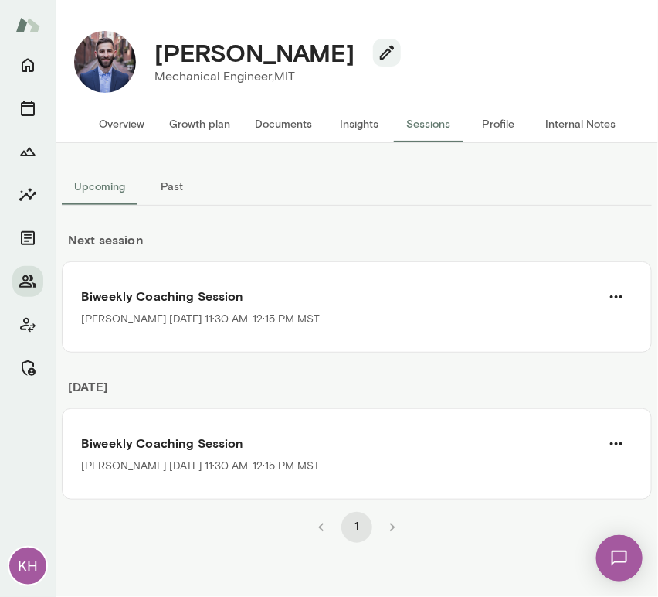
drag, startPoint x: 345, startPoint y: 52, endPoint x: 145, endPoint y: 45, distance: 199.5
click at [145, 45] on div "Daniel Copeland" at bounding box center [271, 52] width 259 height 29
copy h4 "Daniel Copeland"
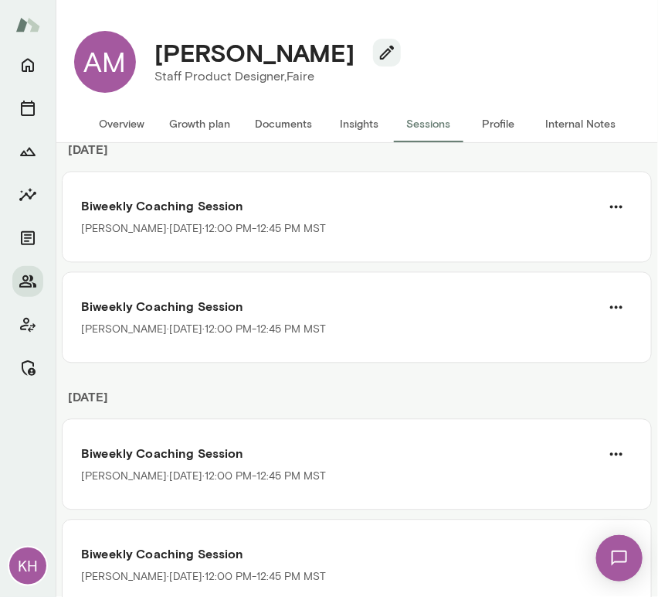
scroll to position [834, 0]
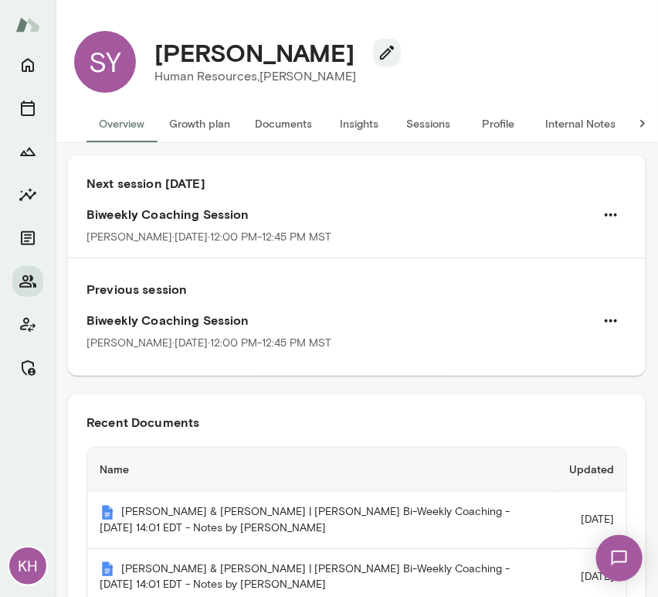
click at [439, 128] on button "Sessions" at bounding box center [429, 123] width 70 height 37
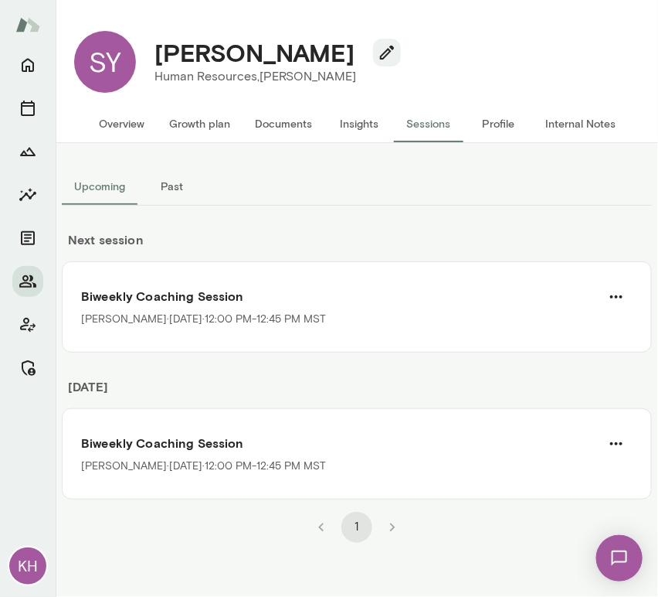
drag, startPoint x: 345, startPoint y: 61, endPoint x: 151, endPoint y: 48, distance: 194.4
click at [151, 48] on div "[PERSON_NAME]" at bounding box center [271, 52] width 259 height 29
copy h4 "[PERSON_NAME]"
click at [129, 124] on button "Overview" at bounding box center [122, 123] width 70 height 37
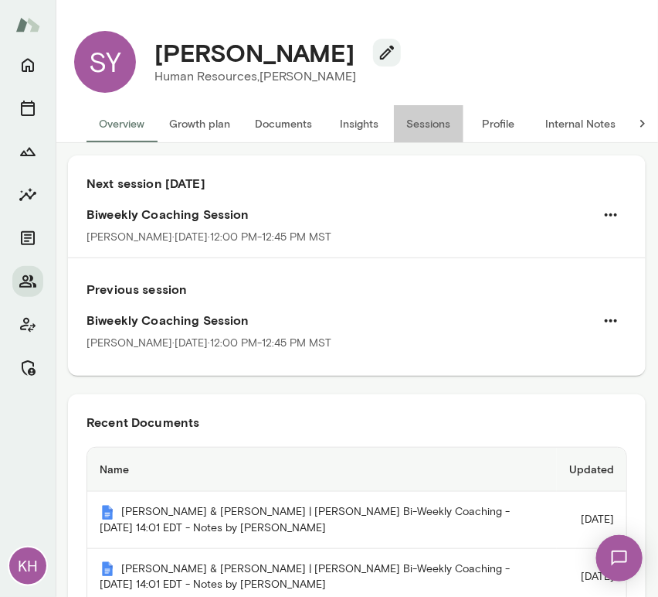
click at [440, 116] on button "Sessions" at bounding box center [429, 123] width 70 height 37
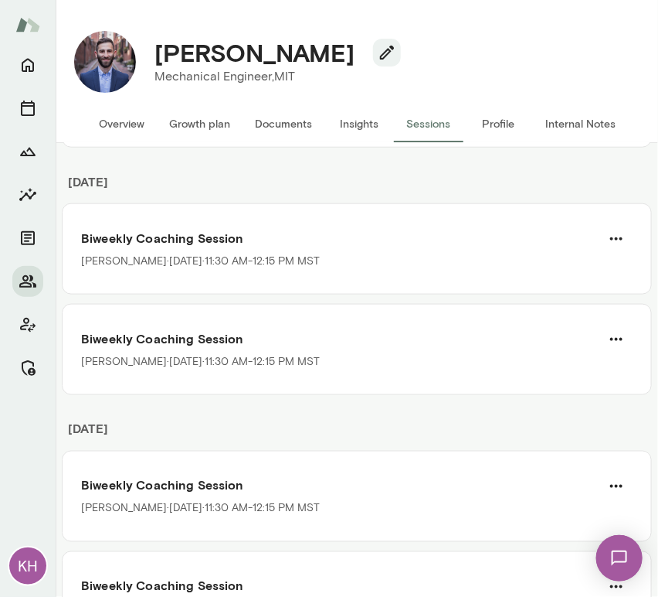
scroll to position [465, 0]
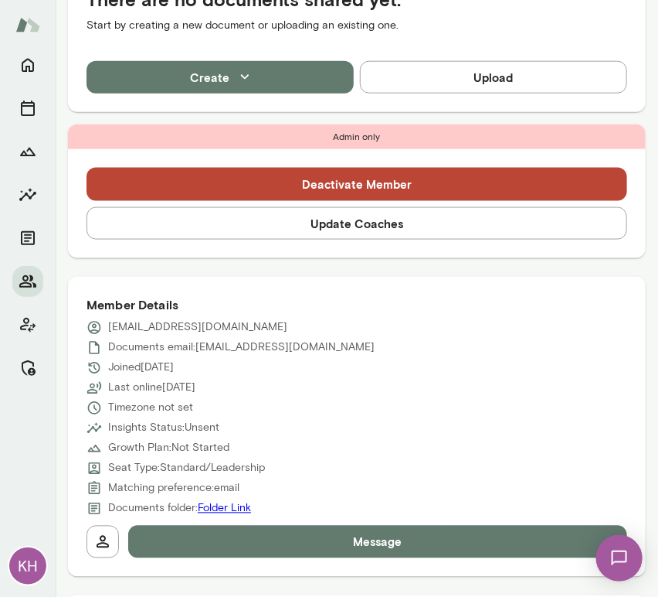
scroll to position [425, 0]
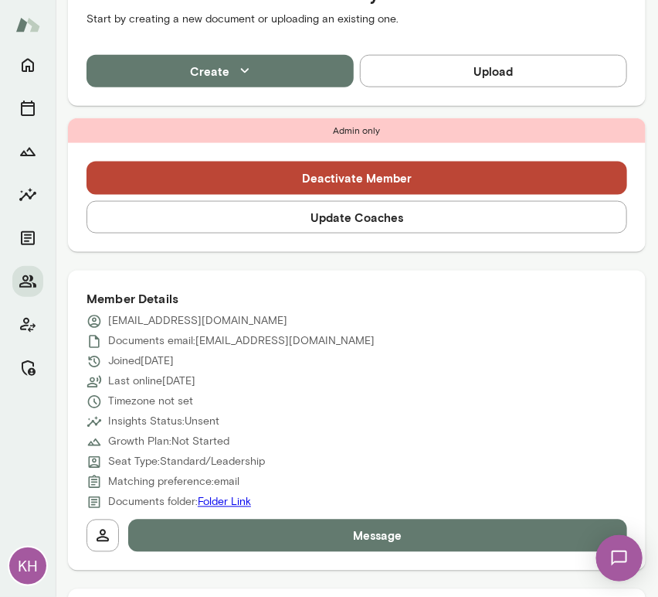
click at [291, 222] on button "Update Coaches" at bounding box center [357, 217] width 541 height 32
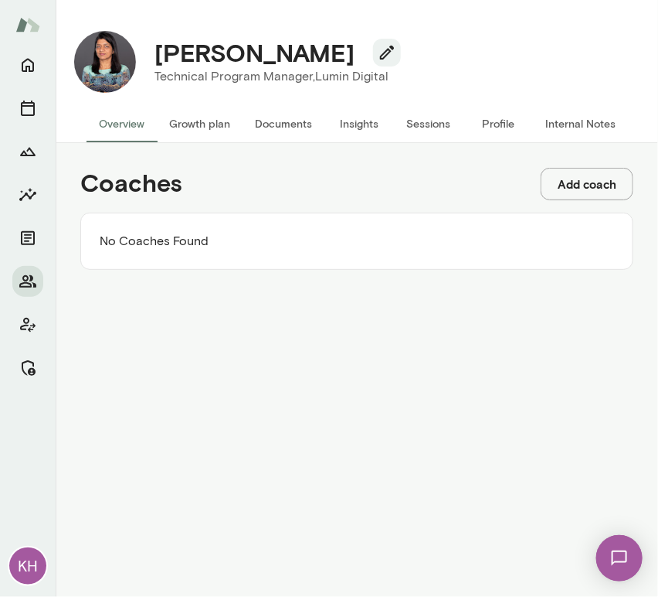
click at [594, 191] on button "Add coach" at bounding box center [587, 184] width 93 height 32
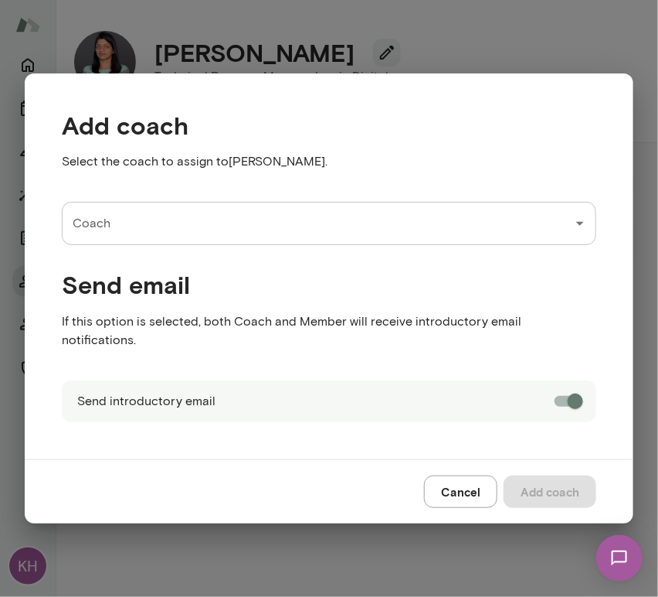
click at [336, 238] on input "Coach" at bounding box center [318, 223] width 498 height 29
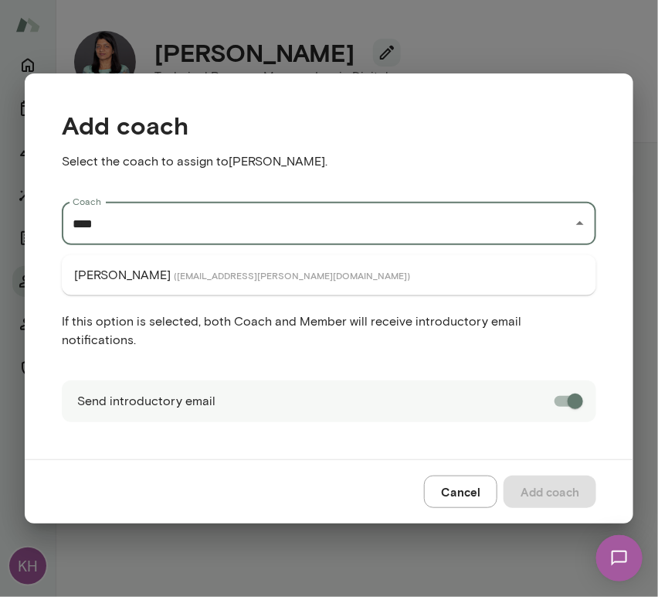
click at [264, 274] on span "( [EMAIL_ADDRESS][PERSON_NAME][DOMAIN_NAME] )" at bounding box center [292, 275] width 236 height 12
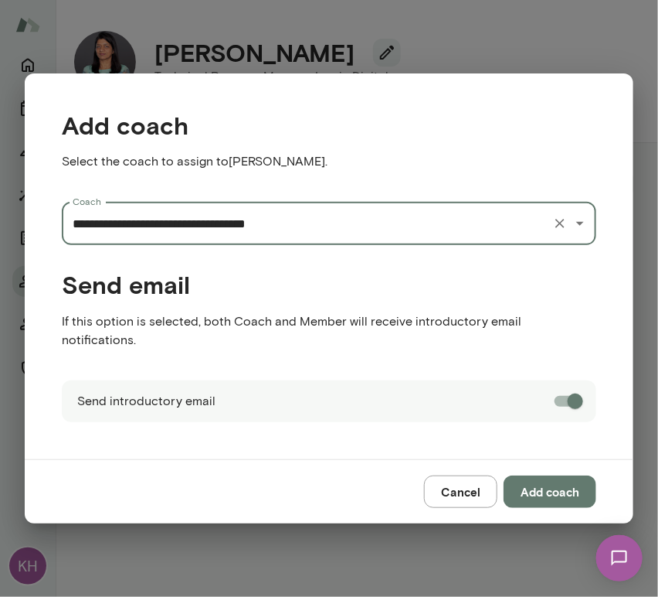
type input "**********"
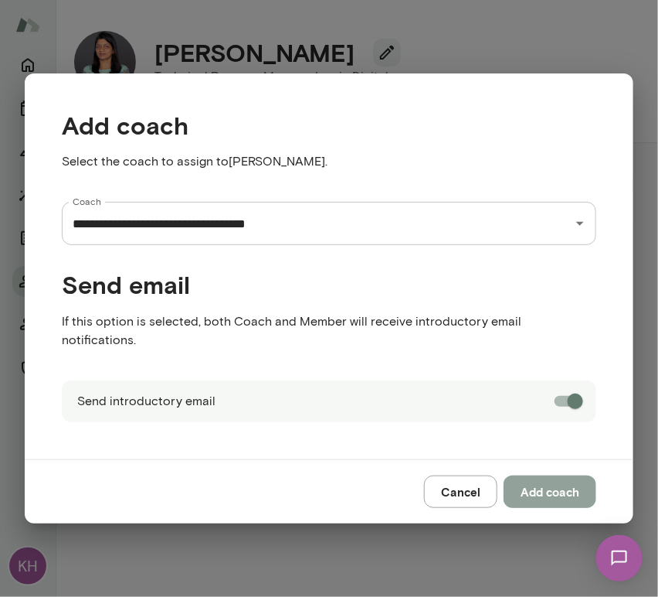
click at [551, 475] on button "Add coach" at bounding box center [550, 491] width 93 height 32
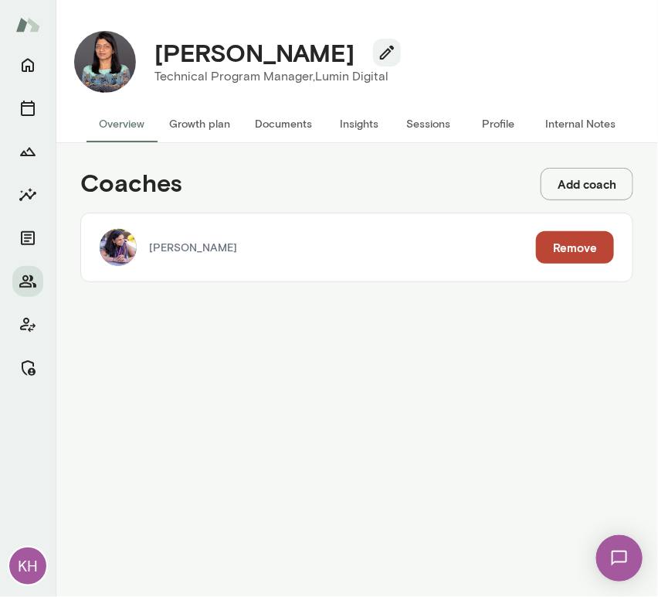
click at [572, 187] on button "Add coach" at bounding box center [587, 184] width 93 height 32
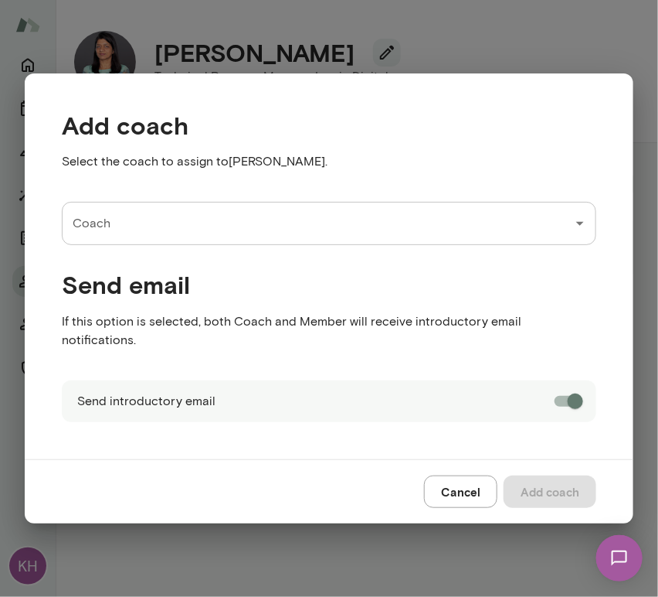
click at [292, 227] on input "Coach" at bounding box center [318, 223] width 498 height 29
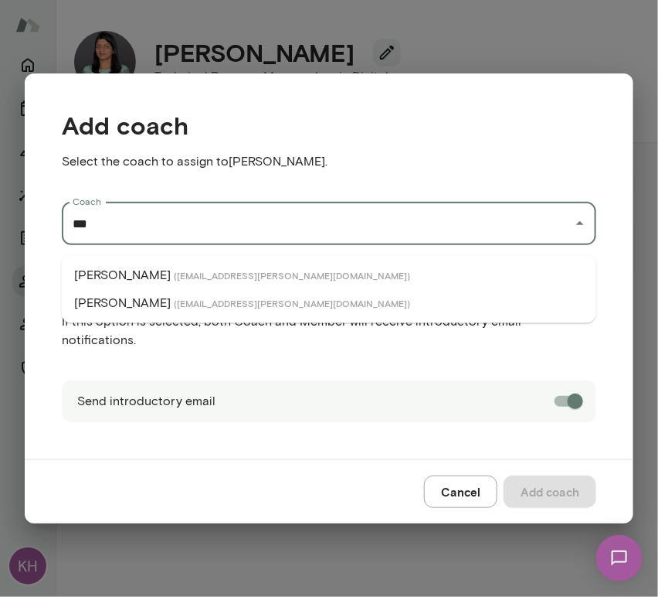
click at [275, 280] on li "Raj Manghani ( rajmanghani@mento.co )" at bounding box center [329, 275] width 535 height 28
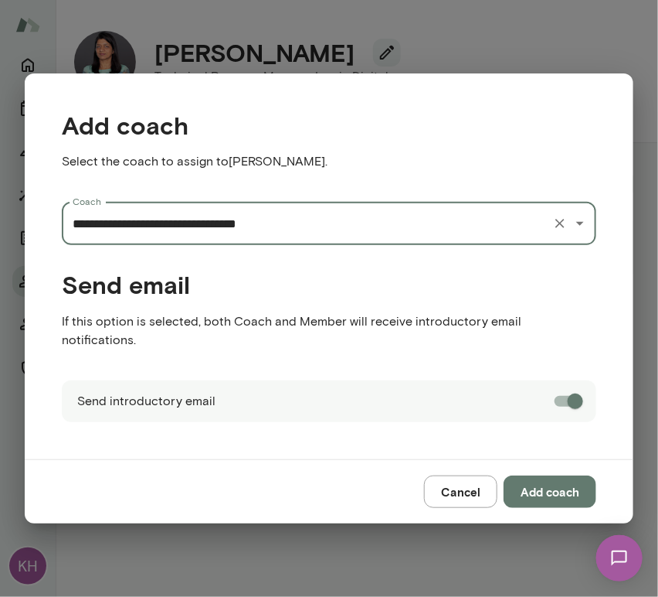
type input "**********"
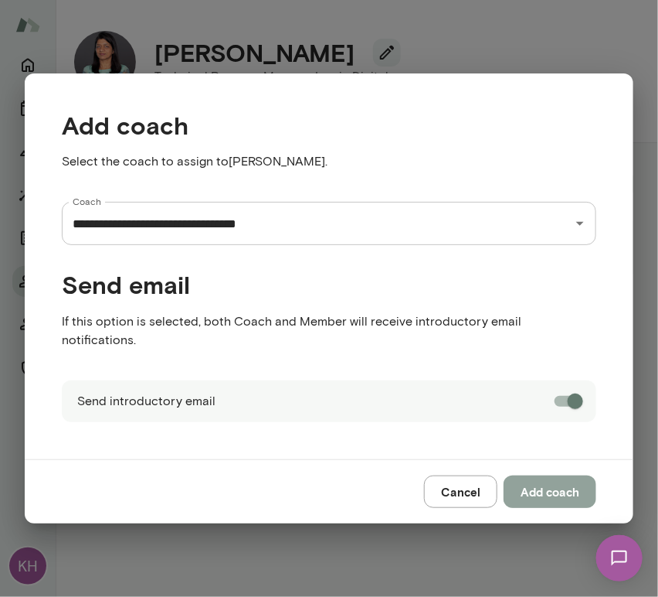
click at [556, 477] on button "Add coach" at bounding box center [550, 491] width 93 height 32
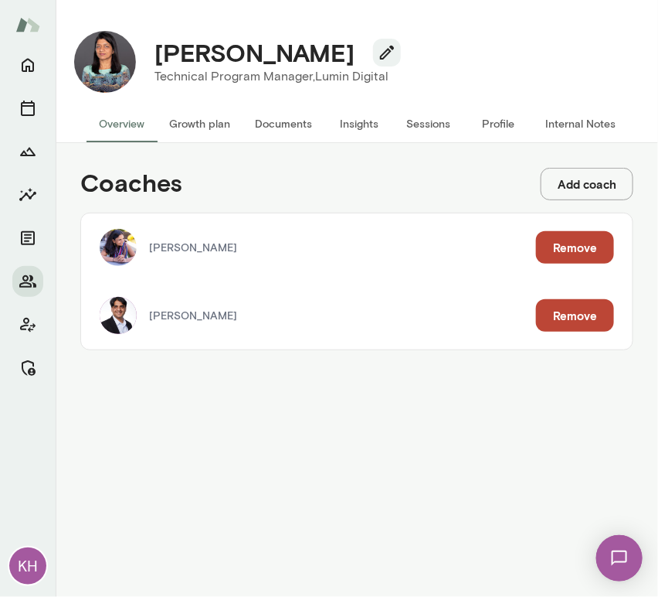
click at [557, 124] on button "Internal Notes" at bounding box center [580, 123] width 95 height 37
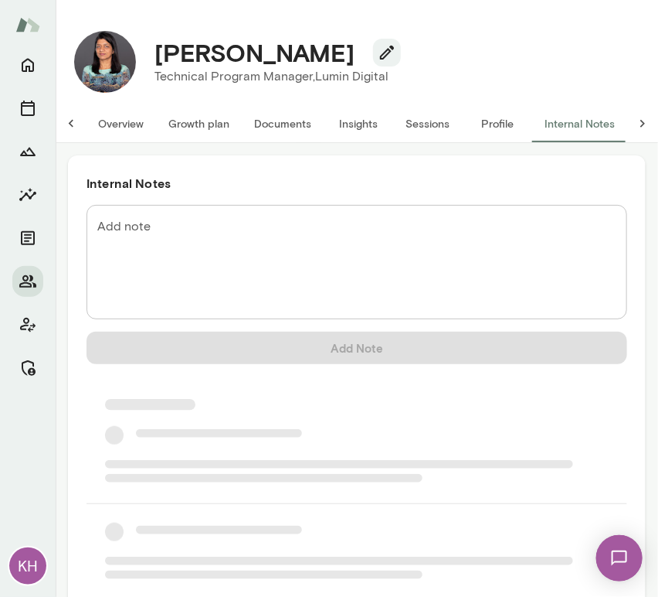
scroll to position [0, 12]
click at [202, 234] on textarea "Add note" at bounding box center [356, 262] width 519 height 89
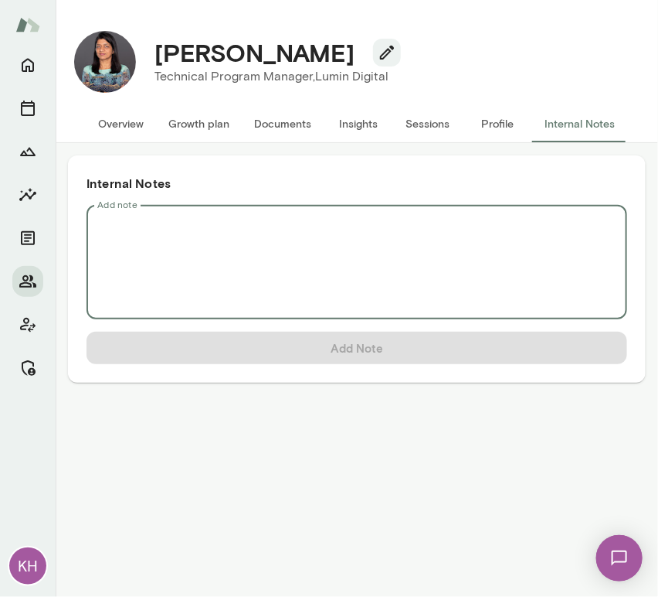
scroll to position [0, 0]
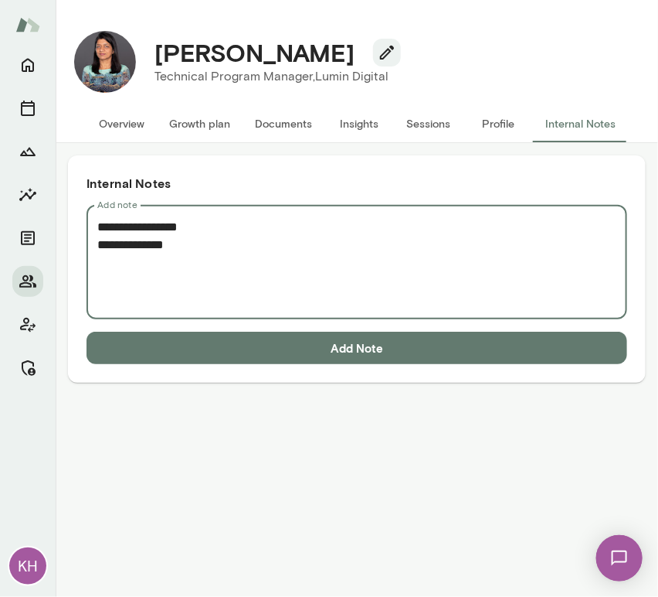
paste textarea "**********"
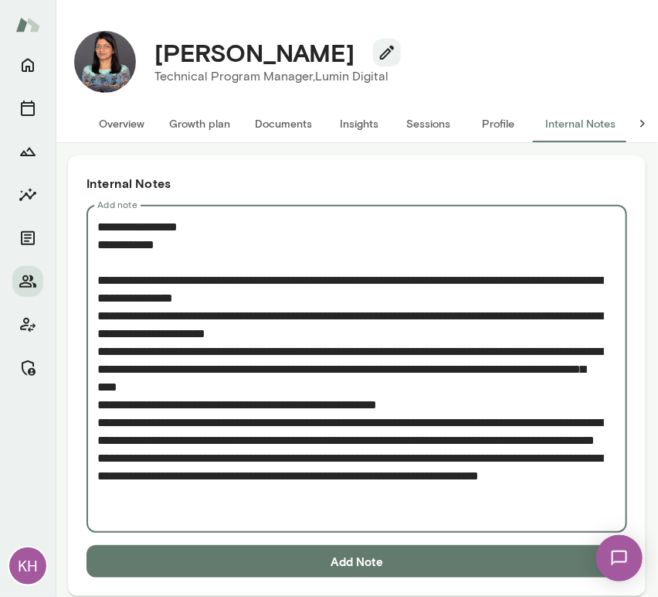
type textarea "**********"
click at [223, 562] on button "Add Note" at bounding box center [357, 561] width 541 height 32
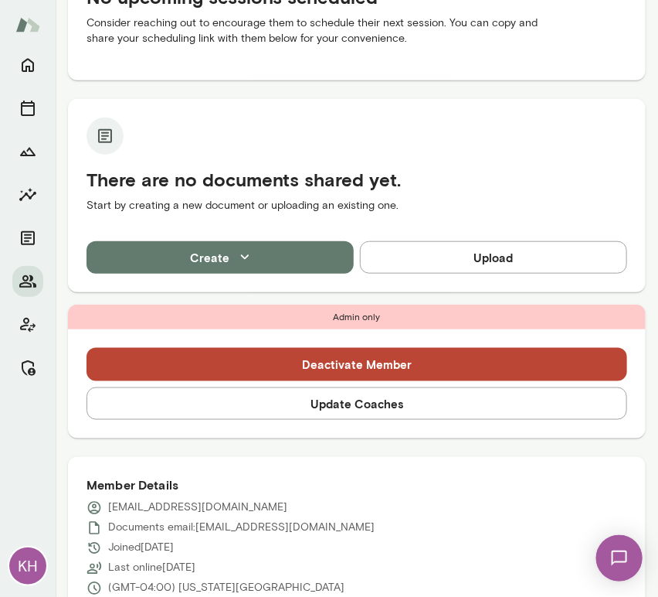
scroll to position [240, 0]
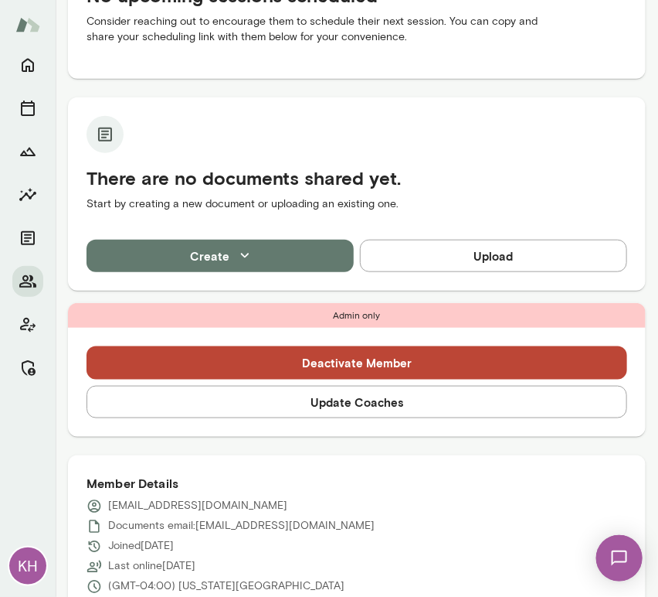
click at [301, 412] on button "Update Coaches" at bounding box center [357, 402] width 541 height 32
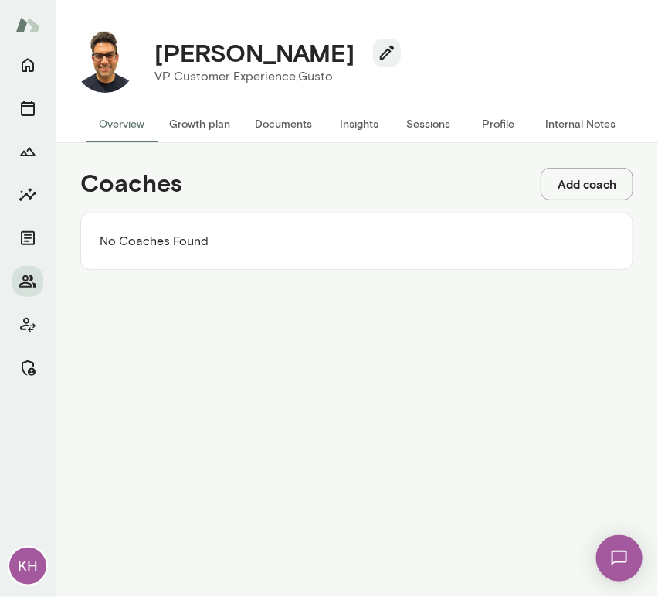
click at [577, 189] on button "Add coach" at bounding box center [587, 184] width 93 height 32
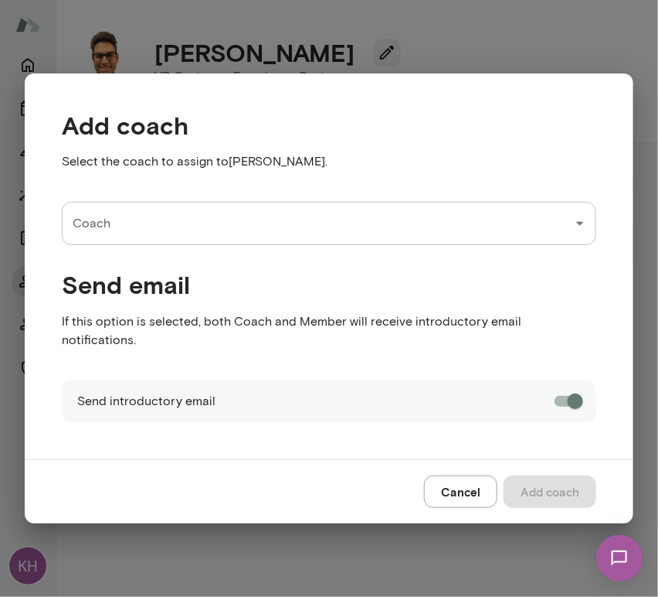
click at [240, 237] on input "Coach" at bounding box center [318, 223] width 498 height 29
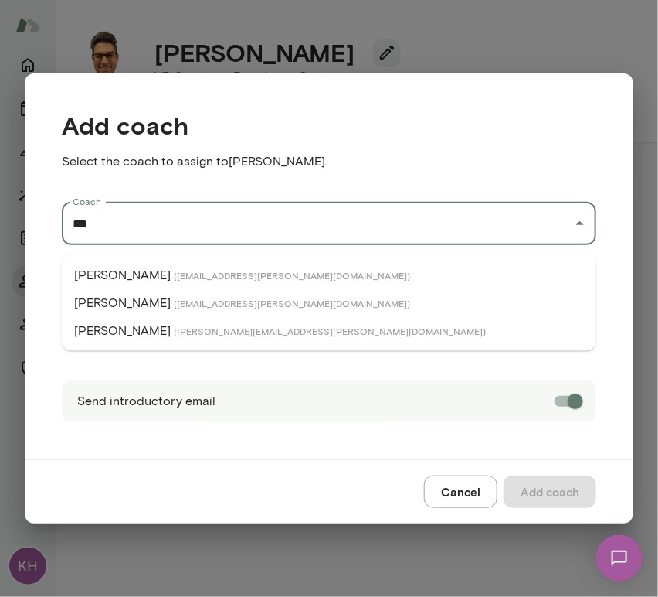
click at [174, 267] on li "[PERSON_NAME] ( [EMAIL_ADDRESS][PERSON_NAME][DOMAIN_NAME] )" at bounding box center [329, 275] width 535 height 28
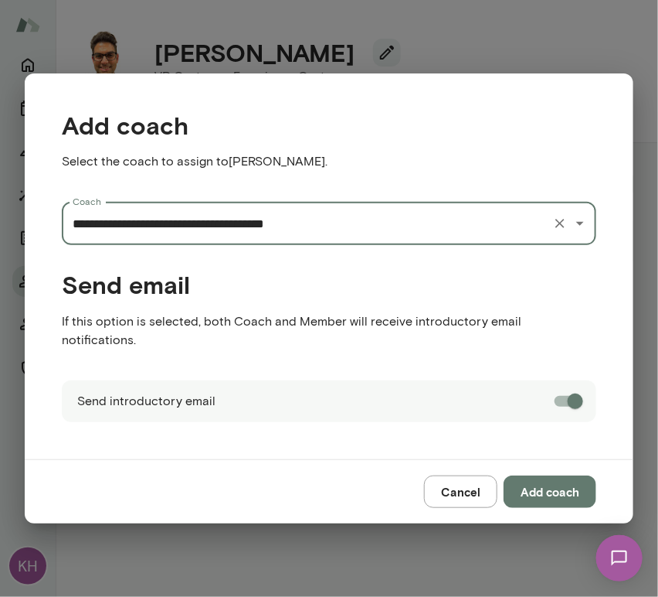
type input "**********"
click at [548, 487] on button "Add coach" at bounding box center [550, 491] width 93 height 32
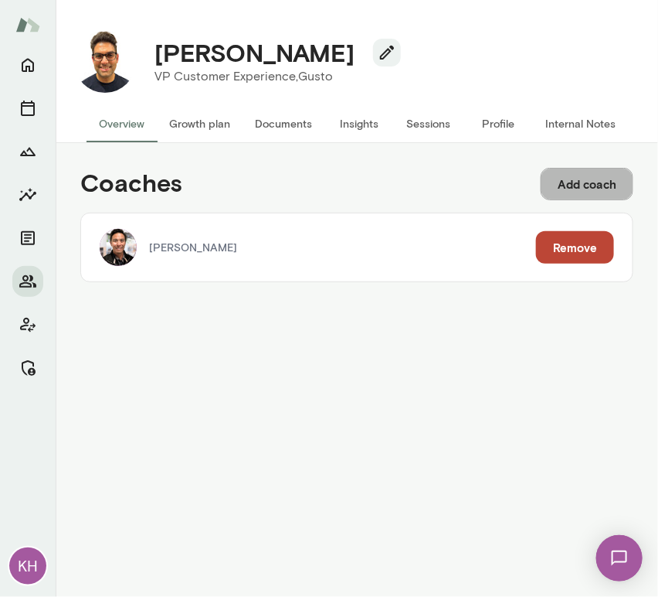
click at [556, 177] on button "Add coach" at bounding box center [587, 184] width 93 height 32
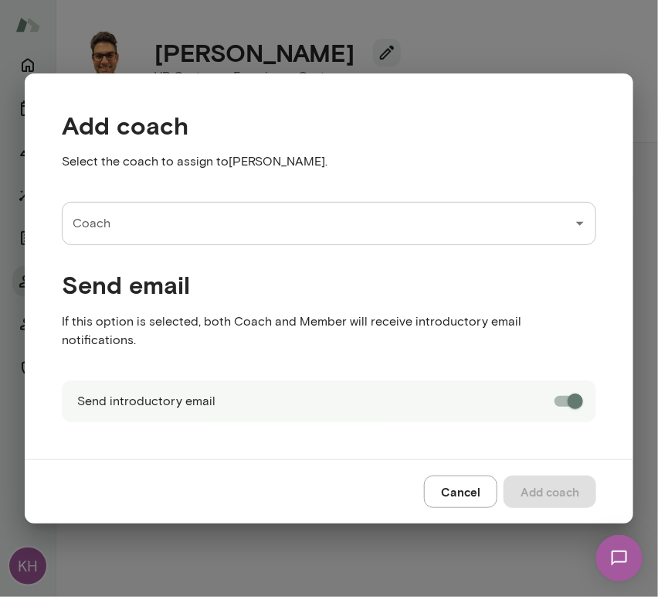
click at [217, 238] on input "Coach" at bounding box center [318, 223] width 498 height 29
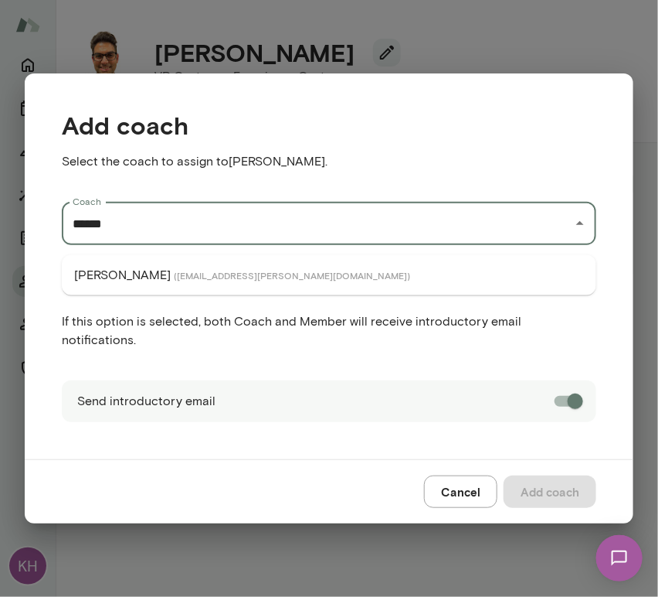
click at [174, 278] on span "( [EMAIL_ADDRESS][PERSON_NAME][DOMAIN_NAME] )" at bounding box center [292, 275] width 236 height 12
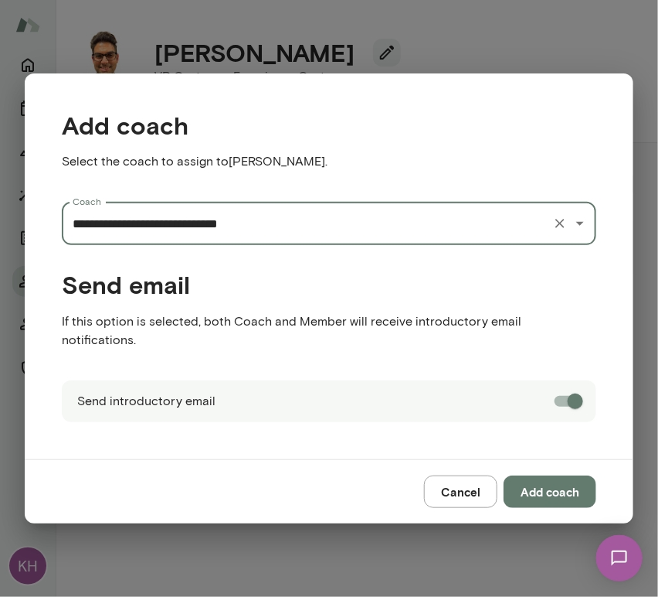
type input "**********"
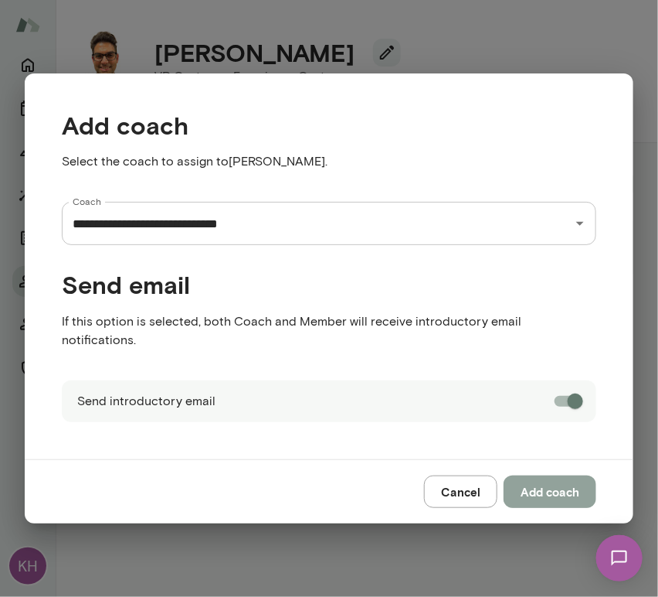
click at [573, 477] on button "Add coach" at bounding box center [550, 491] width 93 height 32
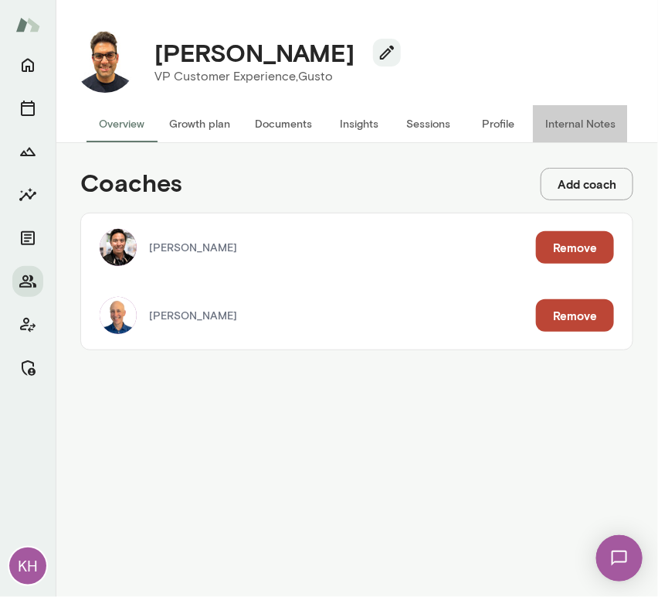
click at [577, 120] on button "Internal Notes" at bounding box center [580, 123] width 95 height 37
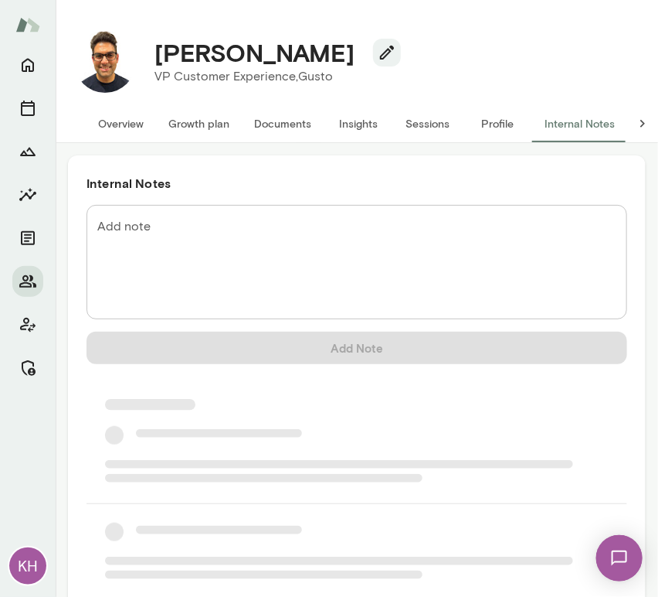
scroll to position [0, 12]
click at [222, 233] on textarea "Add note" at bounding box center [356, 262] width 519 height 89
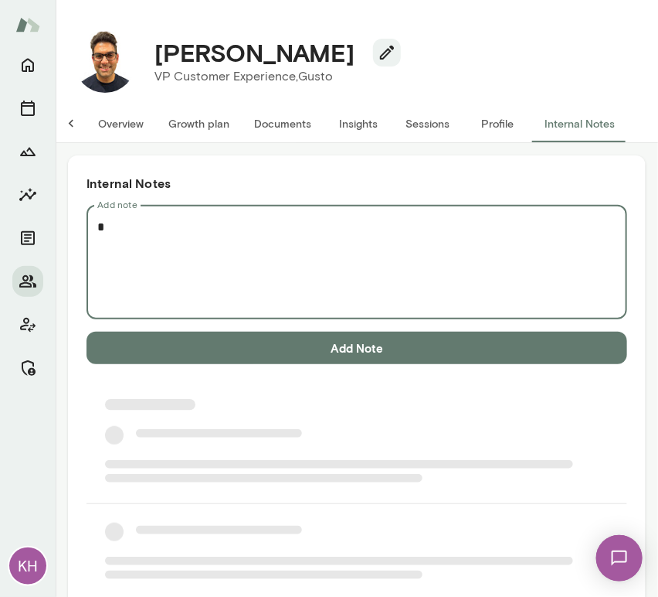
scroll to position [0, 0]
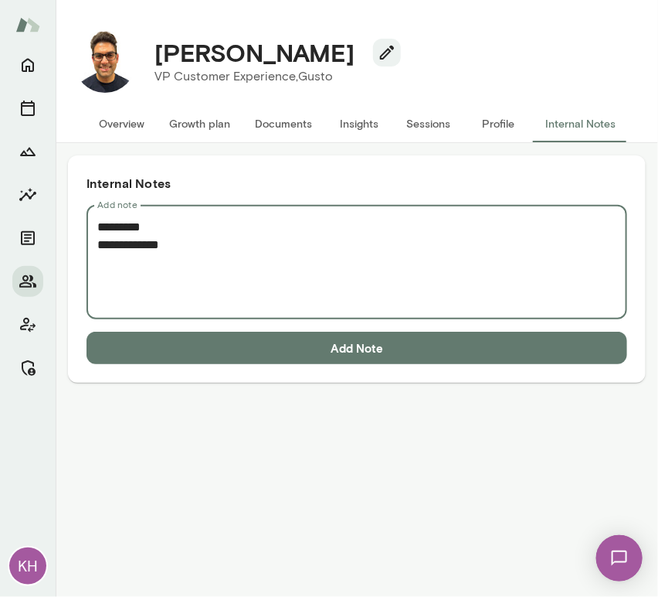
paste textarea "**********"
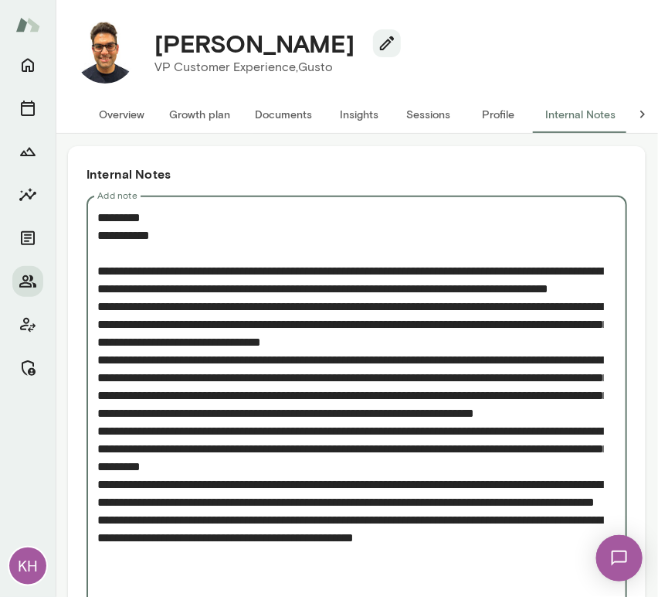
scroll to position [100, 0]
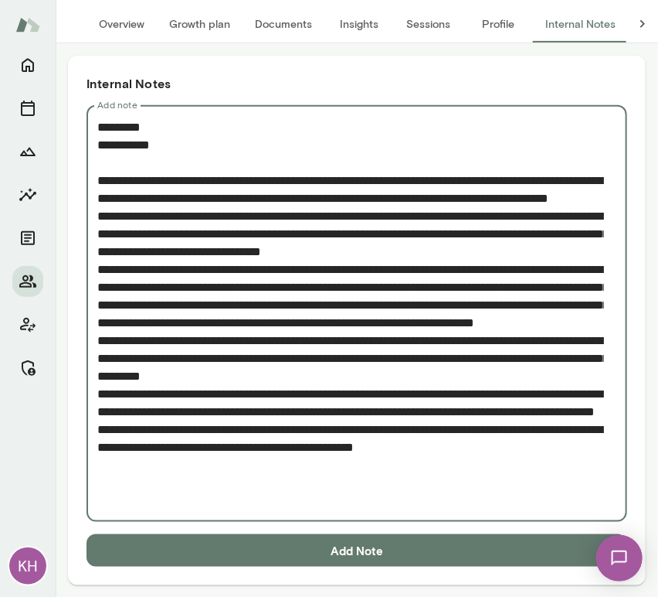
type textarea "**********"
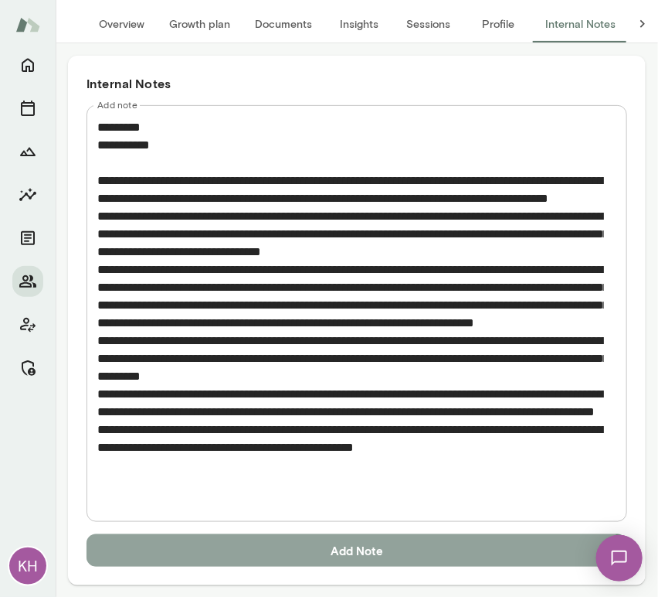
click at [289, 545] on button "Add Note" at bounding box center [357, 550] width 541 height 32
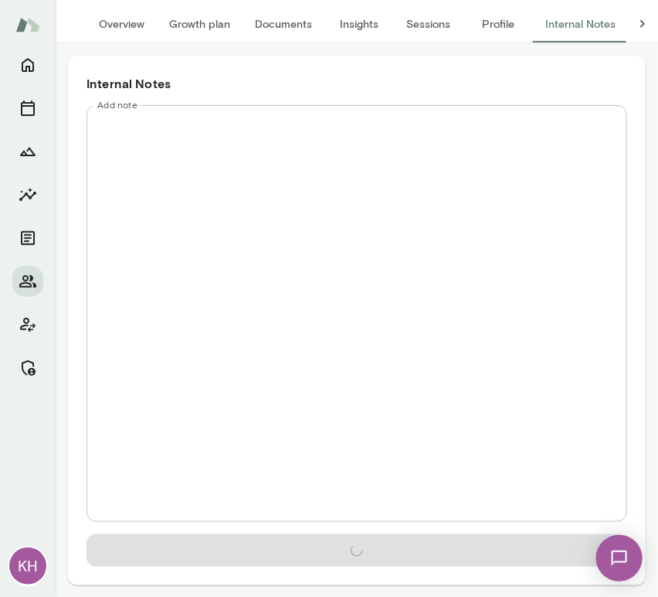
scroll to position [0, 0]
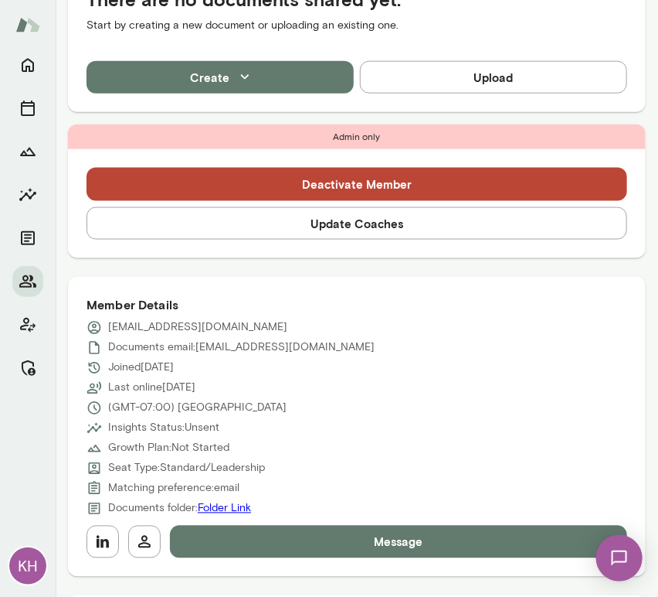
scroll to position [427, 0]
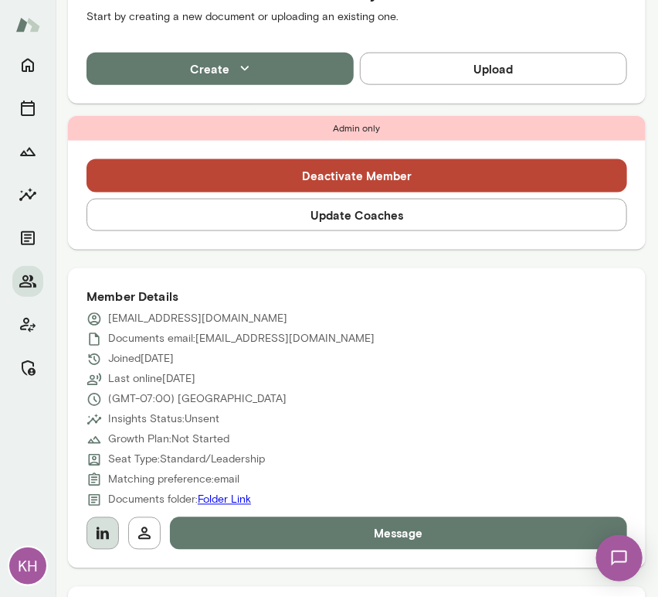
click at [107, 524] on icon "button" at bounding box center [103, 533] width 19 height 19
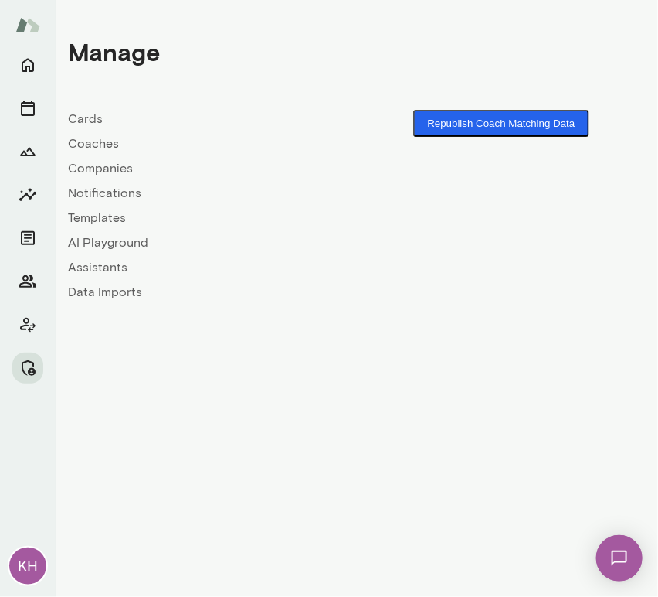
click at [553, 120] on button "Republish Coach Matching Data" at bounding box center [500, 123] width 175 height 27
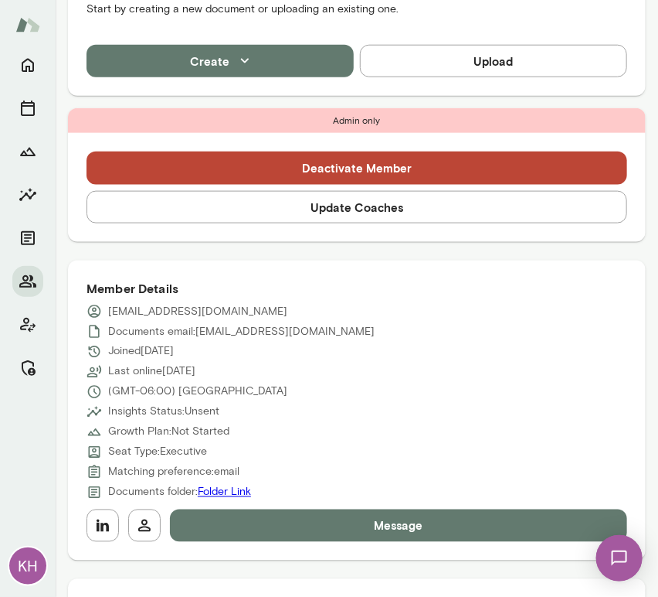
scroll to position [403, 0]
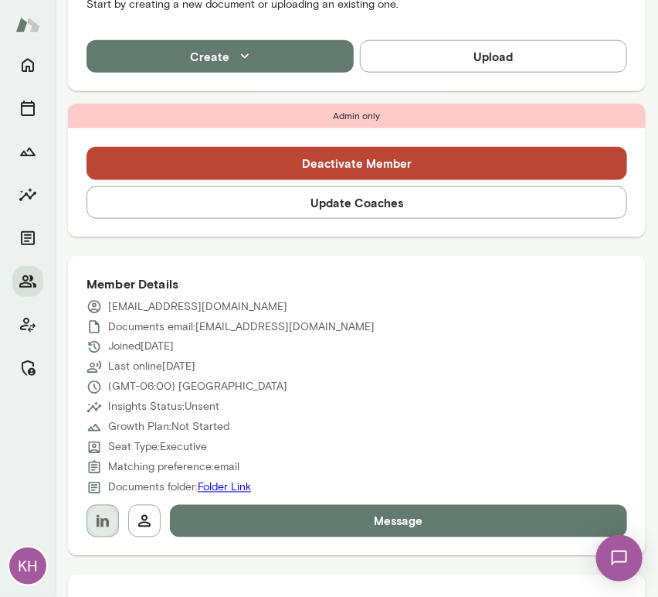
click at [107, 520] on icon "button" at bounding box center [103, 521] width 12 height 12
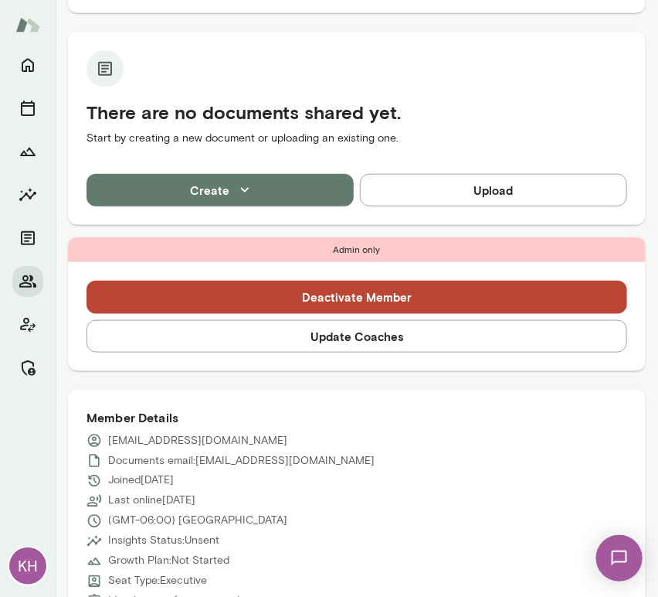
scroll to position [291, 0]
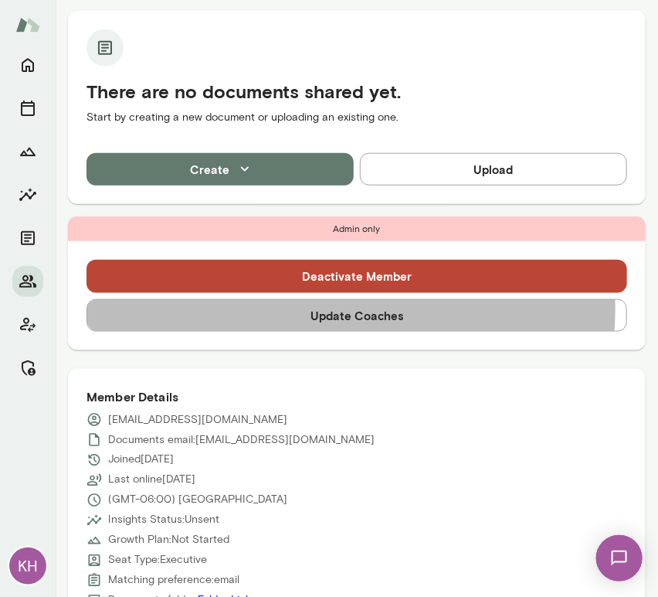
click at [303, 308] on button "Update Coaches" at bounding box center [357, 315] width 541 height 32
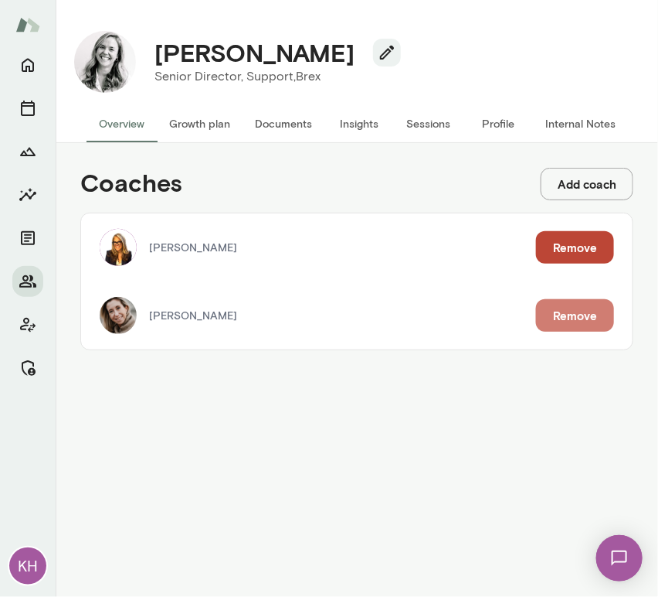
click at [569, 319] on button "Remove" at bounding box center [575, 315] width 78 height 32
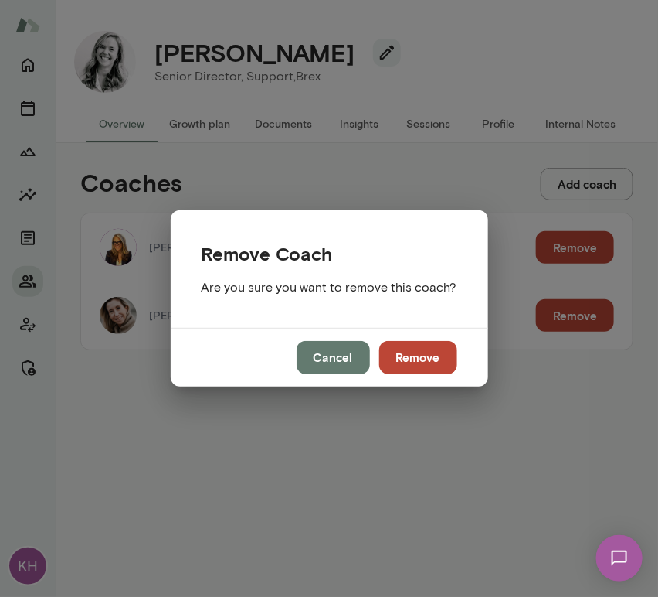
click at [402, 359] on button "Remove" at bounding box center [418, 357] width 78 height 32
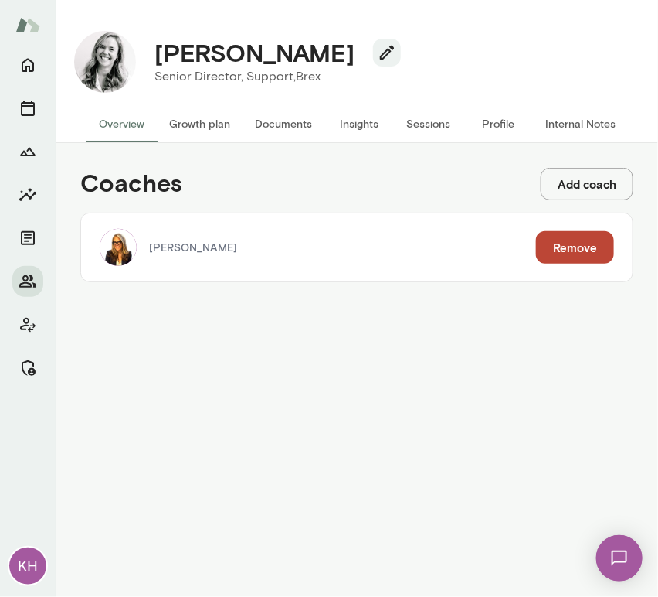
click at [563, 184] on button "Add coach" at bounding box center [587, 184] width 93 height 32
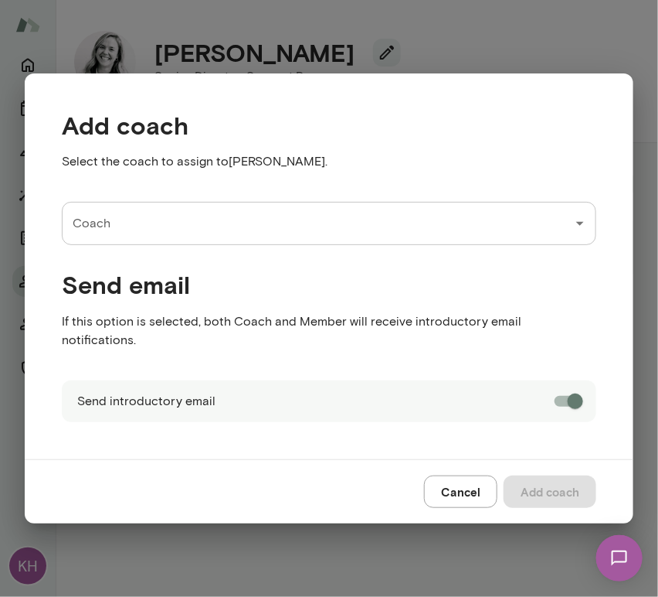
click at [317, 225] on input "Coach" at bounding box center [318, 223] width 498 height 29
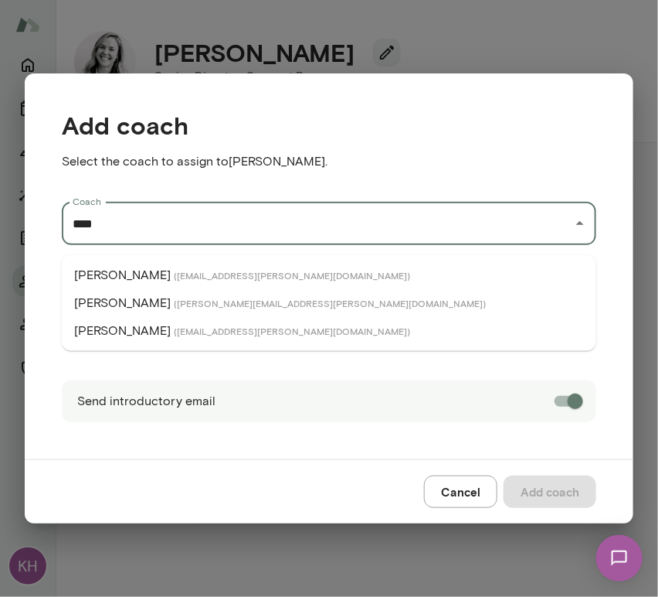
click at [182, 339] on li "Tricia Maggio ( triciamaggio@mento.co )" at bounding box center [329, 331] width 535 height 28
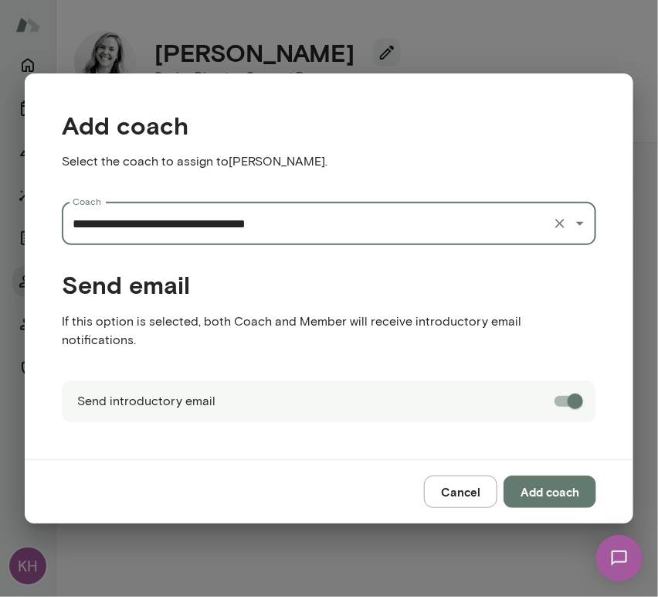
type input "**********"
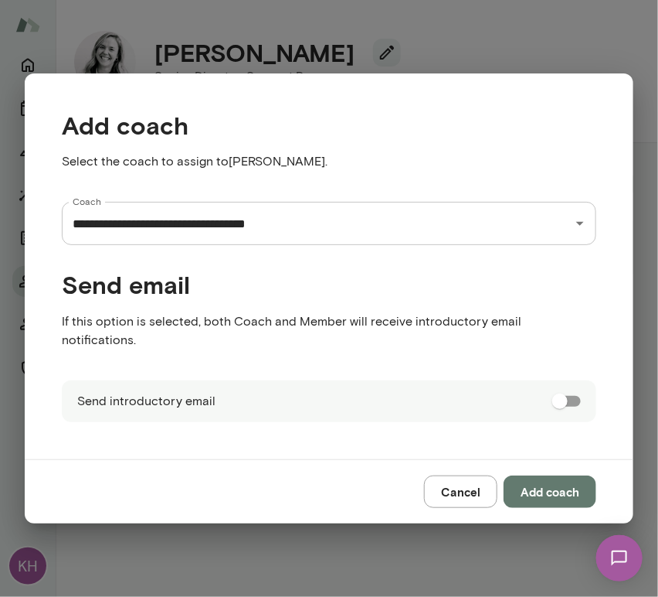
click at [546, 479] on button "Add coach" at bounding box center [550, 491] width 93 height 32
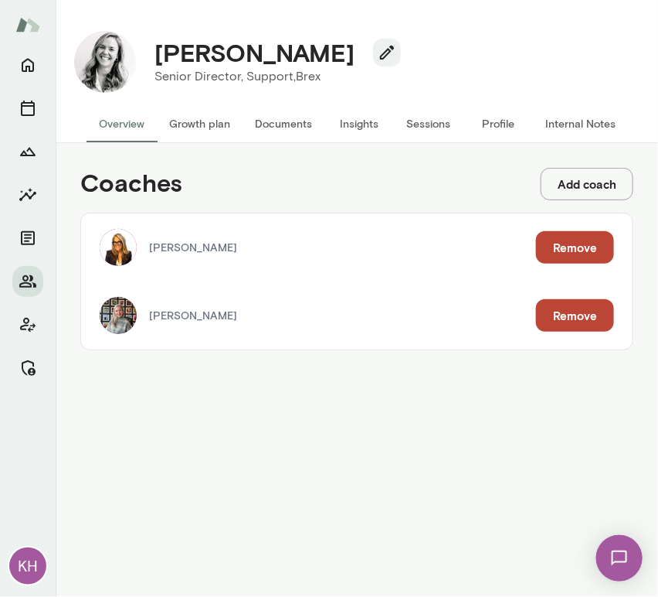
click at [581, 123] on button "Internal Notes" at bounding box center [580, 123] width 95 height 37
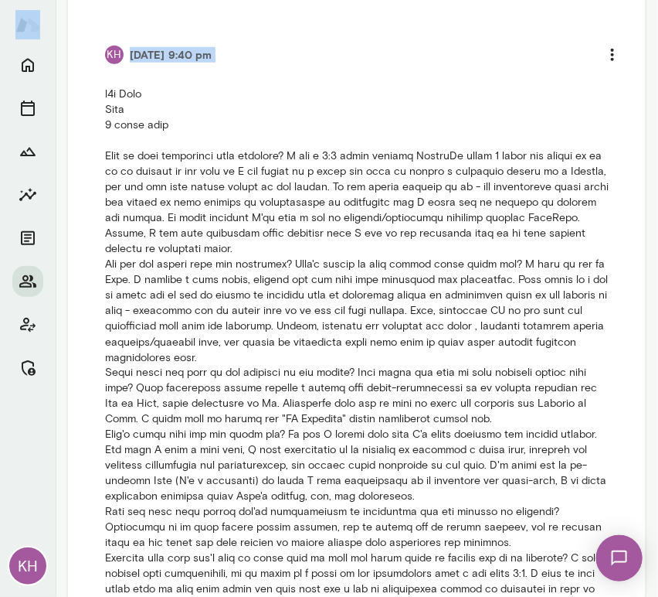
scroll to position [482, 0]
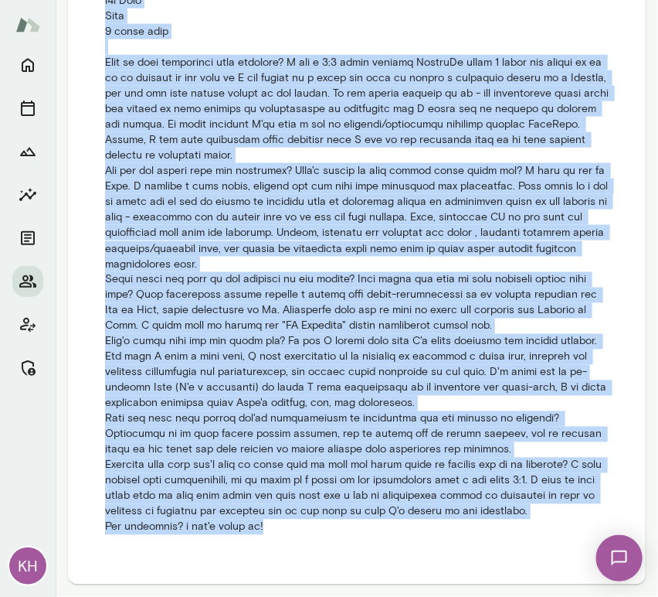
drag, startPoint x: 105, startPoint y: 328, endPoint x: 375, endPoint y: 527, distance: 335.0
click at [375, 527] on p at bounding box center [357, 264] width 504 height 542
copy p "b2b Brex Exec 6 month term What is your experience with coaching? I had a 1:1 c…"
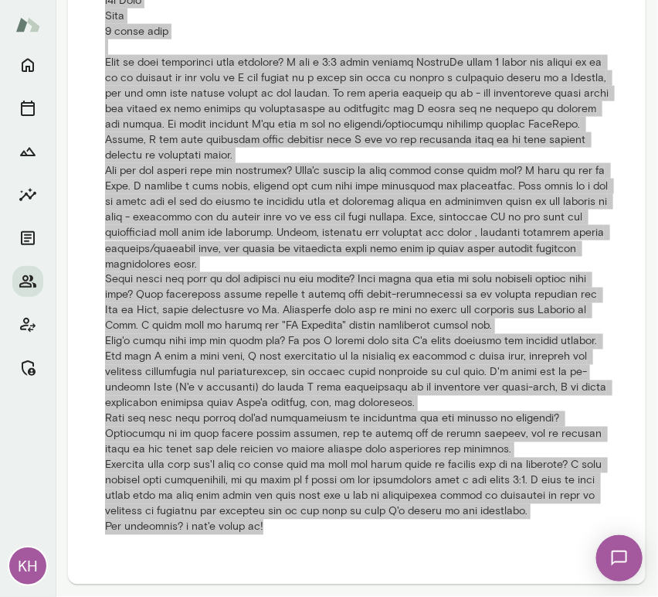
scroll to position [0, 0]
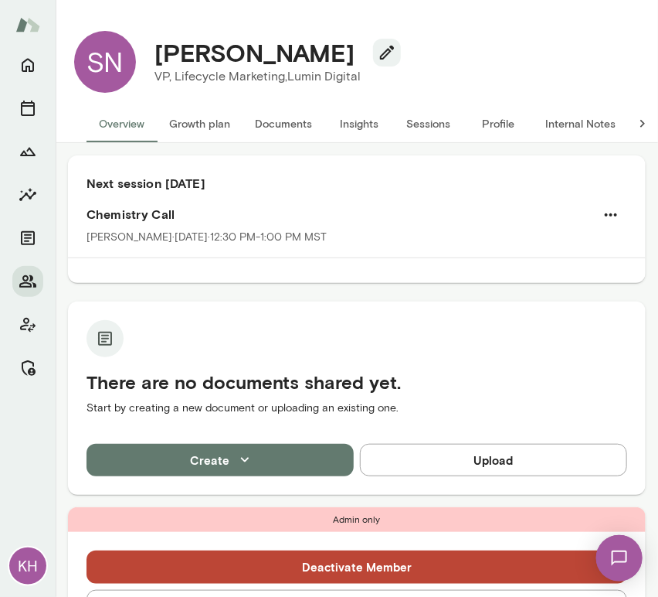
click at [421, 124] on button "Sessions" at bounding box center [429, 123] width 70 height 37
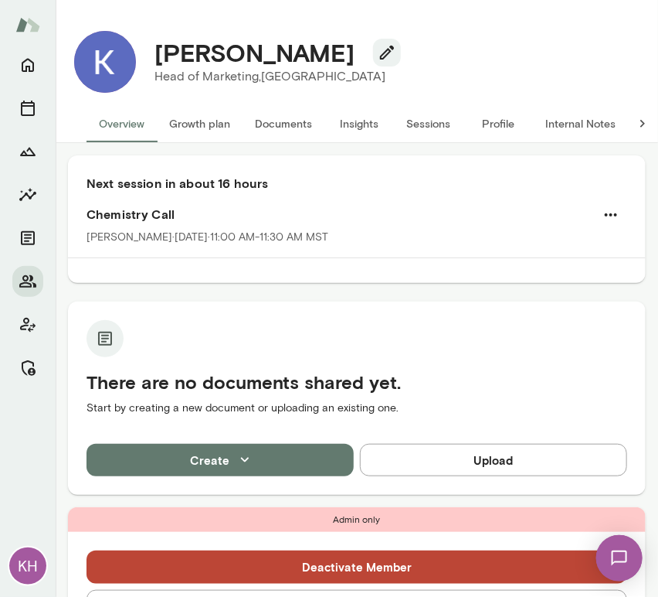
click at [426, 121] on button "Sessions" at bounding box center [429, 123] width 70 height 37
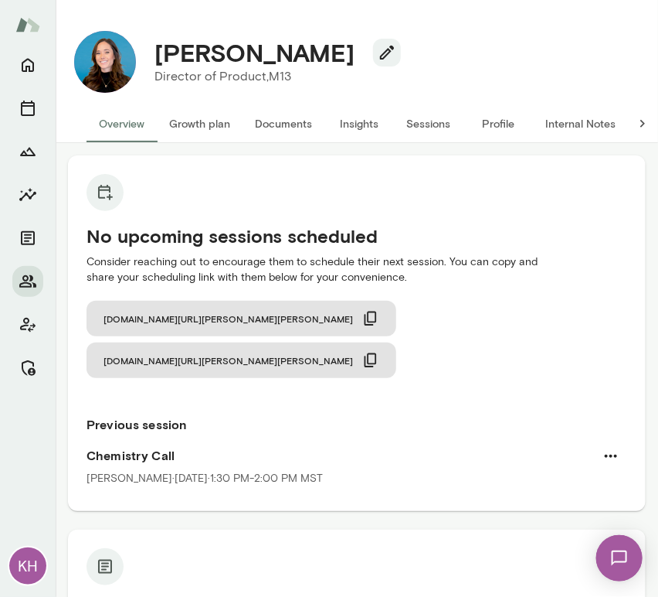
click at [433, 122] on button "Sessions" at bounding box center [429, 123] width 70 height 37
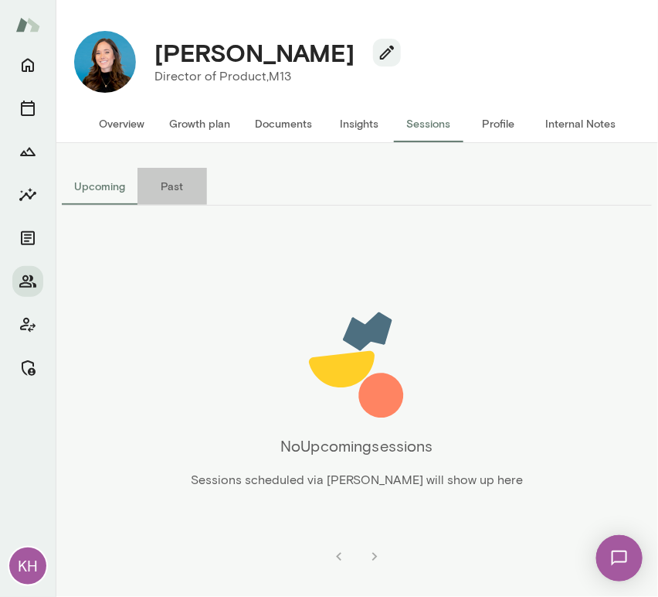
click at [174, 180] on button "Past" at bounding box center [173, 186] width 70 height 37
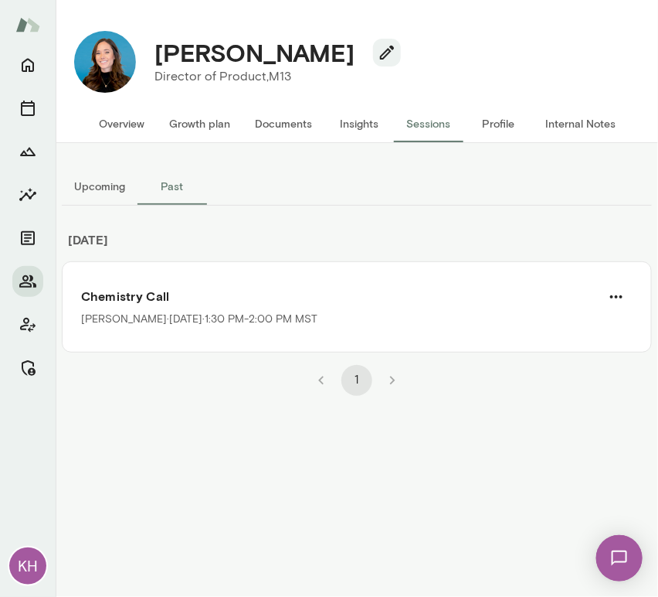
click at [113, 189] on button "Upcoming" at bounding box center [100, 186] width 76 height 37
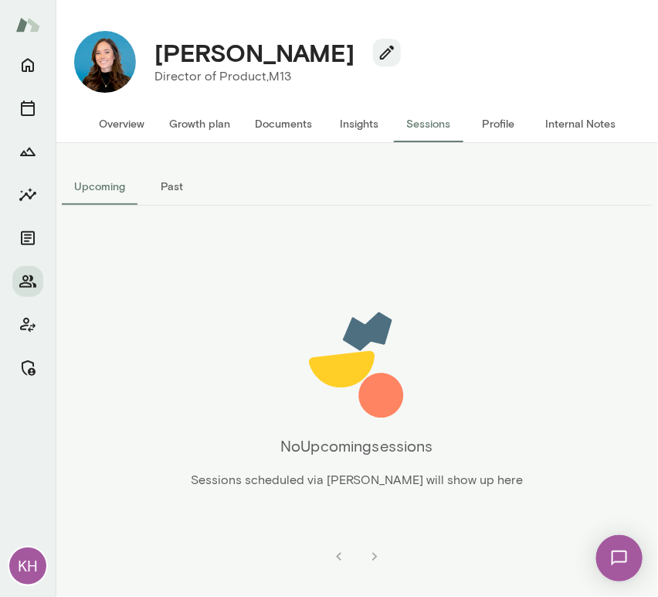
click at [131, 122] on button "Overview" at bounding box center [122, 123] width 70 height 37
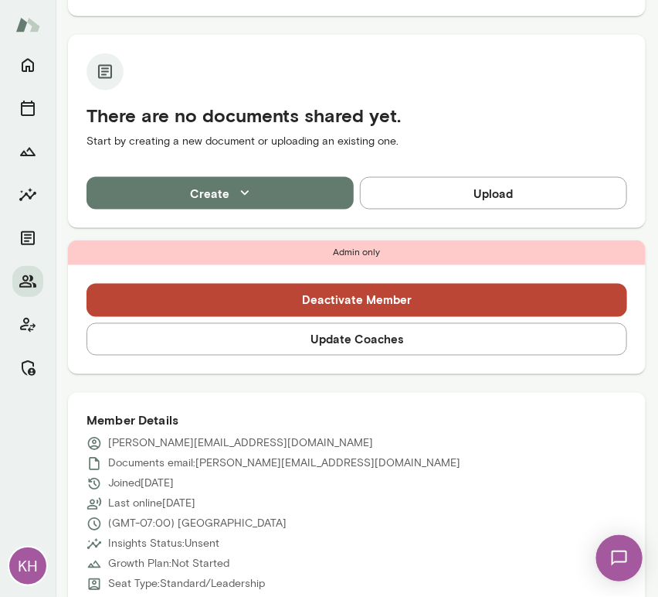
scroll to position [495, 0]
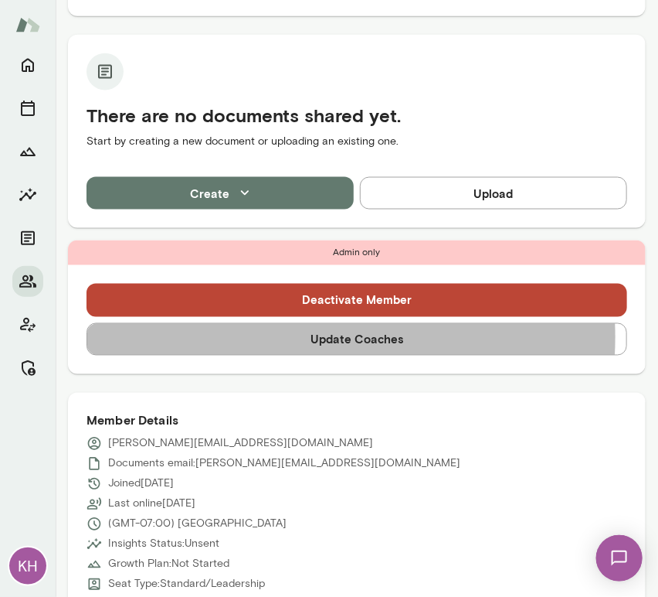
click at [298, 323] on button "Update Coaches" at bounding box center [357, 339] width 541 height 32
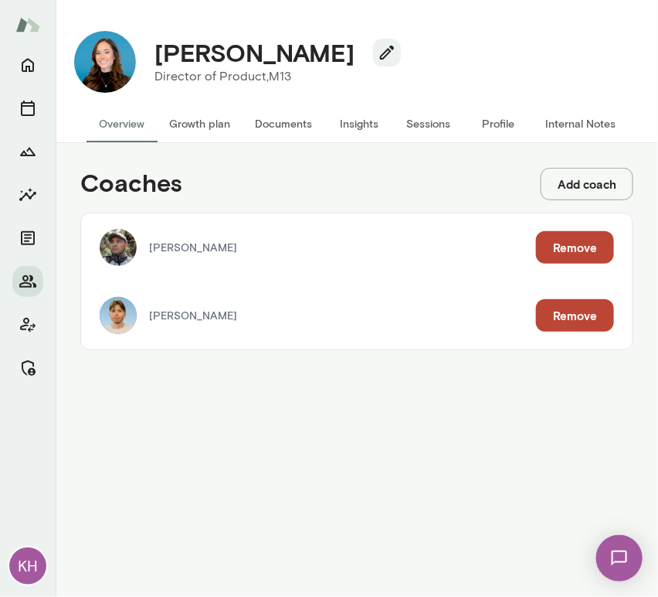
click at [562, 319] on button "Remove" at bounding box center [575, 315] width 78 height 32
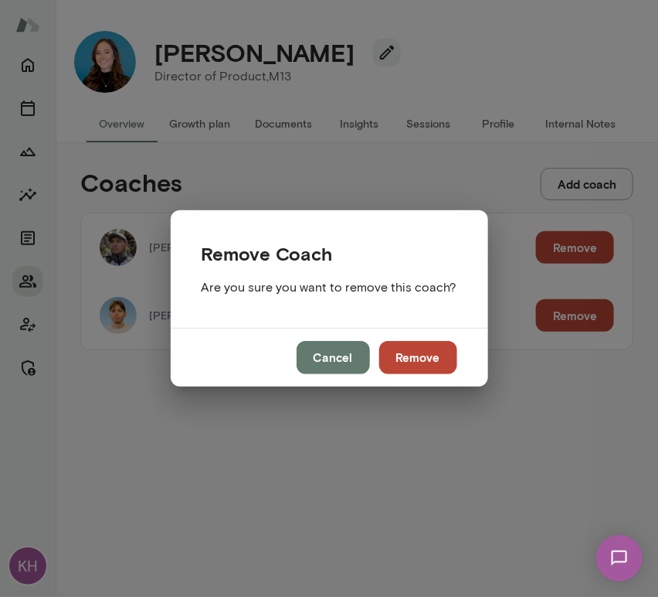
click at [425, 363] on button "Remove" at bounding box center [418, 357] width 78 height 32
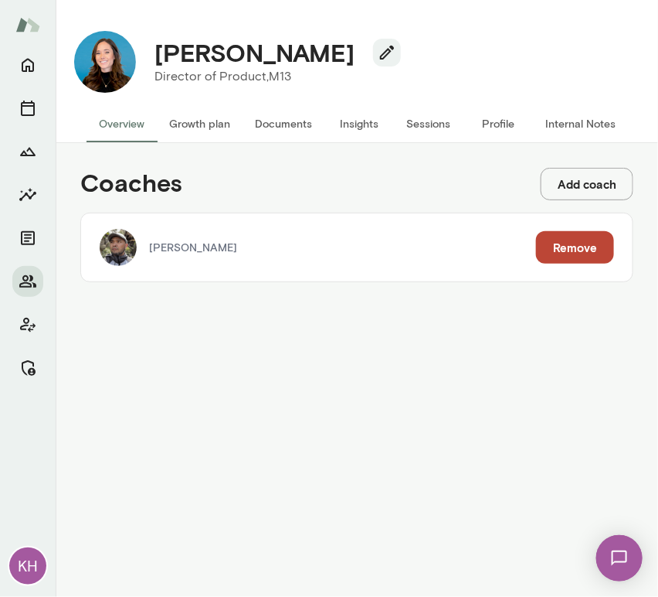
click at [558, 192] on button "Add coach" at bounding box center [587, 184] width 93 height 32
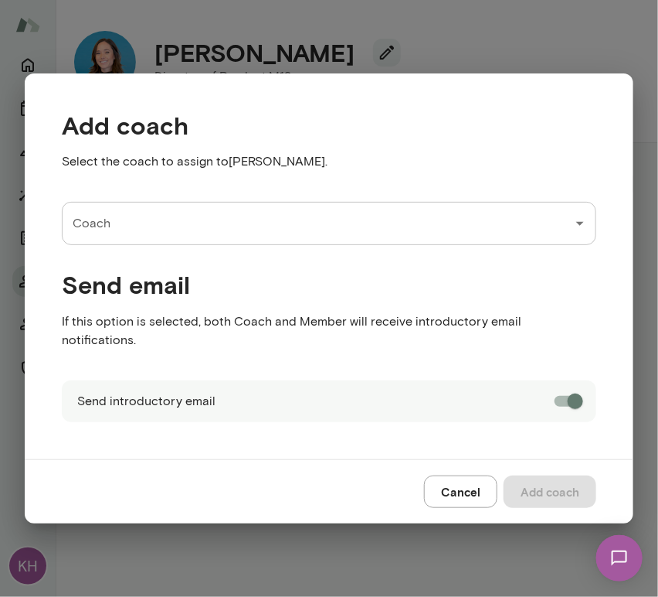
click at [312, 245] on div "Coach" at bounding box center [329, 223] width 535 height 43
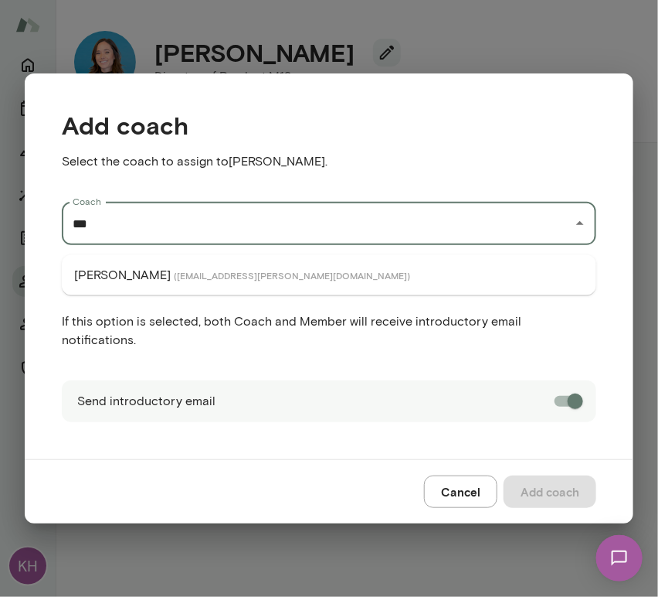
click at [281, 272] on li "[PERSON_NAME] ( [EMAIL_ADDRESS][PERSON_NAME][DOMAIN_NAME] )" at bounding box center [329, 275] width 535 height 28
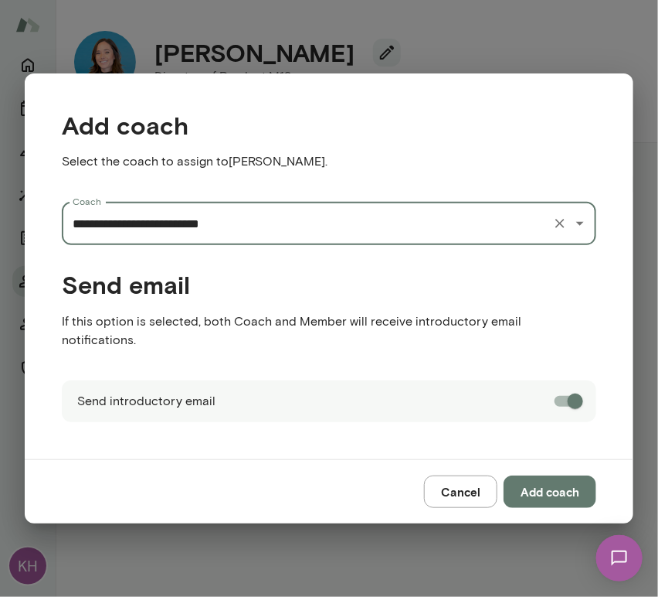
type input "**********"
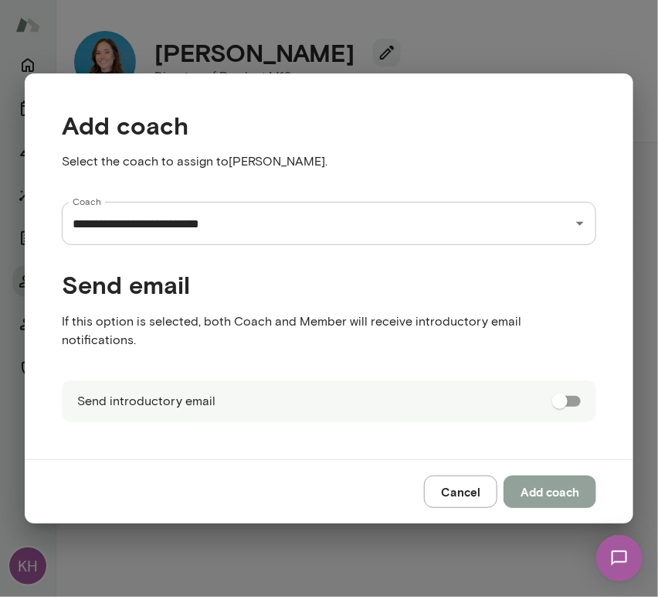
click at [573, 492] on button "Add coach" at bounding box center [550, 491] width 93 height 32
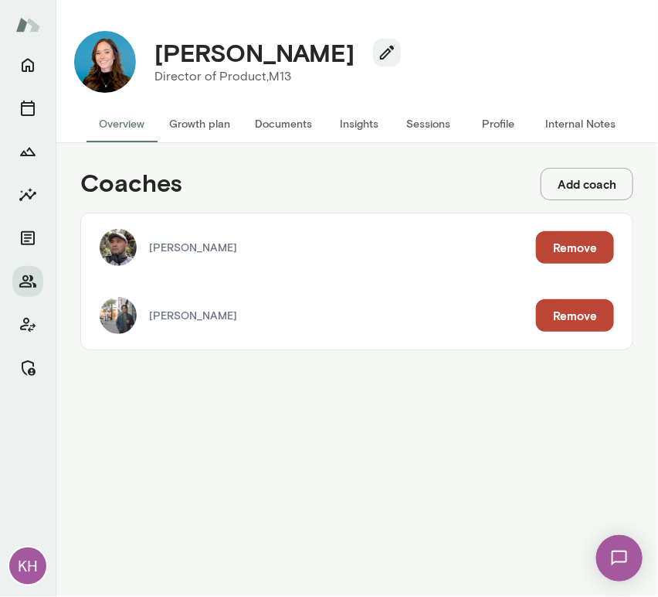
click at [570, 128] on button "Internal Notes" at bounding box center [580, 123] width 95 height 37
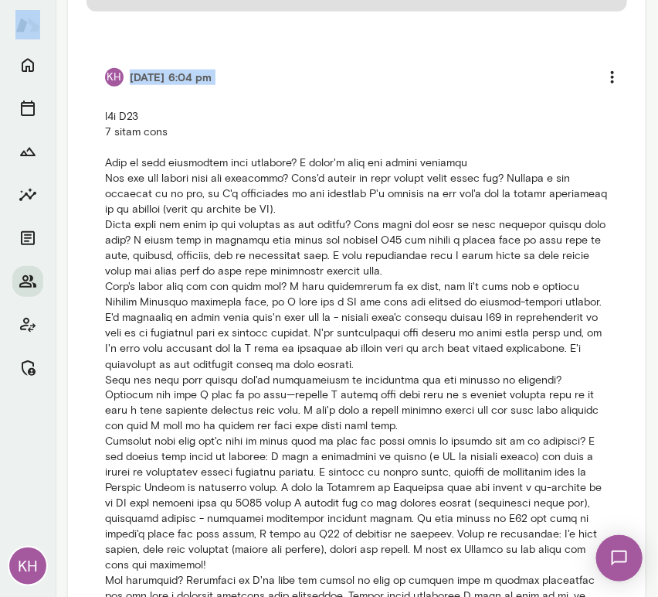
scroll to position [437, 0]
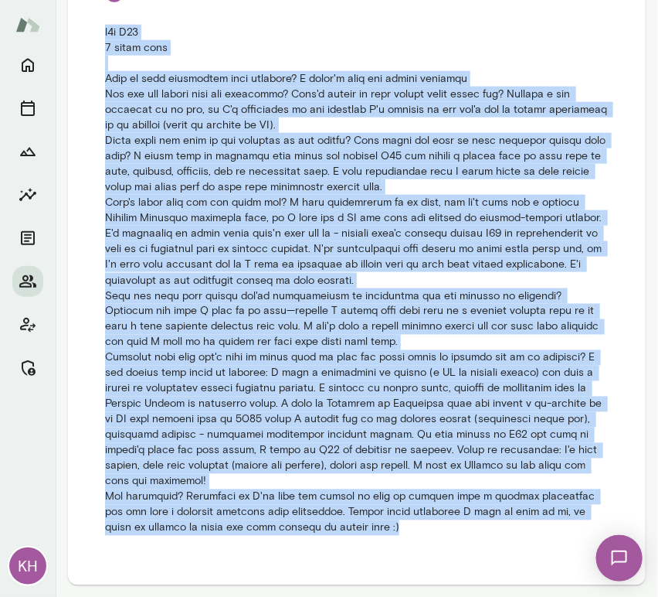
drag, startPoint x: 105, startPoint y: 335, endPoint x: 377, endPoint y: 539, distance: 340.1
click at [377, 539] on li "KH 9/08/25 at 6:04 pm" at bounding box center [357, 256] width 541 height 596
copy p "b2b M13 6 month term What is your experience with coaching? I haven't done any …"
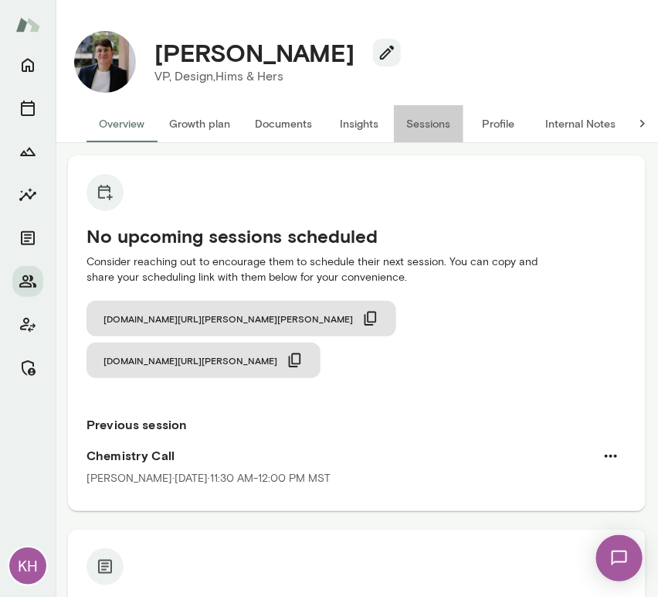
click at [416, 133] on button "Sessions" at bounding box center [429, 123] width 70 height 37
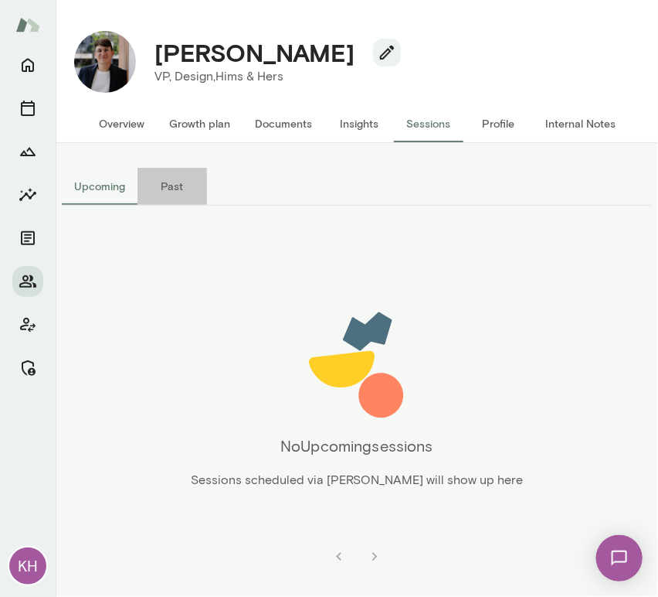
click at [162, 196] on button "Past" at bounding box center [173, 186] width 70 height 37
